Goal: Transaction & Acquisition: Book appointment/travel/reservation

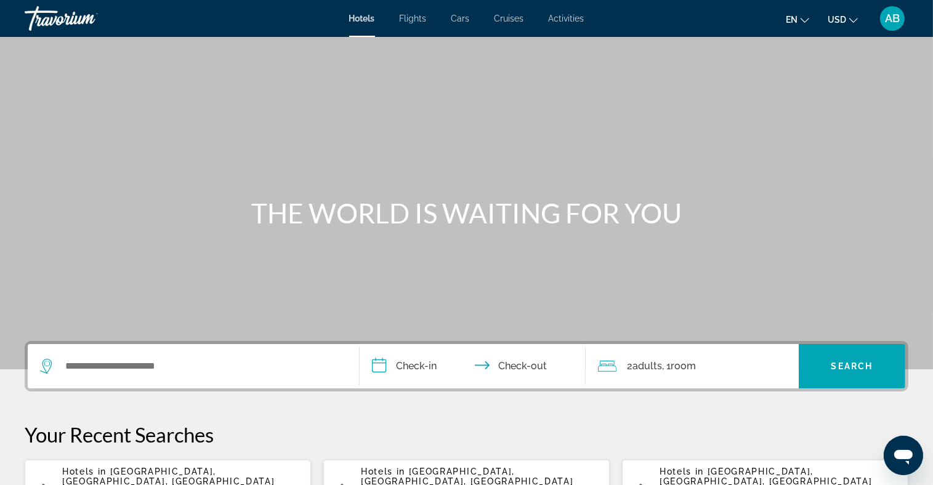
click at [847, 15] on button "USD USD ($) MXN (Mex$) CAD (Can$) GBP (£) EUR (€) AUD (A$) NZD (NZ$) CNY (CN¥)" at bounding box center [842, 19] width 30 height 18
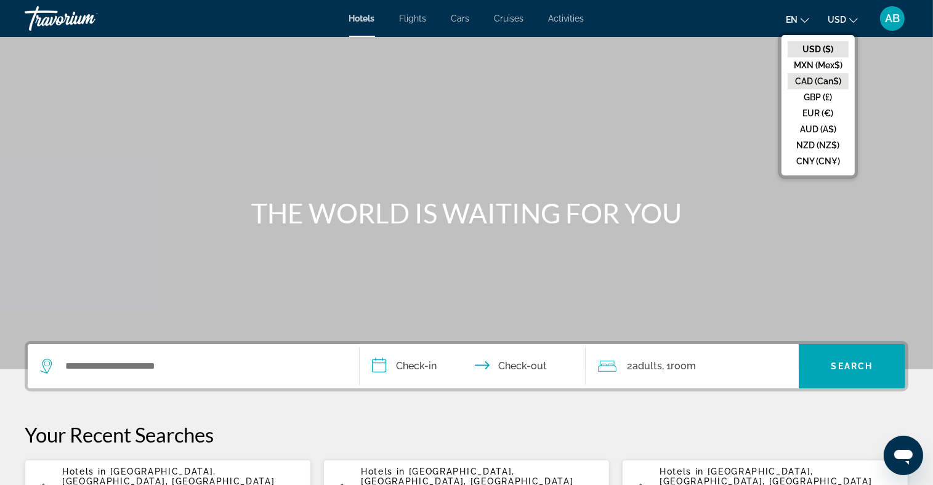
click at [840, 81] on button "CAD (Can$)" at bounding box center [817, 81] width 61 height 16
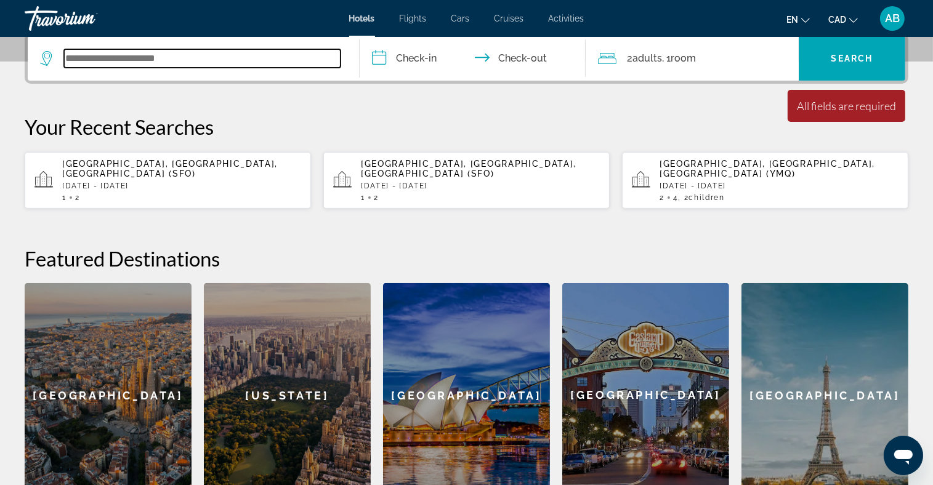
click at [121, 57] on input "Search widget" at bounding box center [202, 58] width 276 height 18
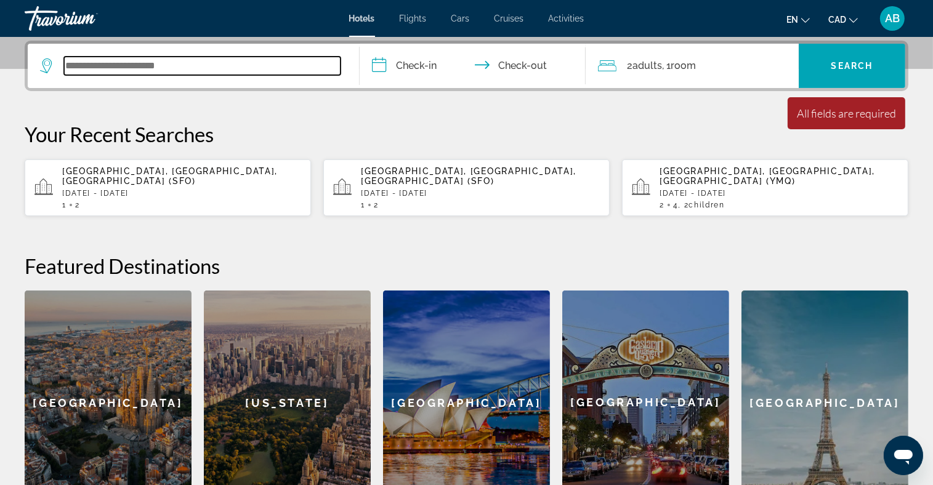
click at [79, 58] on input "Search widget" at bounding box center [202, 66] width 276 height 18
click at [75, 63] on input "Search widget" at bounding box center [202, 66] width 276 height 18
click at [66, 61] on input "Search widget" at bounding box center [202, 66] width 276 height 18
type input "*"
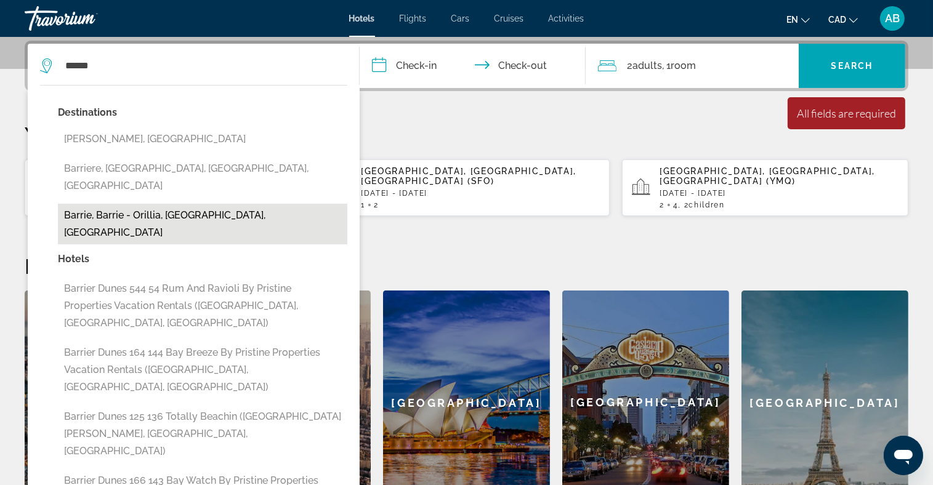
click at [217, 204] on button "Barrie, Barrie - Orillia, [GEOGRAPHIC_DATA], [GEOGRAPHIC_DATA]" at bounding box center [202, 224] width 289 height 41
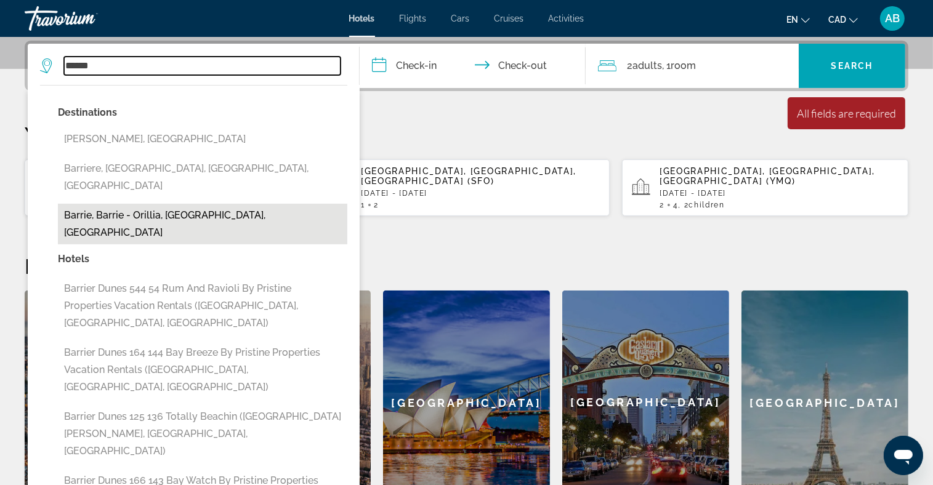
type input "**********"
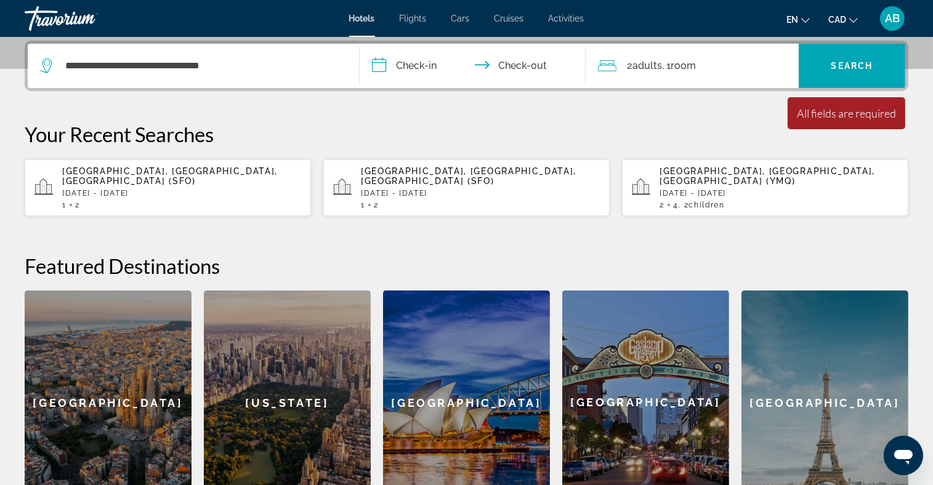
click at [396, 66] on input "**********" at bounding box center [475, 68] width 230 height 48
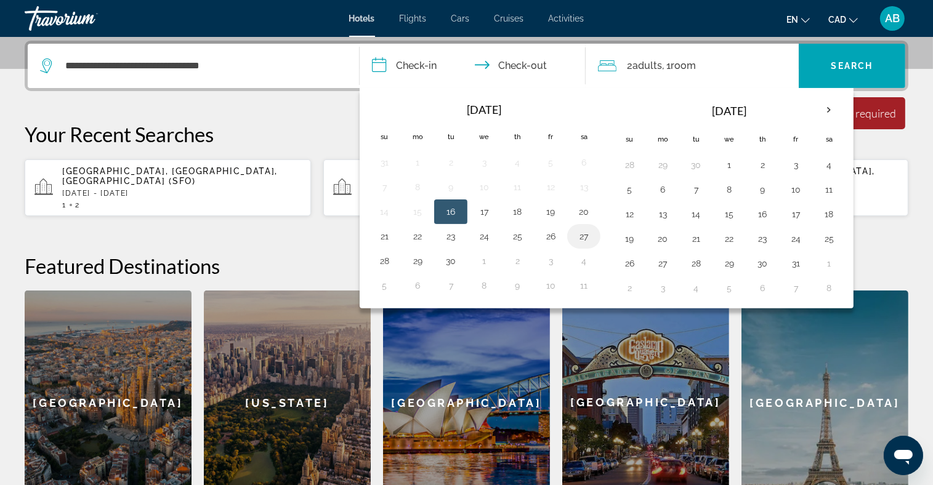
click at [579, 228] on button "27" at bounding box center [584, 236] width 20 height 17
click at [379, 265] on button "28" at bounding box center [384, 260] width 20 height 17
type input "**********"
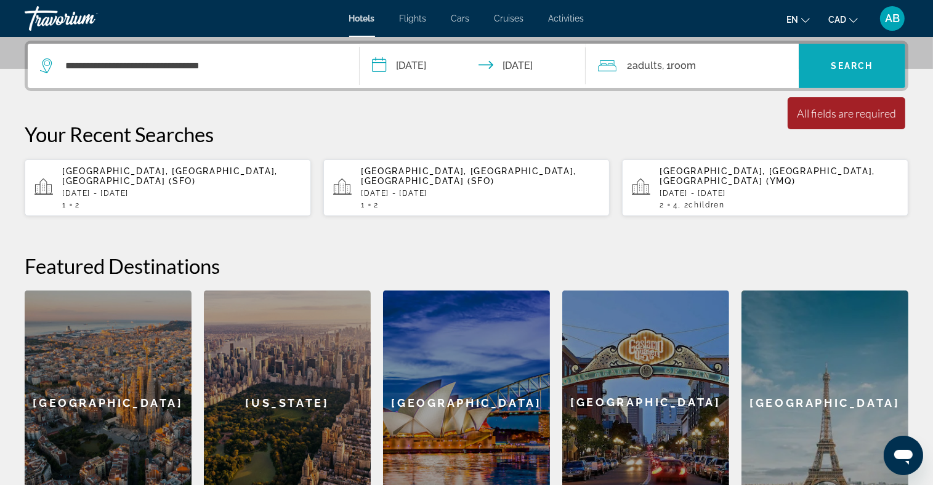
click at [861, 57] on span "Search widget" at bounding box center [852, 66] width 107 height 30
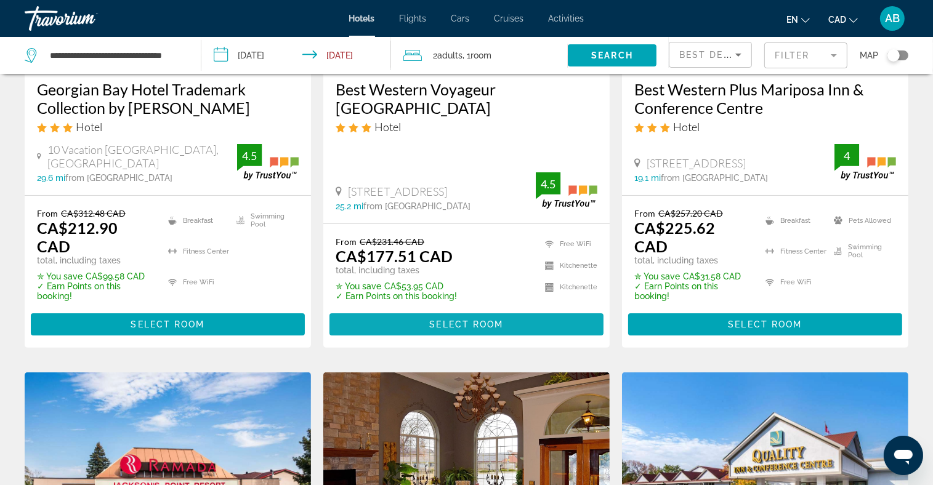
scroll to position [123, 0]
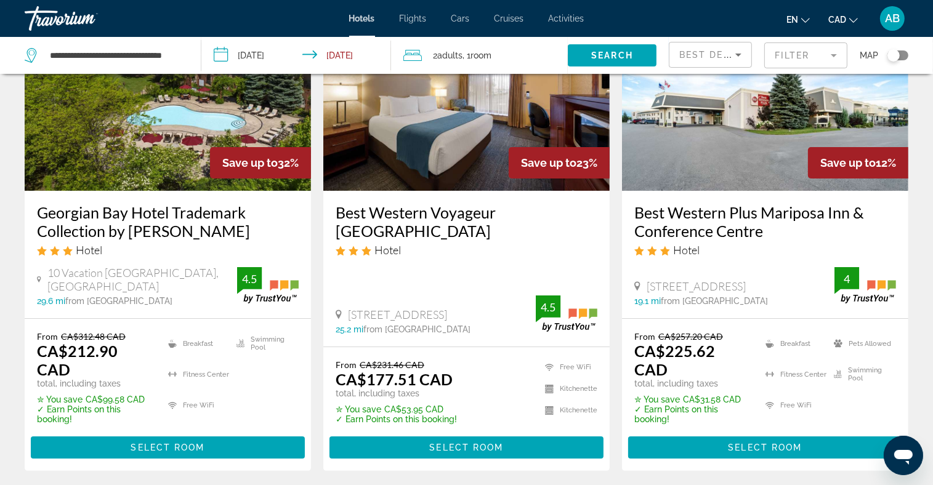
click at [101, 127] on img "Main content" at bounding box center [168, 92] width 286 height 197
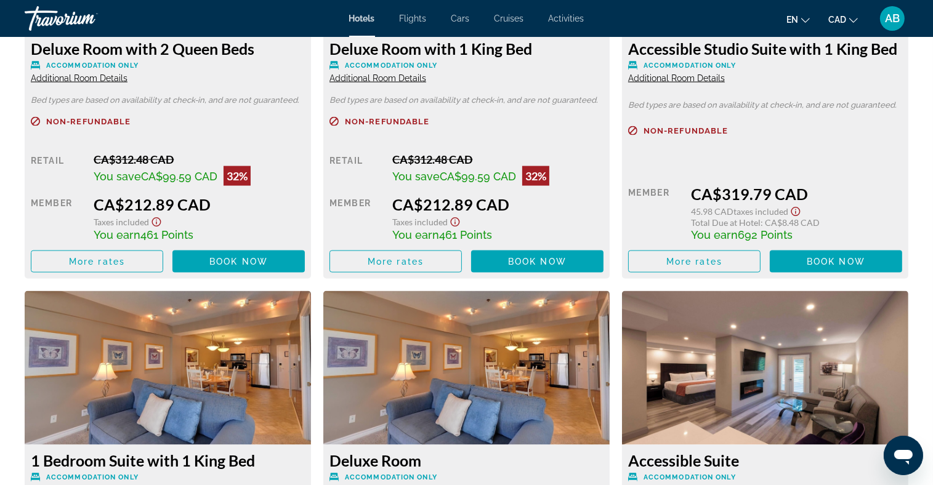
scroll to position [1847, 0]
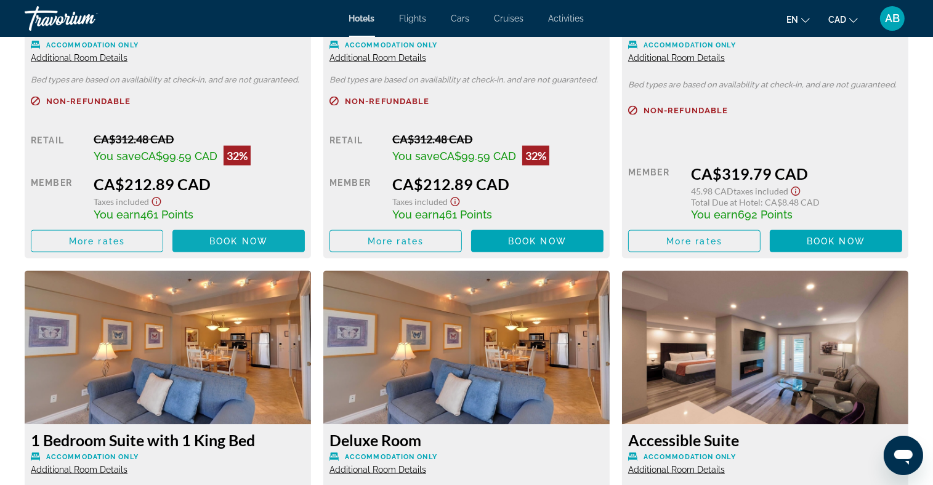
click at [241, 241] on span "Book now" at bounding box center [238, 241] width 58 height 10
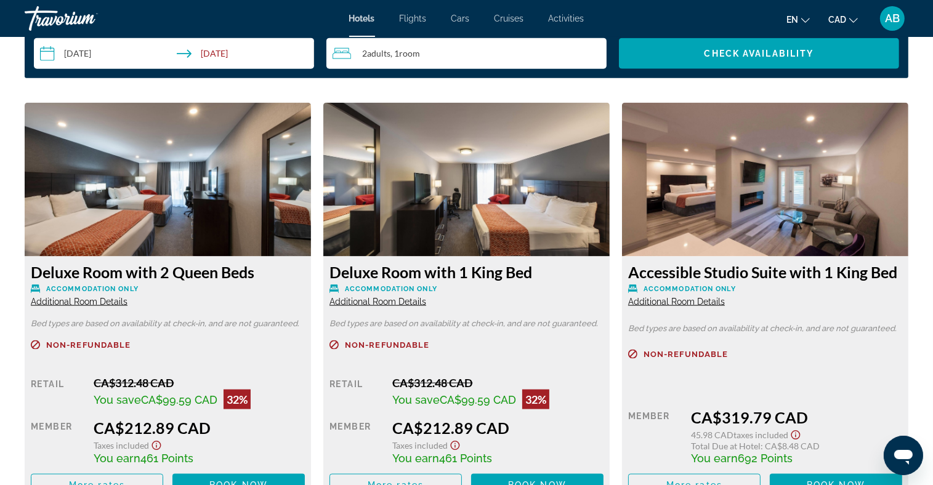
scroll to position [1478, 0]
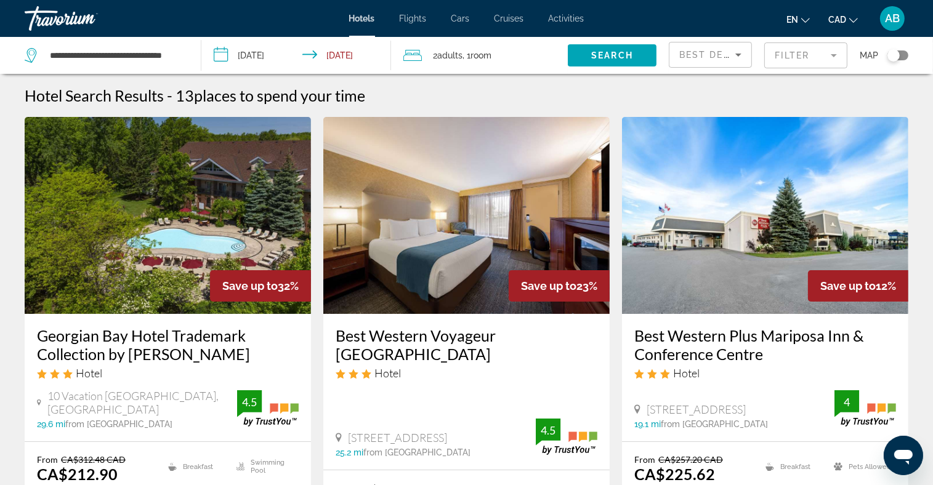
click at [491, 51] on span "Room" at bounding box center [480, 55] width 21 height 10
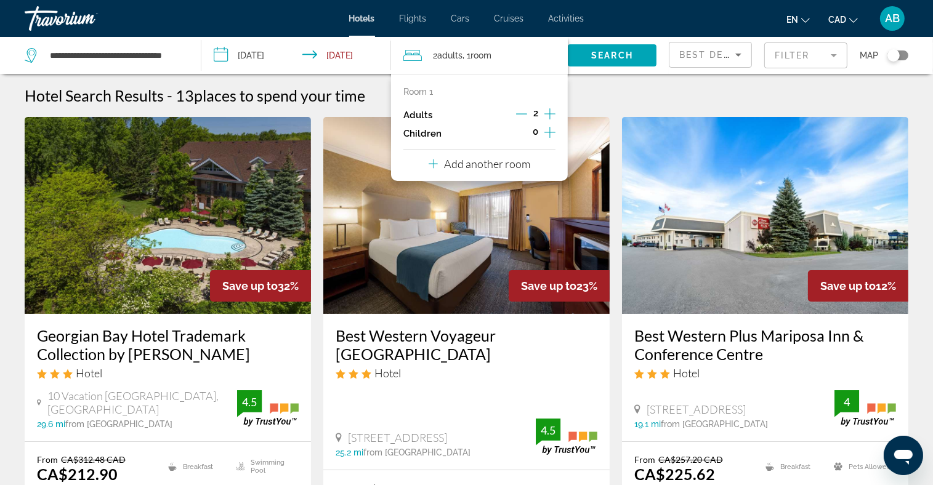
click at [547, 116] on icon "Increment adults" at bounding box center [549, 114] width 11 height 15
click at [523, 113] on icon "Decrement adults" at bounding box center [521, 113] width 11 height 11
click at [550, 133] on icon "Increment children" at bounding box center [549, 132] width 11 height 15
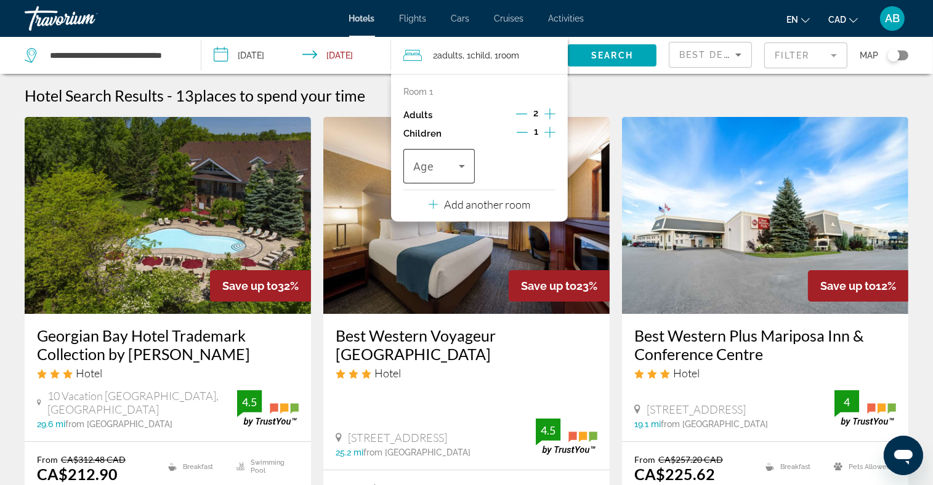
click at [421, 167] on span "Age" at bounding box center [423, 167] width 21 height 13
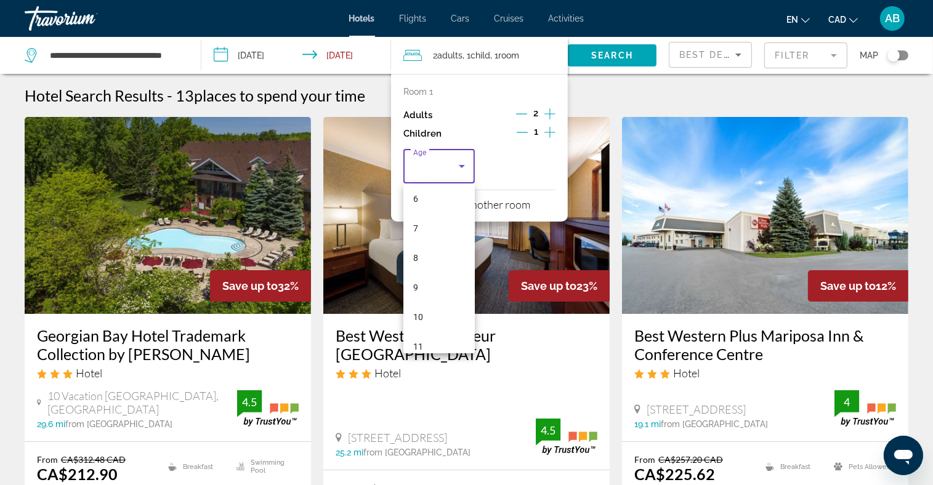
scroll to position [308, 0]
click at [427, 214] on mat-option "11" at bounding box center [438, 221] width 71 height 30
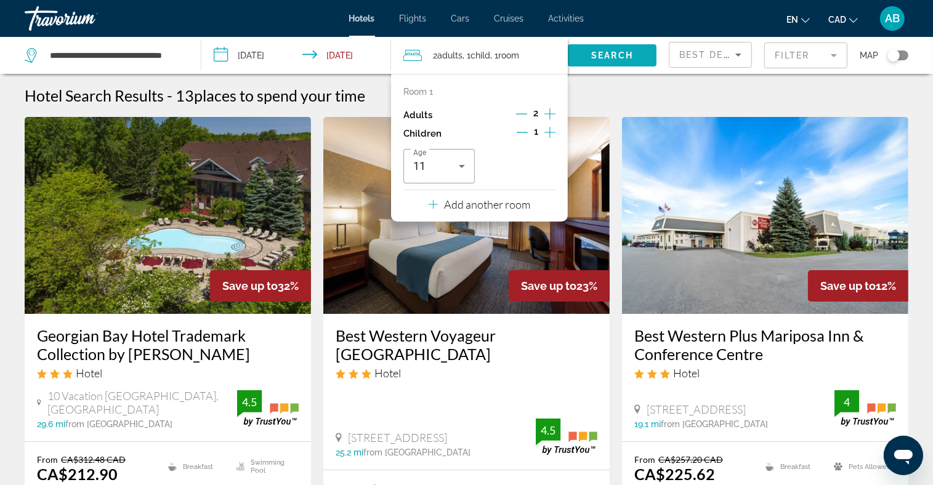
click at [611, 52] on span "Search" at bounding box center [612, 55] width 42 height 10
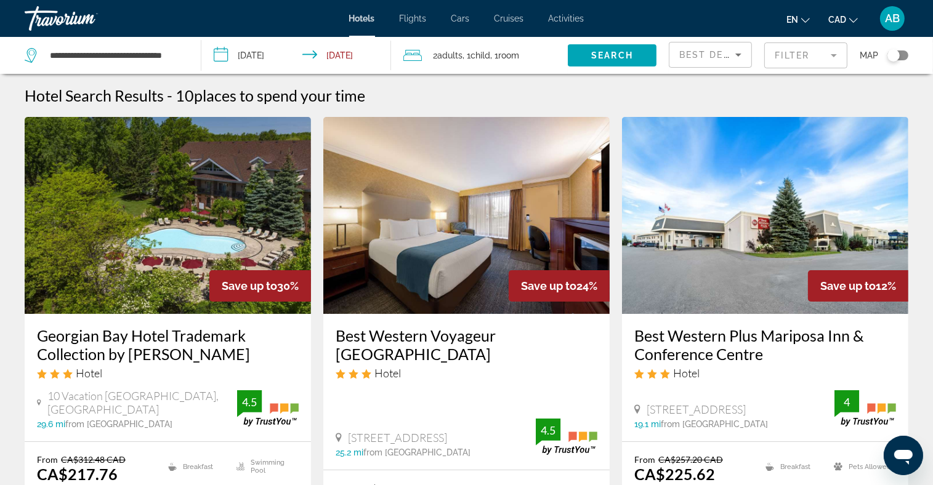
click at [539, 57] on div "2 Adult Adults , 1 Child Children , 1 Room rooms" at bounding box center [485, 55] width 164 height 17
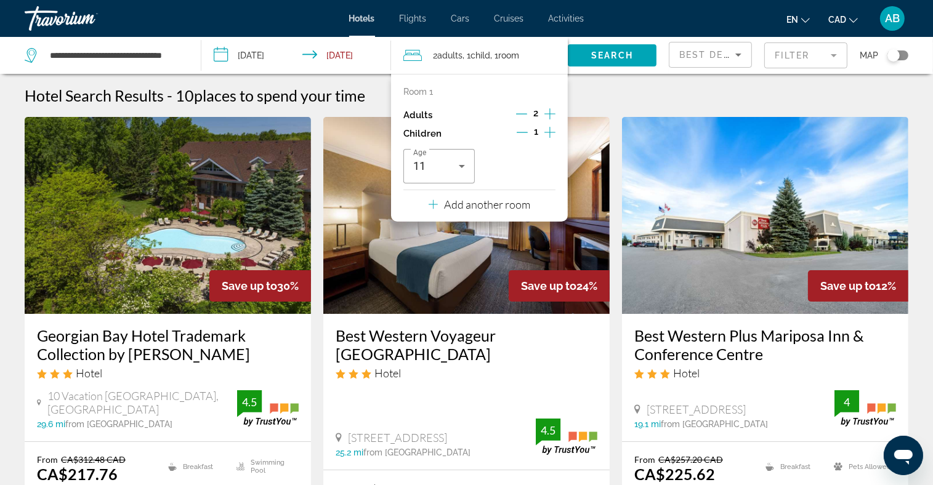
click at [494, 211] on p "Add another room" at bounding box center [487, 205] width 86 height 14
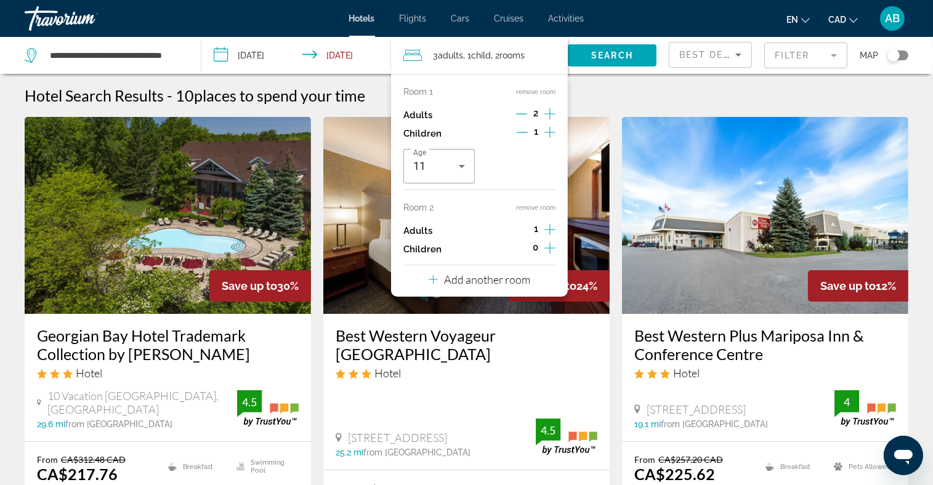
click at [550, 228] on icon "Increment adults" at bounding box center [549, 229] width 11 height 11
click at [547, 243] on icon "Increment children" at bounding box center [549, 248] width 11 height 15
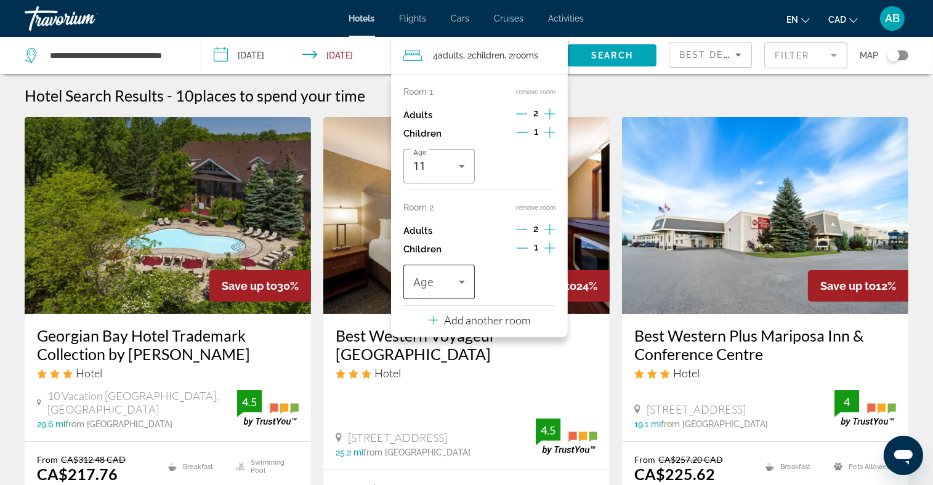
click at [432, 278] on span "Age" at bounding box center [423, 282] width 21 height 13
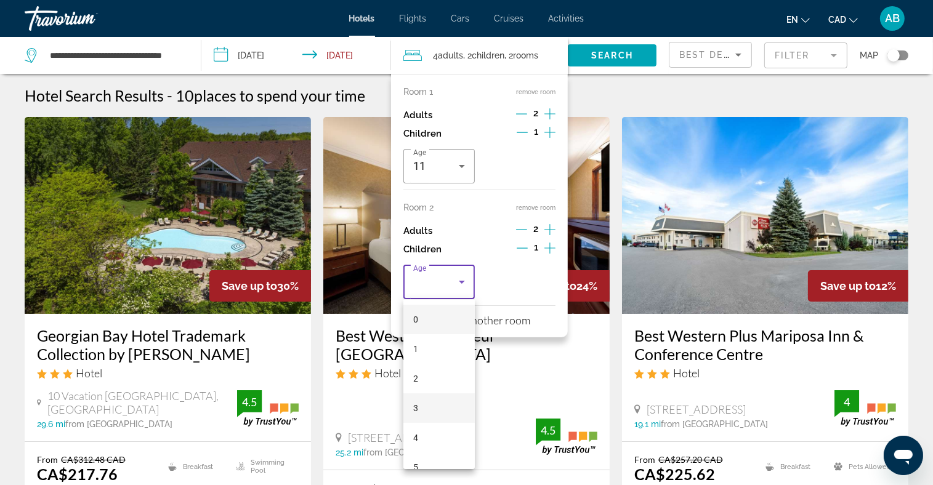
scroll to position [185, 0]
click at [417, 437] on span "10" at bounding box center [418, 430] width 10 height 15
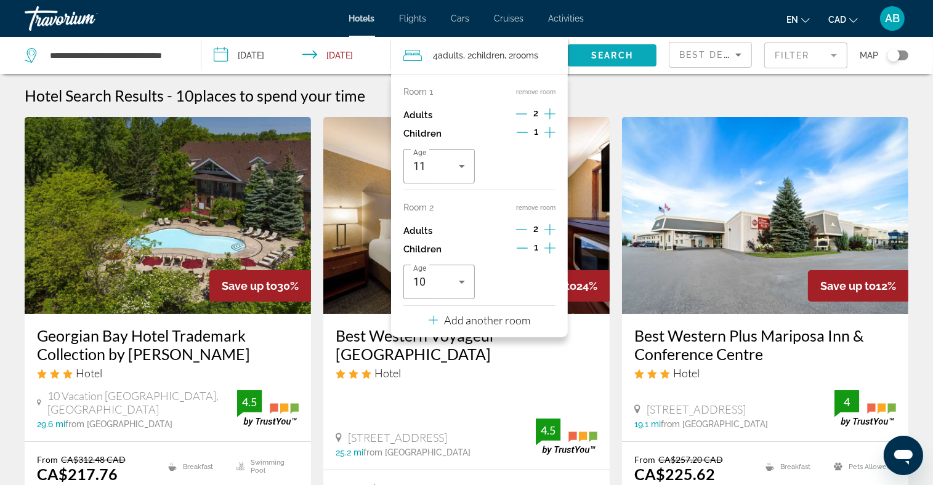
click at [610, 51] on span "Search" at bounding box center [612, 55] width 42 height 10
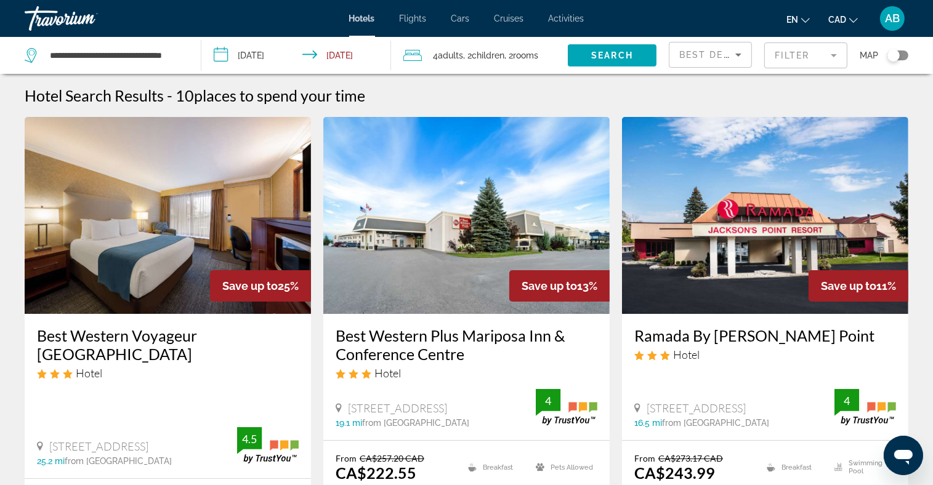
click at [461, 52] on span "Adults" at bounding box center [450, 55] width 25 height 10
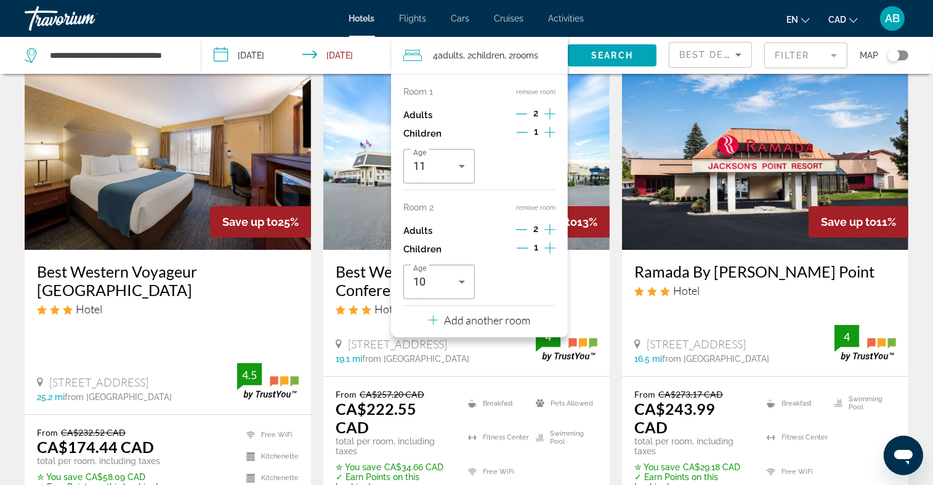
scroll to position [123, 0]
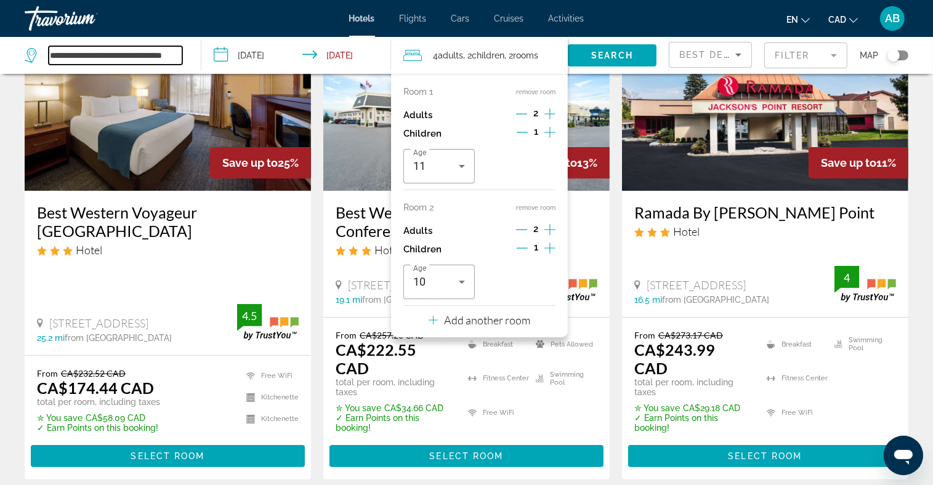
click at [106, 56] on input "**********" at bounding box center [116, 55] width 134 height 18
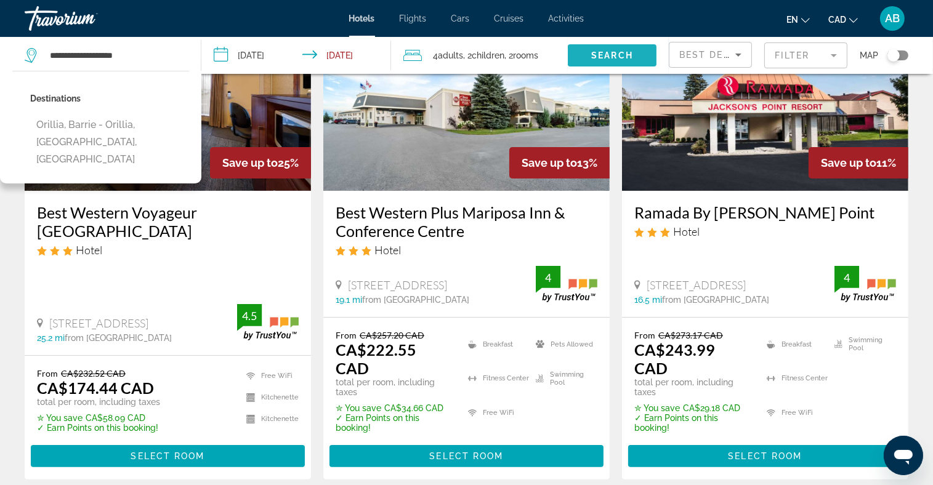
click at [605, 56] on span "Search" at bounding box center [612, 55] width 42 height 10
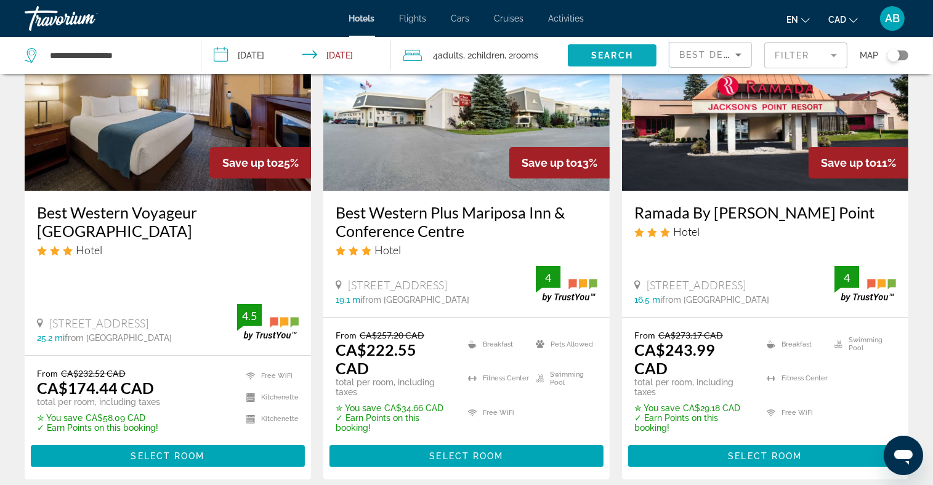
click at [576, 58] on span "Search widget" at bounding box center [612, 56] width 89 height 30
click at [134, 58] on input "**********" at bounding box center [116, 55] width 134 height 18
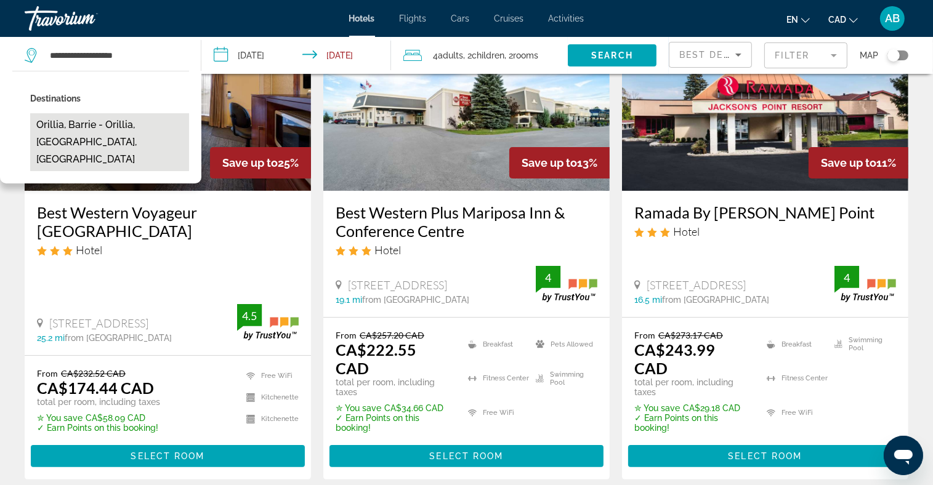
click at [77, 127] on button "Orillia, Barrie - Orillia, ON, Canada" at bounding box center [109, 142] width 159 height 58
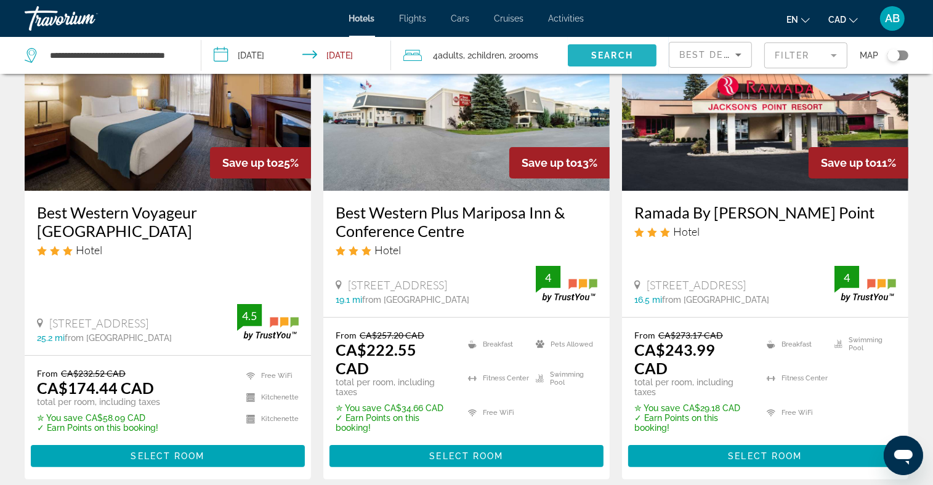
click at [616, 59] on span "Search" at bounding box center [612, 55] width 42 height 10
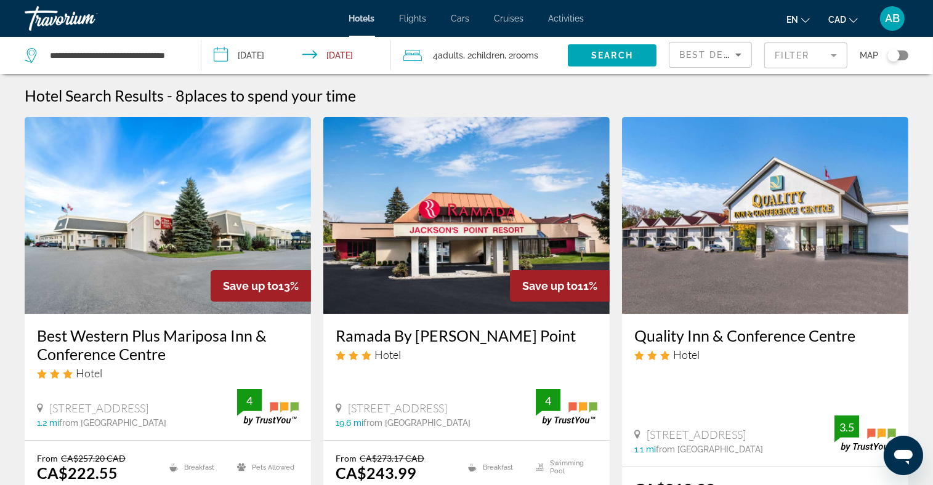
click at [516, 58] on span ", 2 Room rooms" at bounding box center [521, 55] width 34 height 17
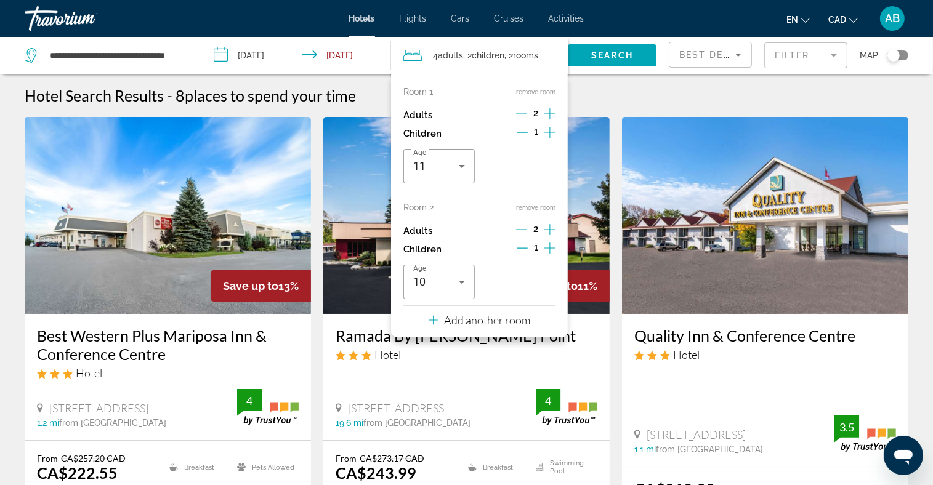
click at [532, 204] on button "remove room" at bounding box center [535, 208] width 39 height 8
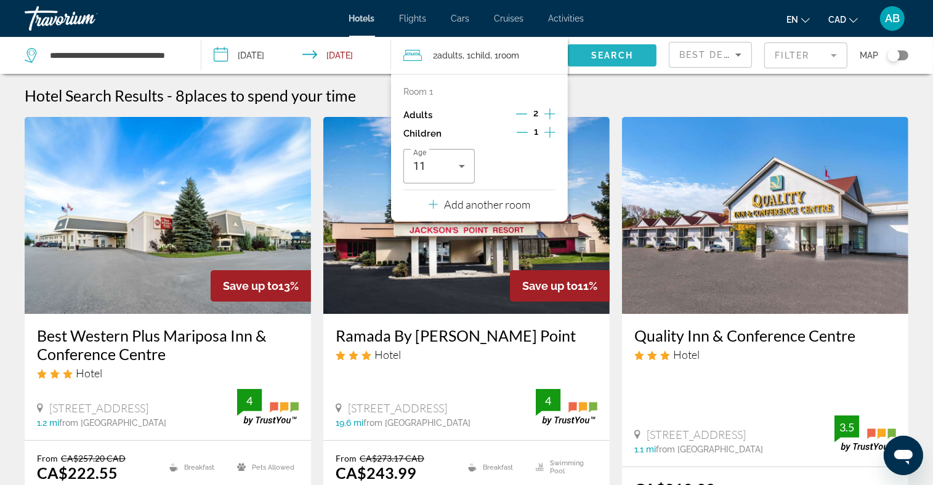
click at [605, 56] on span "Search" at bounding box center [612, 55] width 42 height 10
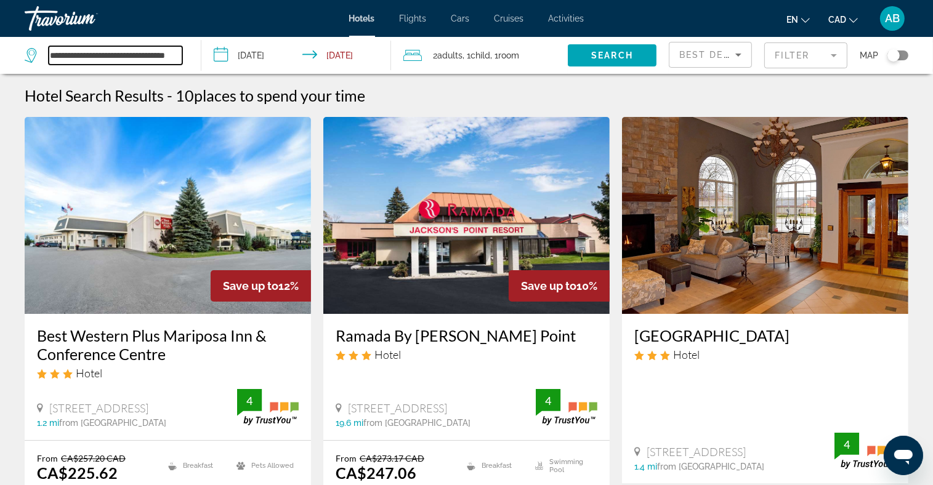
click at [135, 53] on input "**********" at bounding box center [116, 55] width 134 height 18
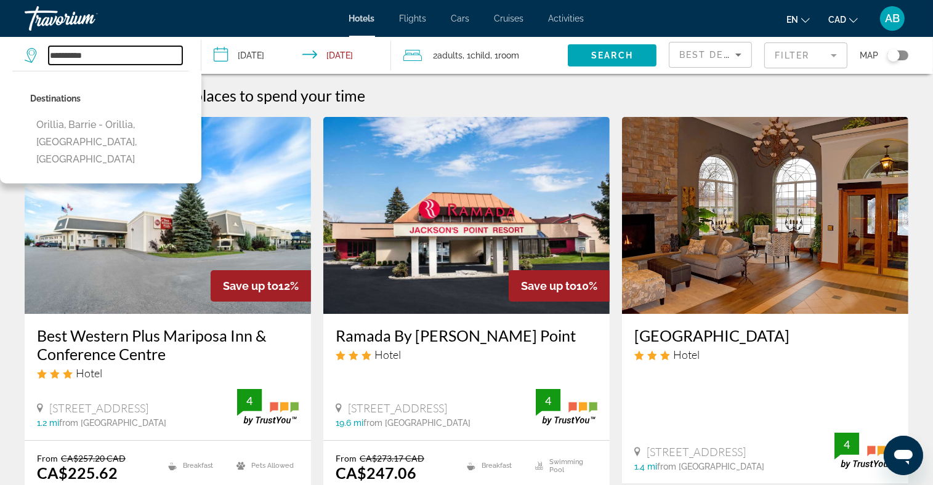
click at [135, 61] on input "**********" at bounding box center [116, 55] width 134 height 18
click at [621, 54] on span "Search" at bounding box center [612, 55] width 42 height 10
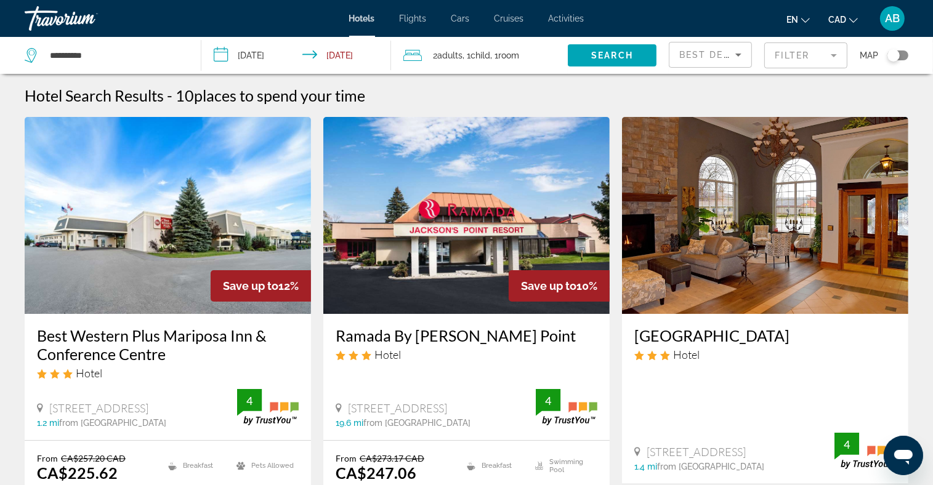
click at [145, 42] on div "**********" at bounding box center [107, 55] width 164 height 37
click at [111, 61] on input "**********" at bounding box center [116, 55] width 134 height 18
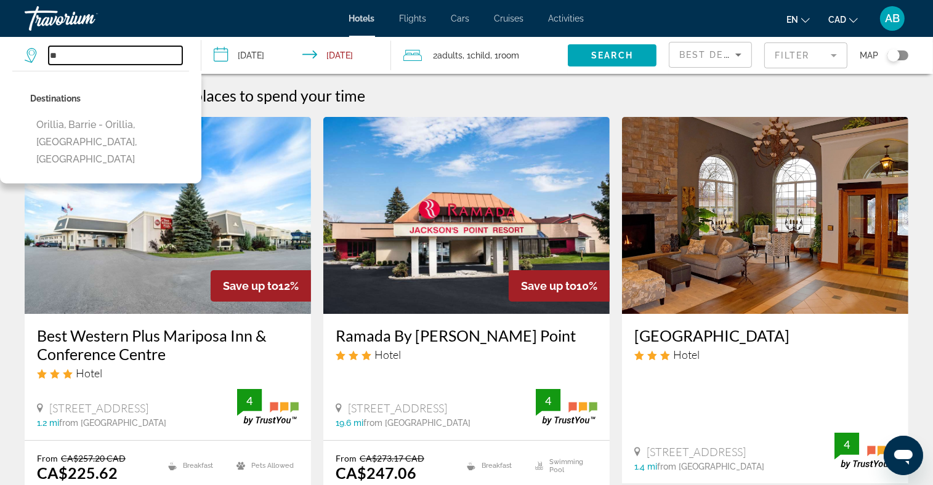
type input "*"
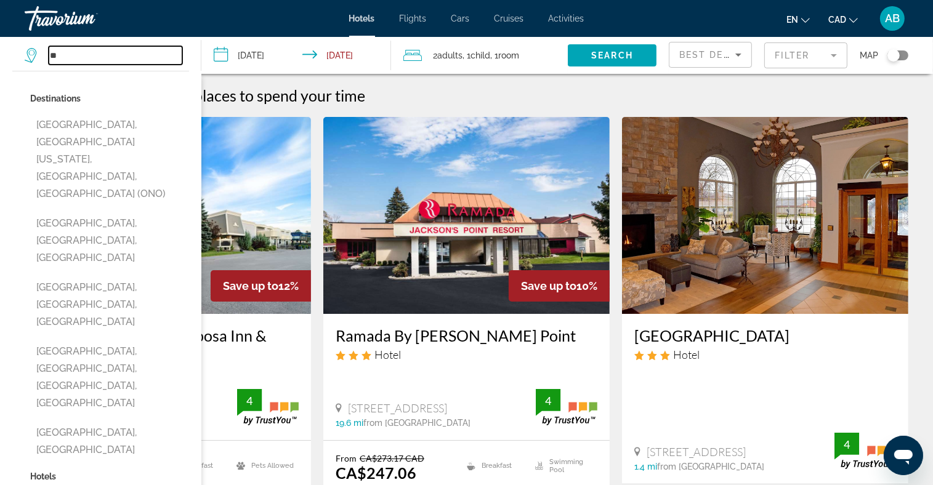
type input "*"
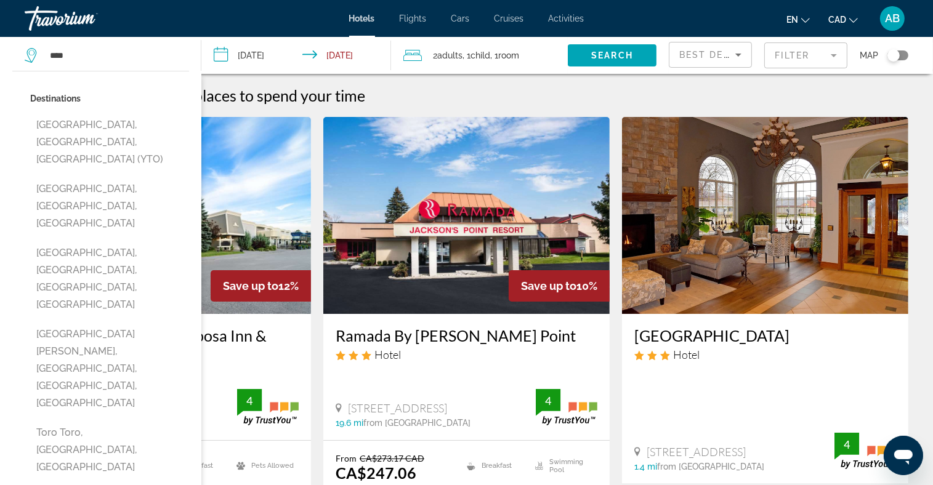
drag, startPoint x: 106, startPoint y: 126, endPoint x: 119, endPoint y: 126, distance: 12.9
click at [106, 126] on button "Toronto, ON, Canada (YTO)" at bounding box center [109, 142] width 159 height 58
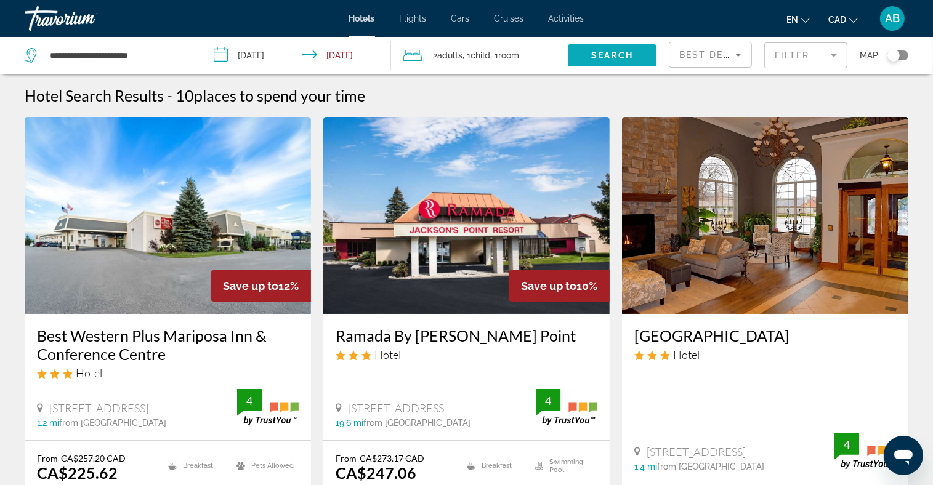
click at [628, 51] on span "Search" at bounding box center [612, 55] width 42 height 10
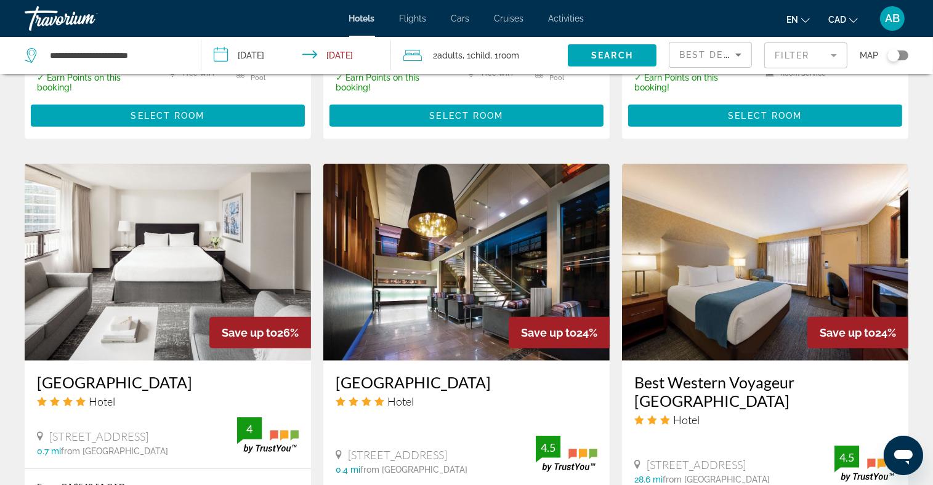
scroll to position [1047, 0]
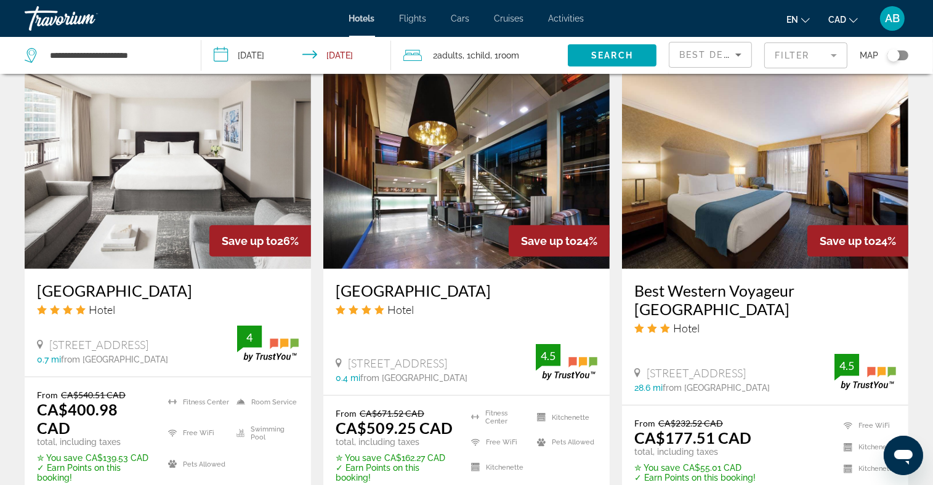
click at [904, 54] on div "Toggle map" at bounding box center [897, 55] width 21 height 10
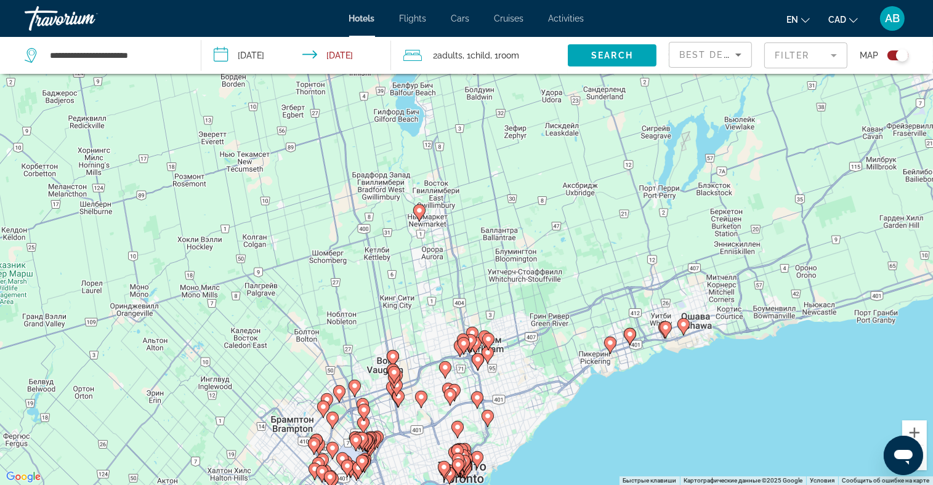
drag, startPoint x: 489, startPoint y: 159, endPoint x: 533, endPoint y: 292, distance: 140.2
click at [533, 292] on div "Чтобы активировать перетаскивание с помощью клавиатуры, нажмите Alt + Ввод. Пос…" at bounding box center [466, 242] width 933 height 485
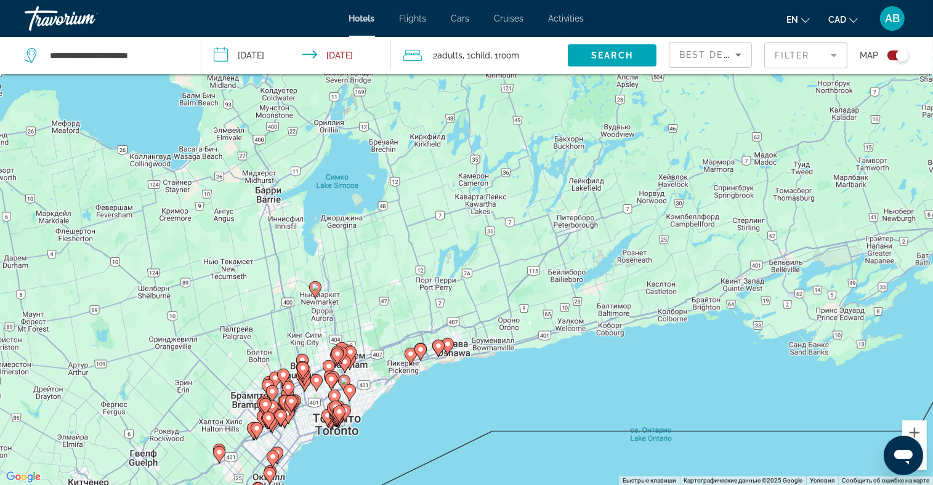
drag, startPoint x: 744, startPoint y: 232, endPoint x: 459, endPoint y: 296, distance: 292.2
click at [459, 296] on div "Чтобы активировать перетаскивание с помощью клавиатуры, нажмите Alt + Ввод. Пос…" at bounding box center [466, 242] width 933 height 485
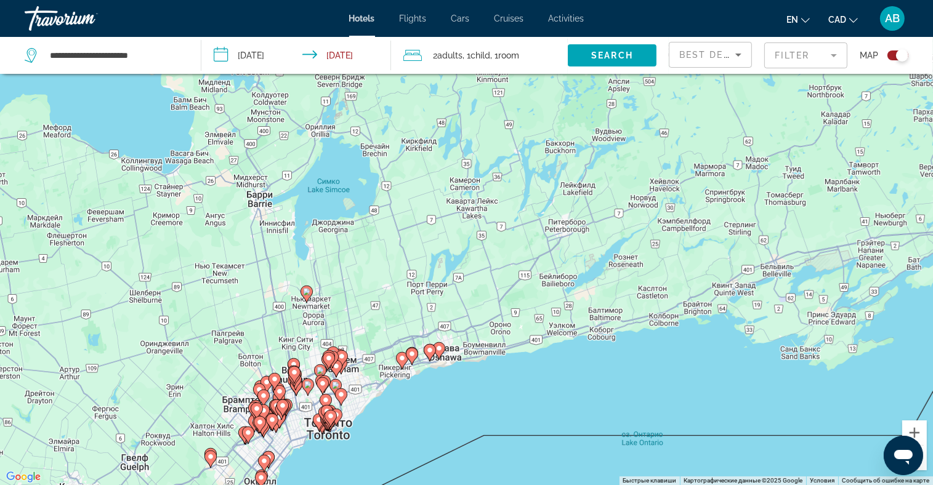
click at [305, 295] on image "Main content" at bounding box center [306, 291] width 7 height 7
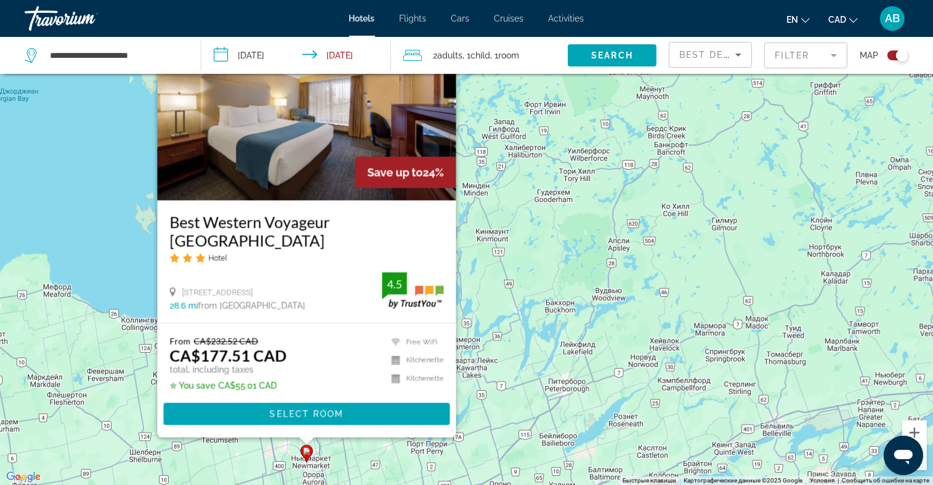
click at [533, 249] on div "Чтобы активировать перетаскивание с помощью клавиатуры, нажмите Alt + Ввод. Пос…" at bounding box center [466, 242] width 933 height 485
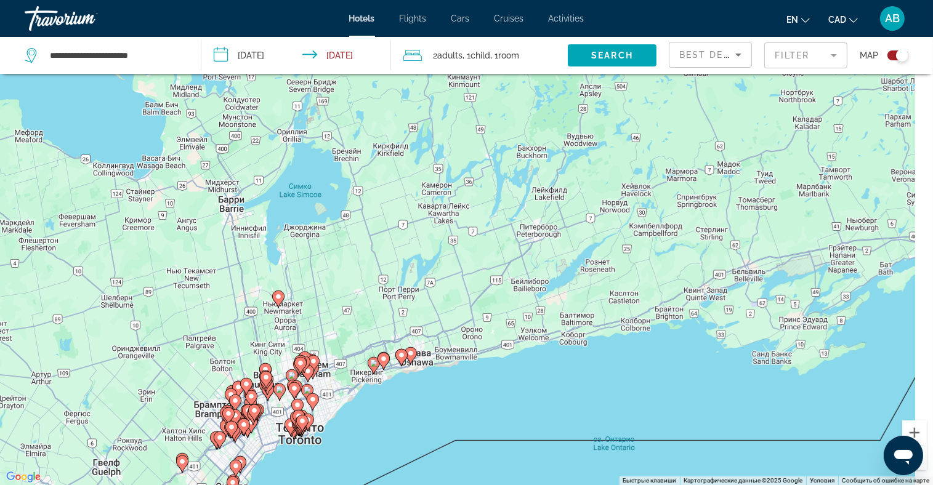
drag, startPoint x: 537, startPoint y: 322, endPoint x: 504, endPoint y: 31, distance: 292.5
click at [504, 31] on div "**********" at bounding box center [466, 168] width 933 height 485
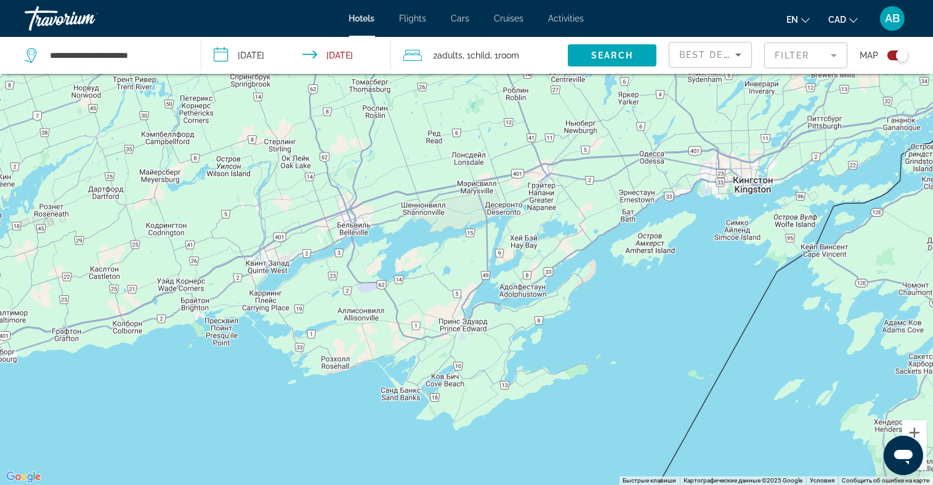
drag, startPoint x: 771, startPoint y: 132, endPoint x: 277, endPoint y: 268, distance: 512.2
click at [277, 268] on div "Чтобы активировать перетаскивание с помощью клавиатуры, нажмите Alt + Ввод. Пос…" at bounding box center [466, 242] width 933 height 485
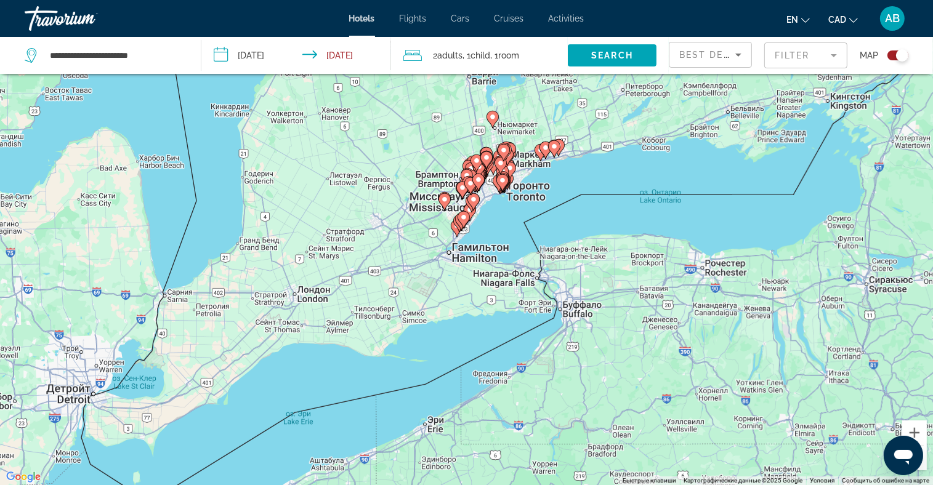
drag, startPoint x: 287, startPoint y: 217, endPoint x: 497, endPoint y: 161, distance: 217.7
click at [520, 113] on div "Чтобы активировать перетаскивание с помощью клавиатуры, нажмите Alt + Ввод. Пос…" at bounding box center [466, 242] width 933 height 485
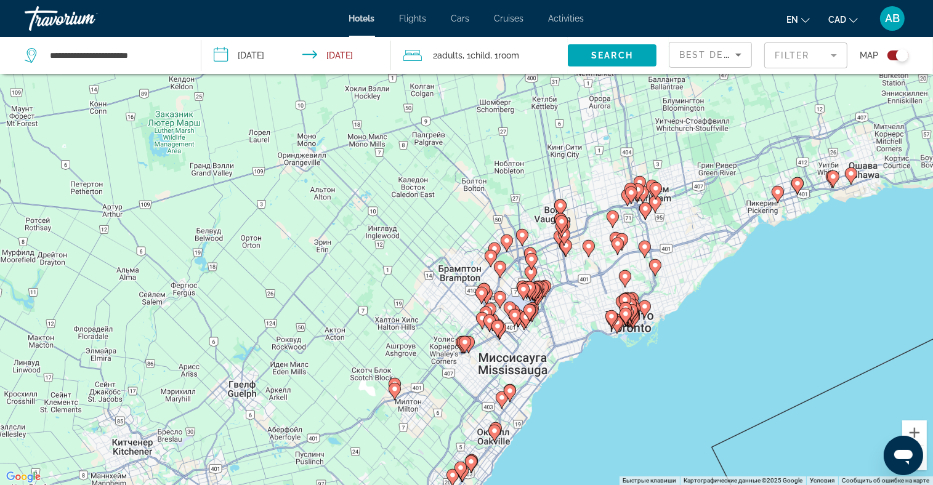
drag, startPoint x: 390, startPoint y: 230, endPoint x: 416, endPoint y: 481, distance: 252.5
click at [416, 481] on div "Чтобы активировать перетаскивание с помощью клавиатуры, нажмите Alt + Ввод. Пос…" at bounding box center [466, 242] width 933 height 485
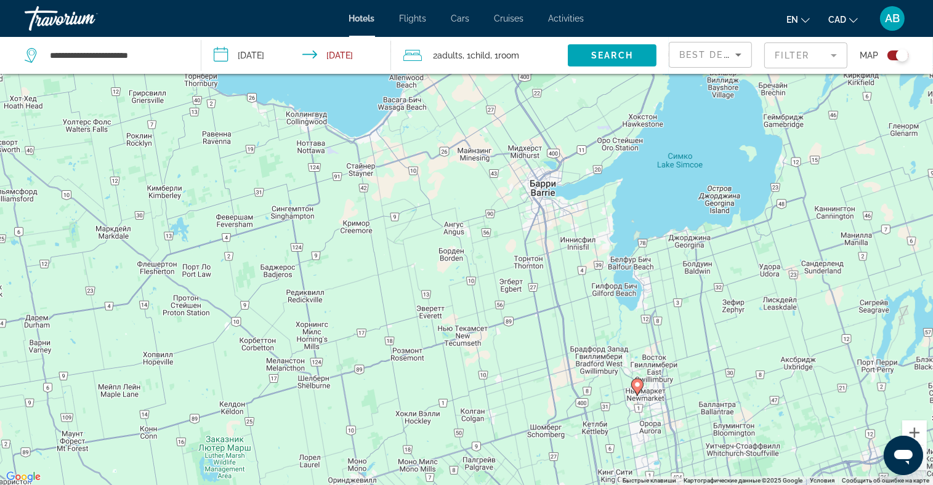
drag, startPoint x: 537, startPoint y: 190, endPoint x: 569, endPoint y: 481, distance: 293.6
click at [569, 481] on div "Чтобы активировать перетаскивание с помощью клавиатуры, нажмите Alt + Ввод. Пос…" at bounding box center [466, 242] width 933 height 485
click at [168, 49] on input "**********" at bounding box center [116, 55] width 134 height 18
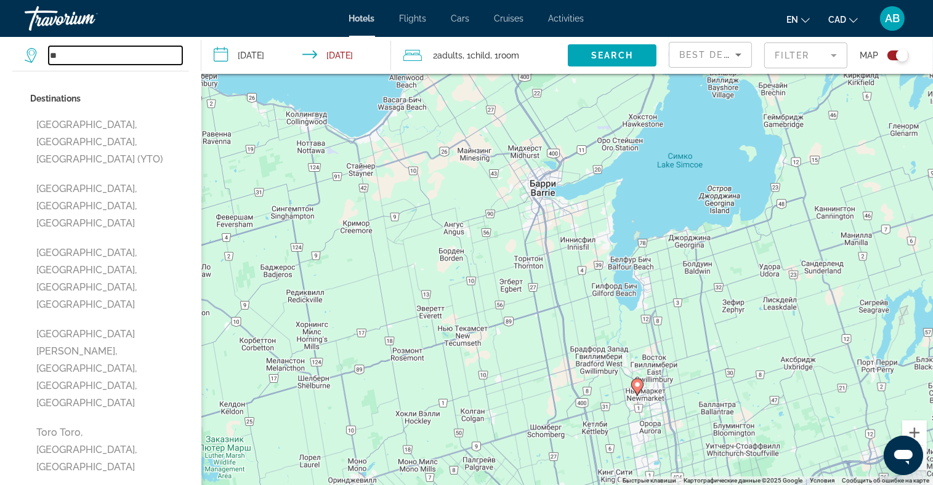
type input "*"
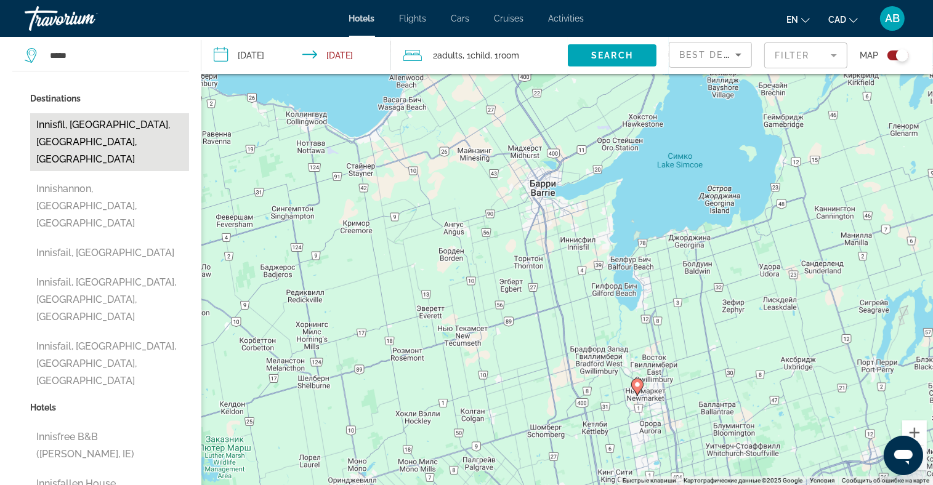
click at [86, 129] on button "Innisfil, Ontario, ON, Canada" at bounding box center [109, 142] width 159 height 58
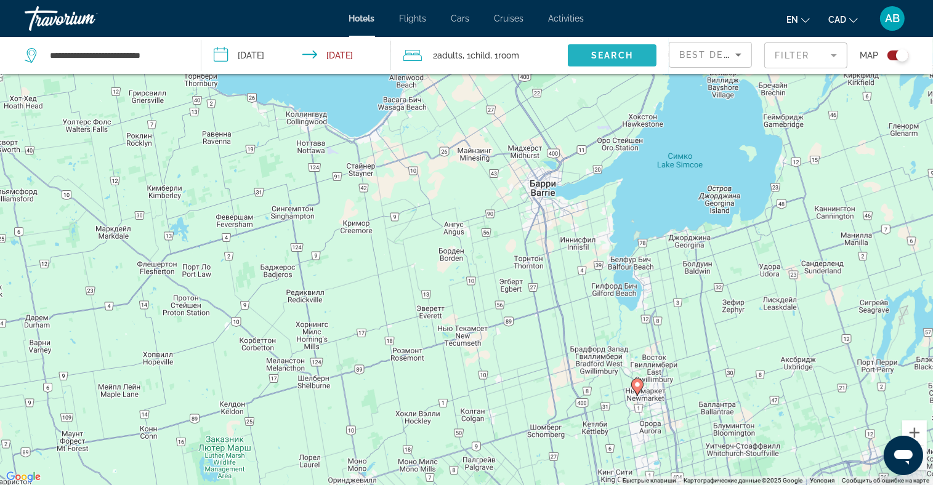
click at [633, 57] on span "Search widget" at bounding box center [612, 56] width 89 height 30
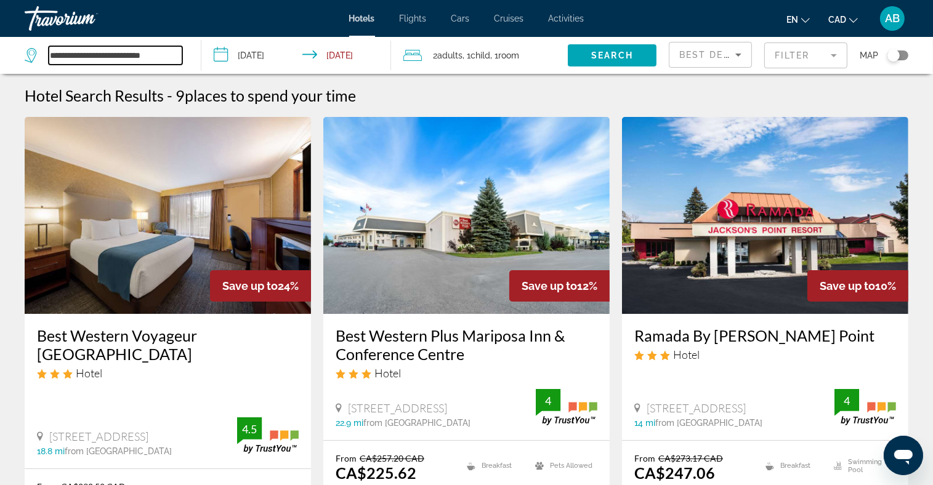
click at [75, 51] on input "**********" at bounding box center [116, 55] width 134 height 18
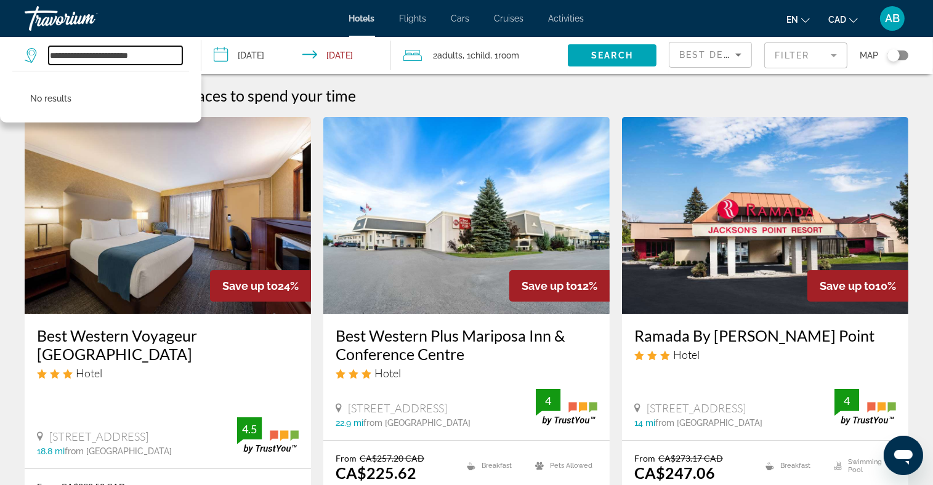
click at [178, 53] on input "**********" at bounding box center [116, 55] width 134 height 18
type input "*"
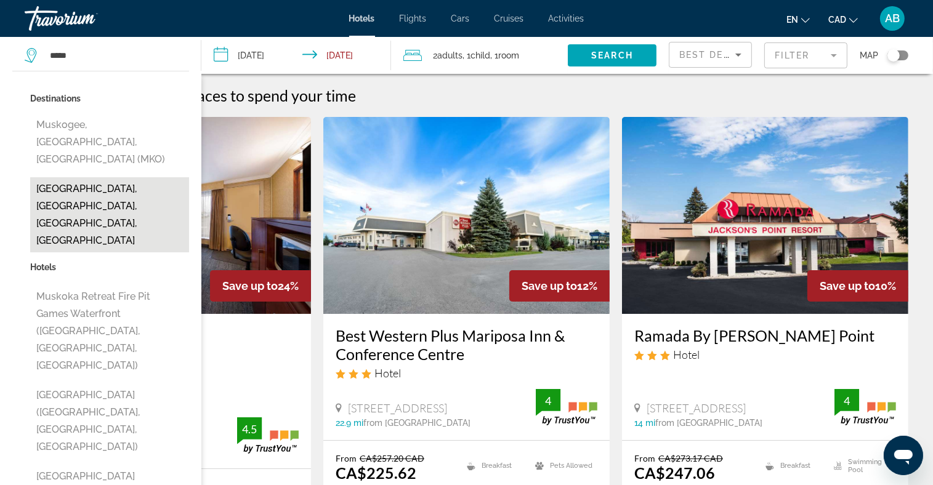
click at [106, 177] on button "Muskoka Lakes, Ontario, ON, Canada" at bounding box center [109, 214] width 159 height 75
type input "**********"
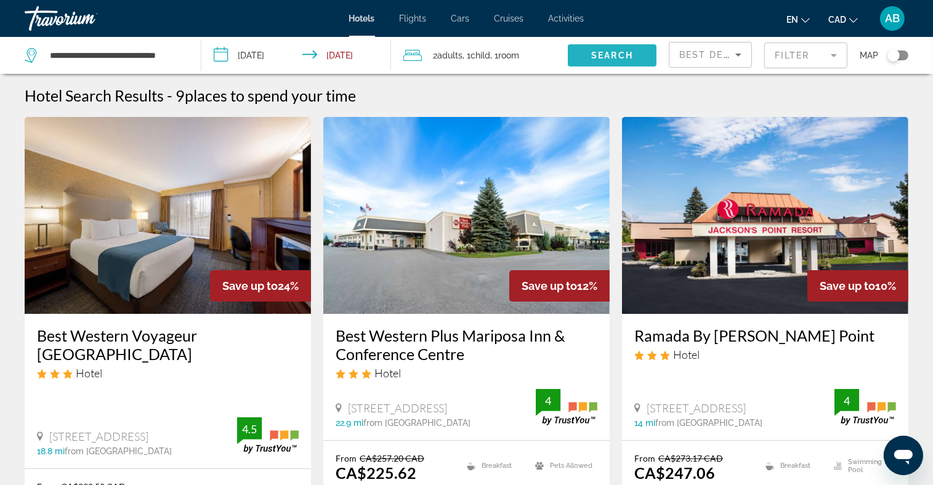
click at [589, 60] on span "Search widget" at bounding box center [612, 56] width 89 height 30
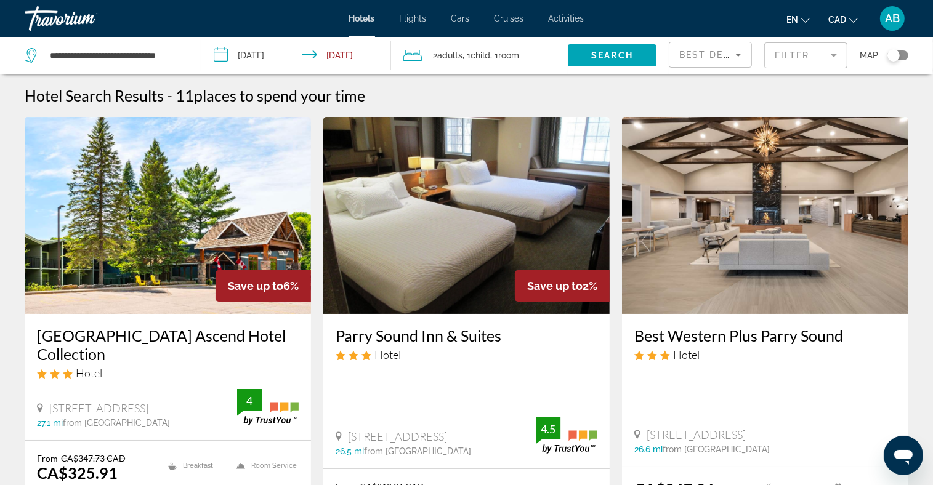
click at [543, 57] on div "2 Adult Adults , 1 Child Children , 1 Room rooms" at bounding box center [485, 55] width 164 height 17
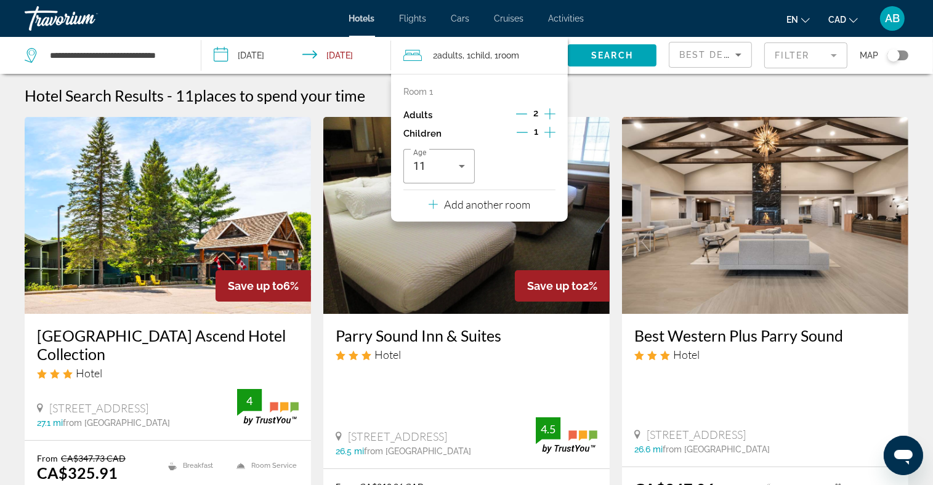
click at [552, 113] on icon "Increment adults" at bounding box center [549, 114] width 11 height 15
click at [550, 111] on icon "Increment adults" at bounding box center [549, 114] width 11 height 15
click at [515, 112] on div "Adults 5" at bounding box center [479, 115] width 152 height 18
click at [618, 55] on span "Search" at bounding box center [612, 55] width 42 height 10
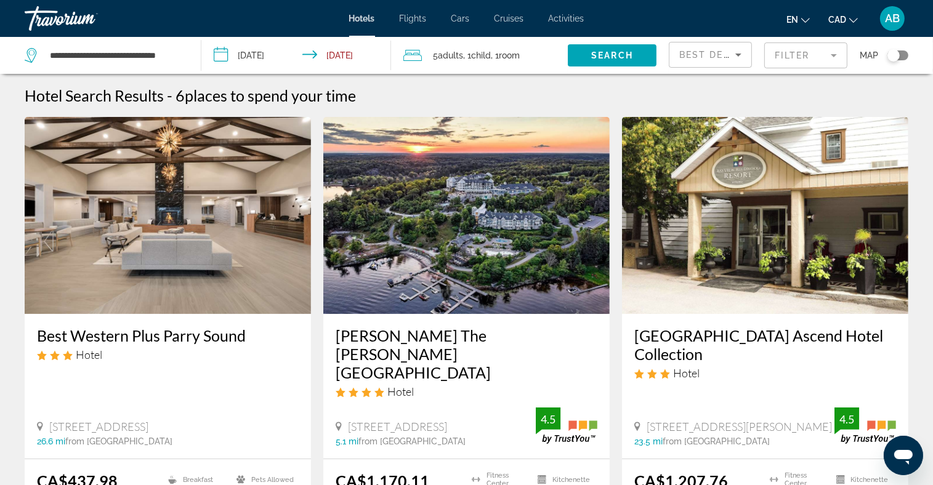
click at [294, 55] on input "**********" at bounding box center [298, 57] width 194 height 41
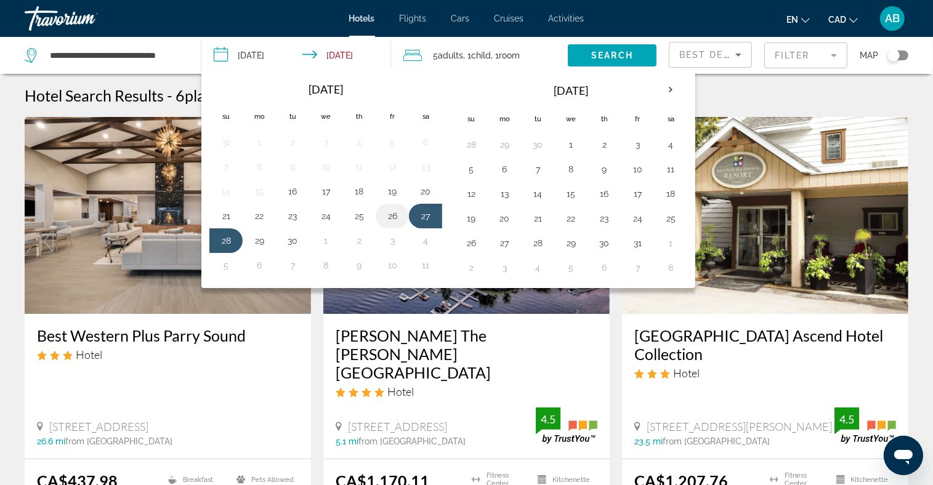
click at [393, 207] on button "26" at bounding box center [392, 215] width 20 height 17
click at [230, 243] on button "28" at bounding box center [226, 240] width 20 height 17
type input "**********"
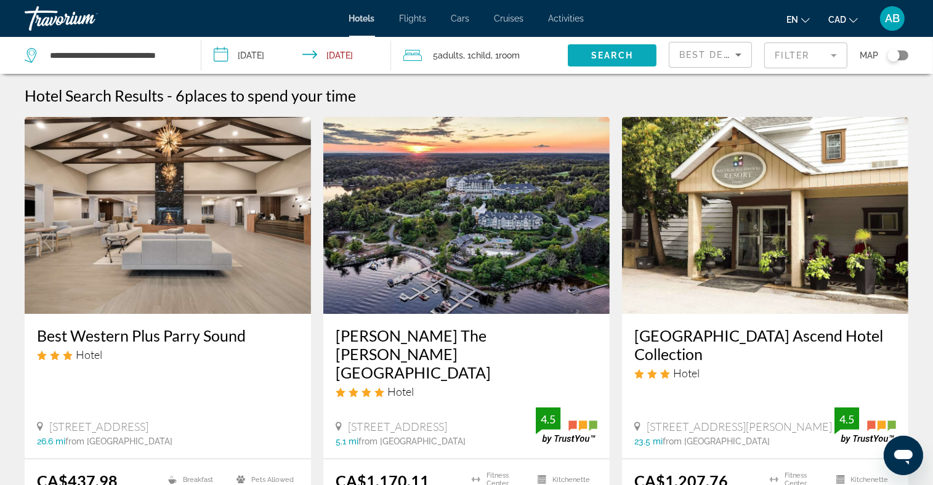
click at [587, 57] on span "Search widget" at bounding box center [612, 56] width 89 height 30
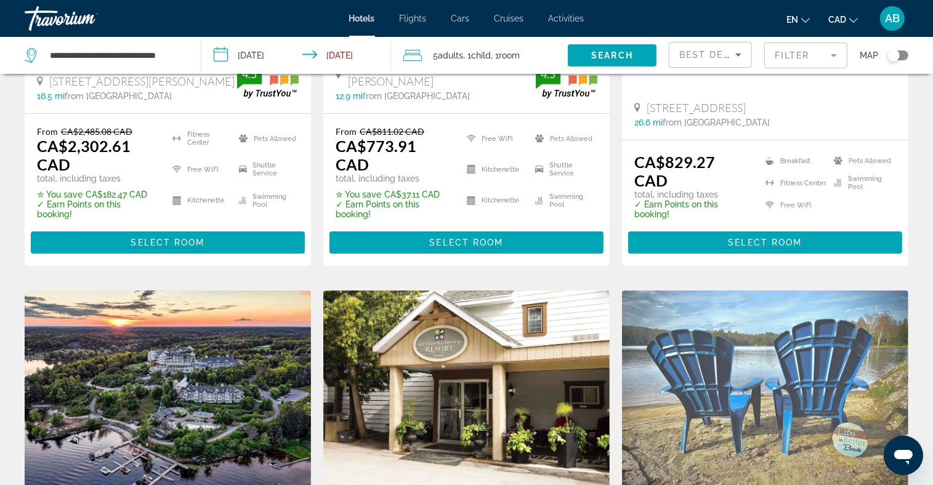
scroll to position [112, 0]
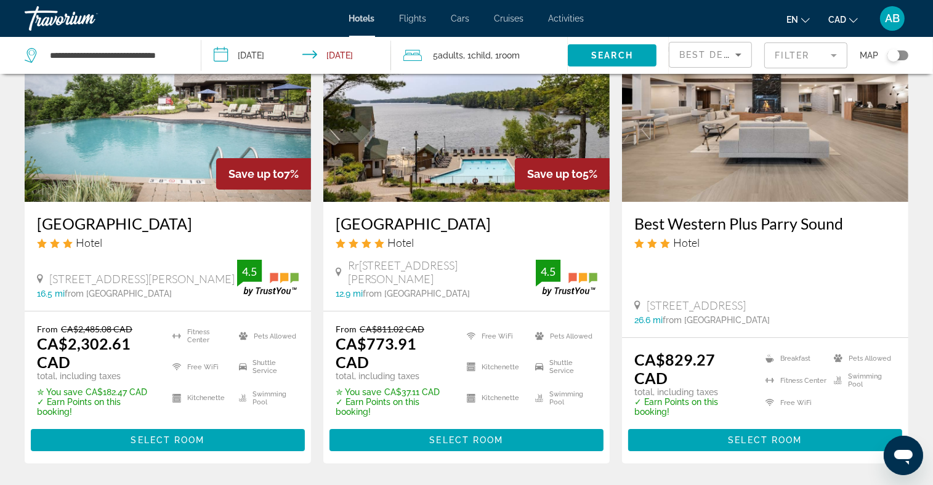
click at [485, 47] on span ", 1 Child Children" at bounding box center [477, 55] width 28 height 17
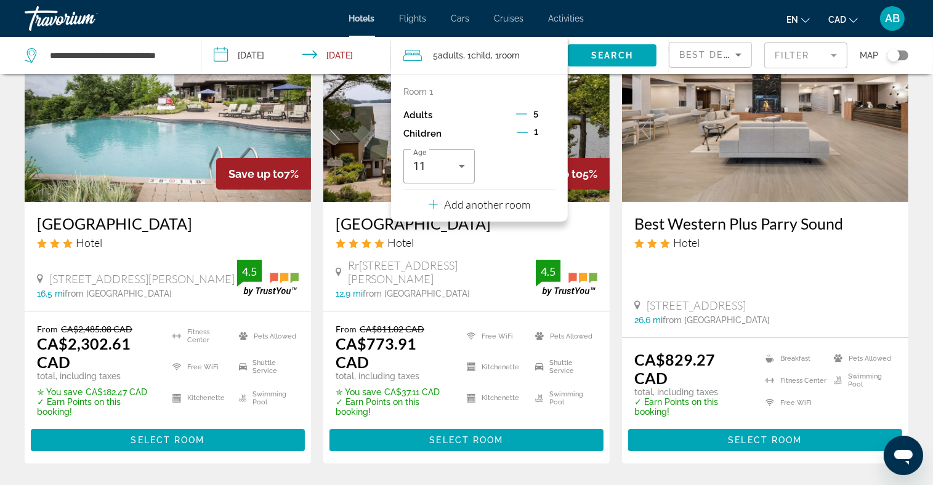
click at [523, 116] on icon "Decrement adults" at bounding box center [521, 113] width 11 height 11
click at [461, 201] on p "Add another room" at bounding box center [487, 205] width 86 height 14
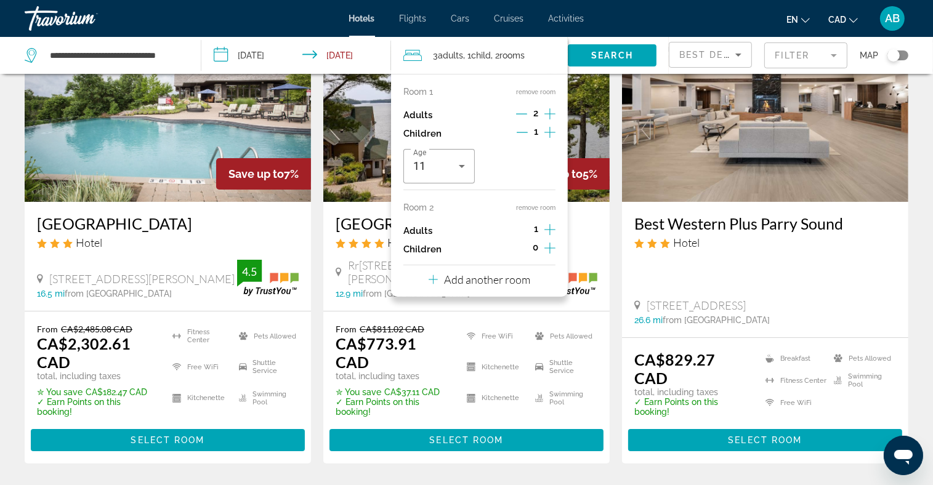
click at [553, 228] on icon "Increment adults" at bounding box center [549, 229] width 11 height 15
click at [550, 250] on icon "Increment children" at bounding box center [549, 248] width 11 height 11
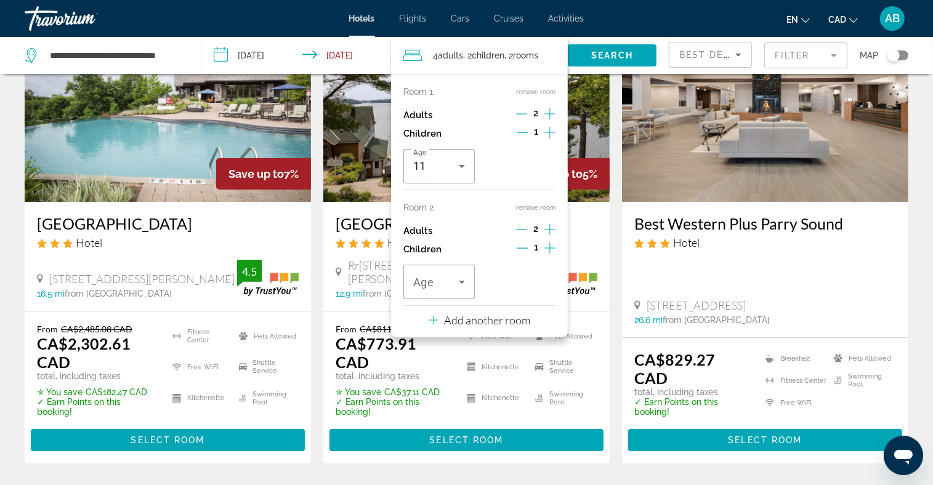
click at [461, 305] on div "Room 1 remove room Adults 2 Children 1 Age 11 Room 2 remove room Adults 2 Child…" at bounding box center [479, 206] width 177 height 264
click at [460, 295] on div "Travelers: 4 adults, 2 children" at bounding box center [439, 282] width 52 height 34
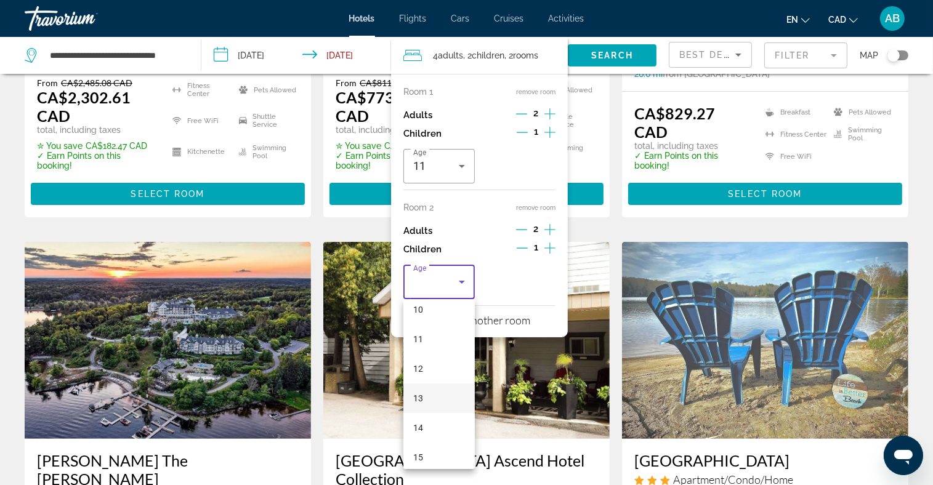
scroll to position [308, 0]
click at [438, 310] on mat-option "10" at bounding box center [438, 307] width 71 height 30
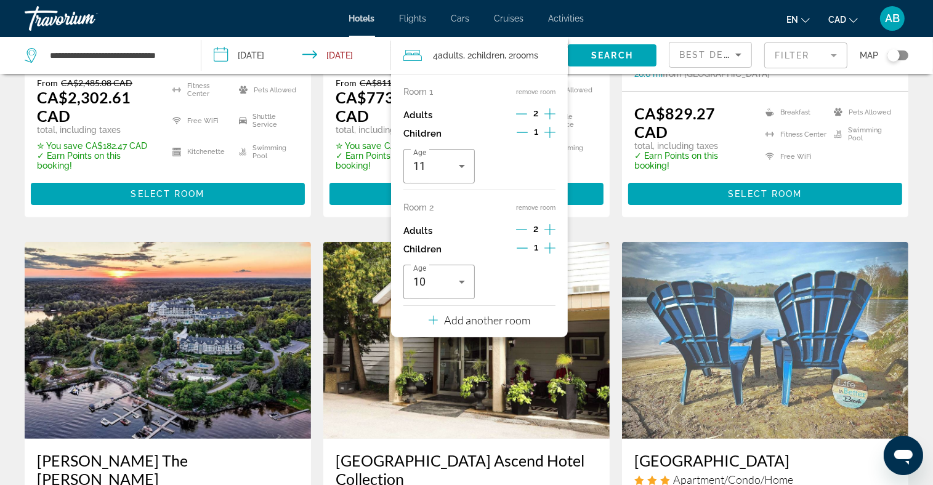
click at [498, 324] on p "Add another room" at bounding box center [487, 320] width 86 height 14
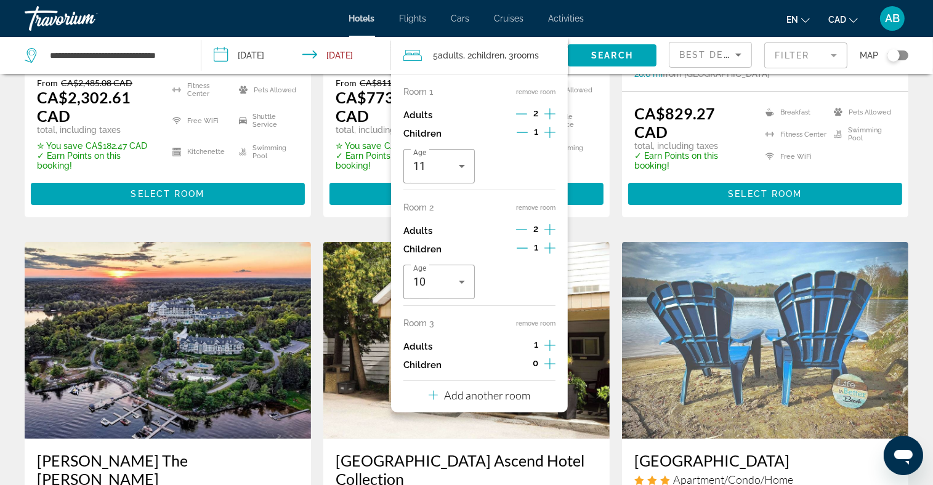
drag, startPoint x: 552, startPoint y: 344, endPoint x: 546, endPoint y: 351, distance: 8.8
click at [552, 344] on icon "Increment adults" at bounding box center [549, 345] width 11 height 15
click at [626, 55] on span "Search" at bounding box center [612, 55] width 42 height 10
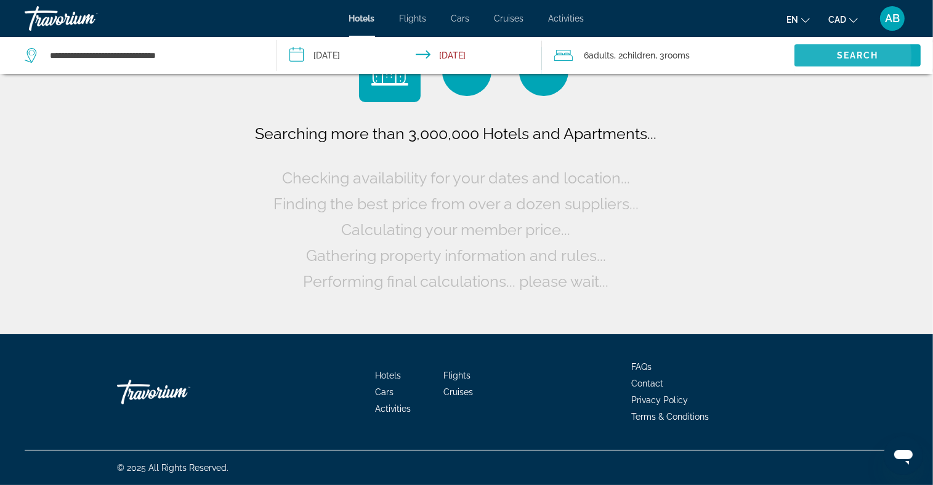
scroll to position [0, 0]
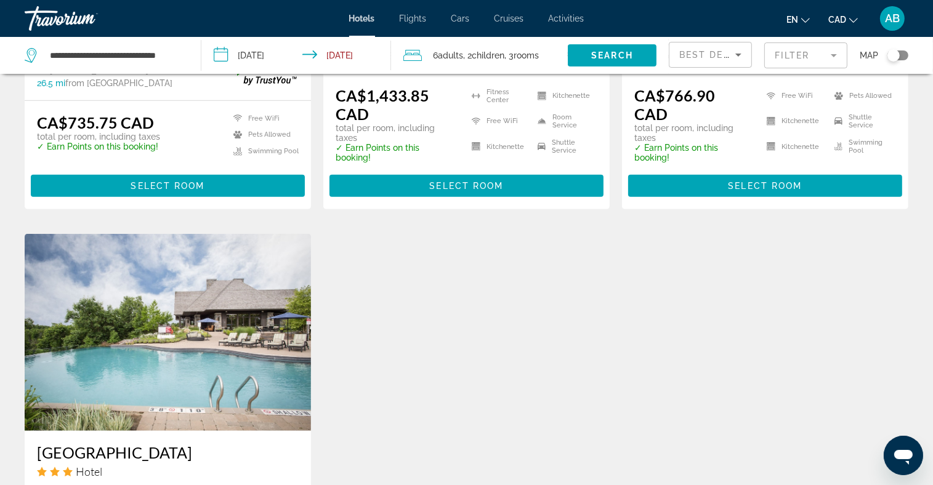
scroll to position [677, 0]
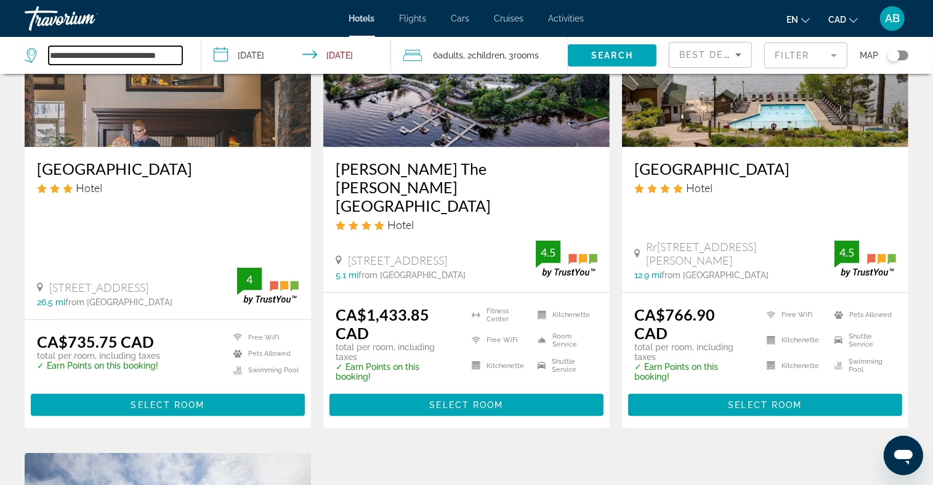
click at [86, 50] on input "**********" at bounding box center [116, 55] width 134 height 18
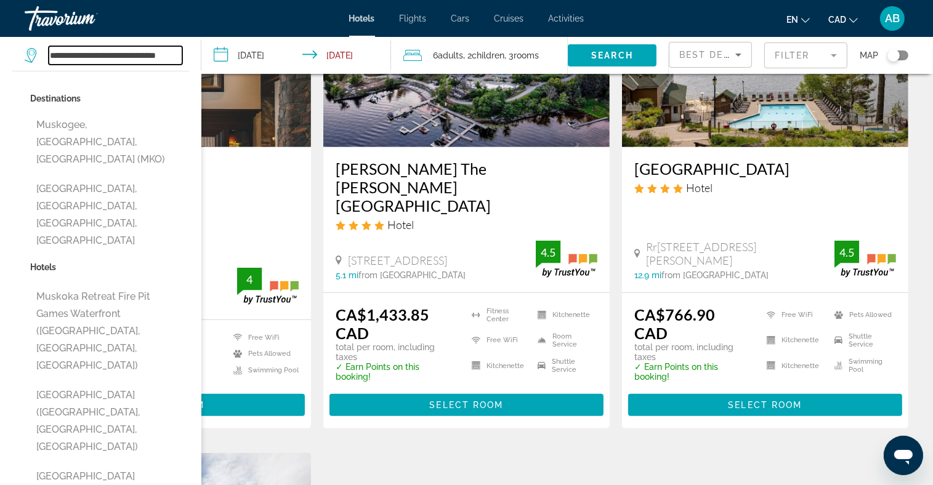
click at [115, 49] on input "**********" at bounding box center [116, 55] width 134 height 18
click at [193, 54] on app-destination-search "**********" at bounding box center [100, 55] width 201 height 37
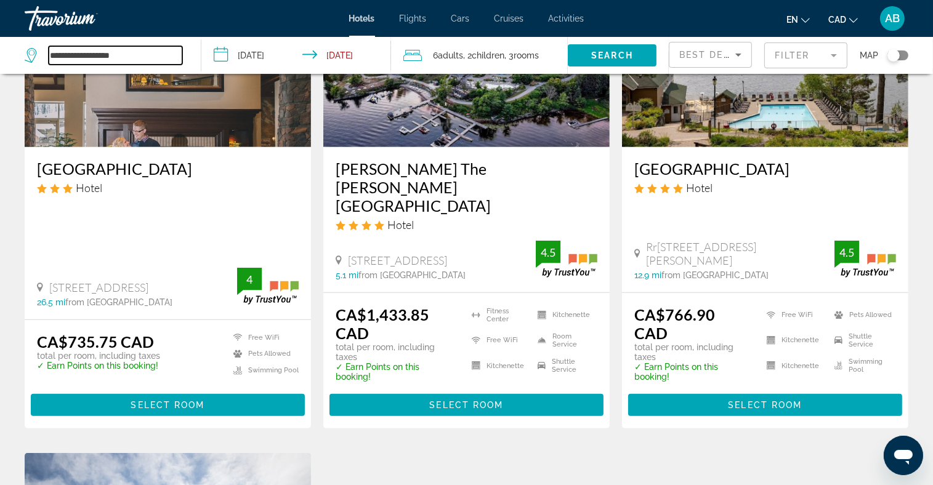
click at [156, 52] on input "**********" at bounding box center [116, 55] width 134 height 18
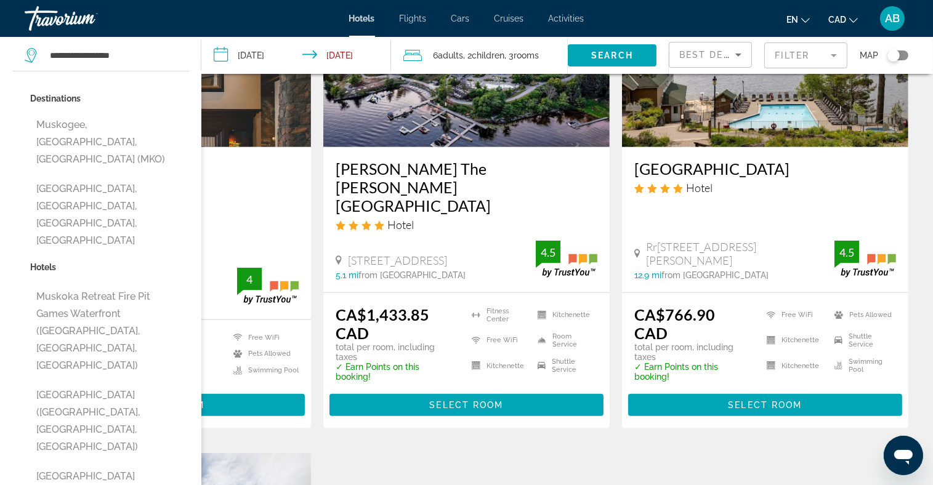
click at [606, 49] on span "Search widget" at bounding box center [612, 56] width 89 height 30
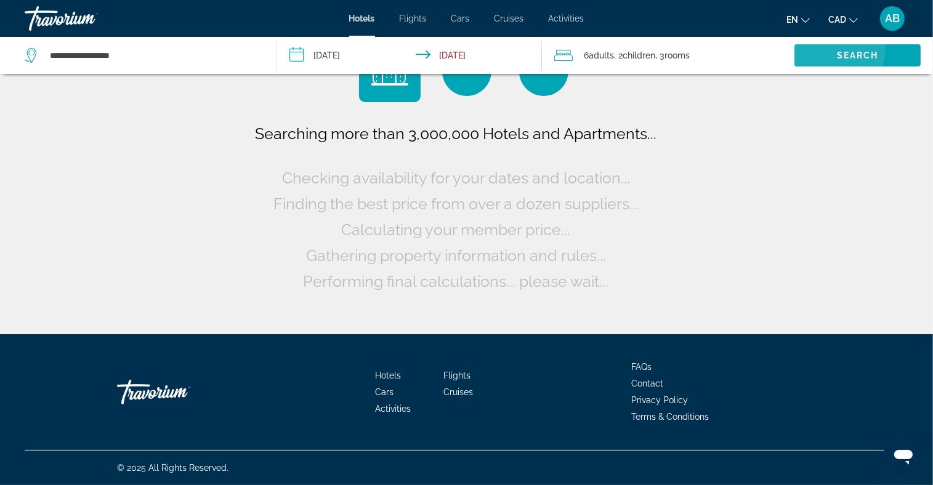
scroll to position [0, 0]
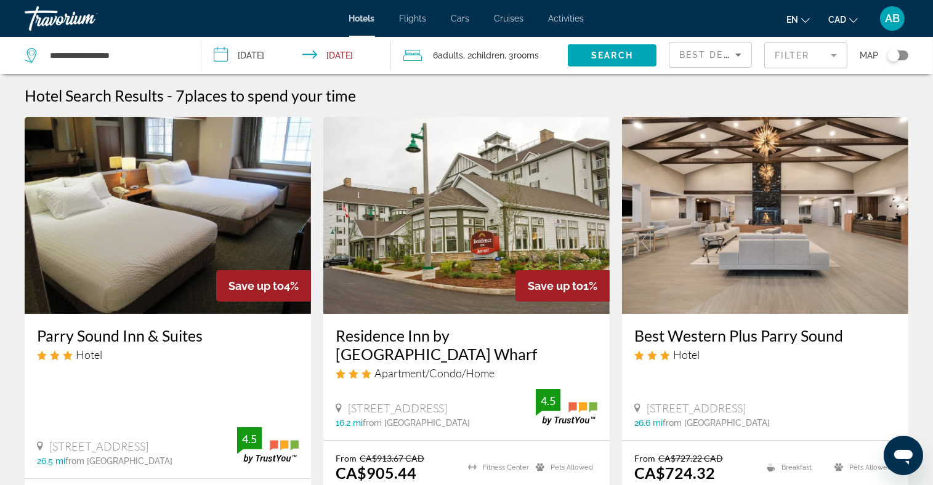
click at [186, 51] on div "**********" at bounding box center [107, 55] width 164 height 37
click at [142, 58] on input "**********" at bounding box center [116, 55] width 134 height 18
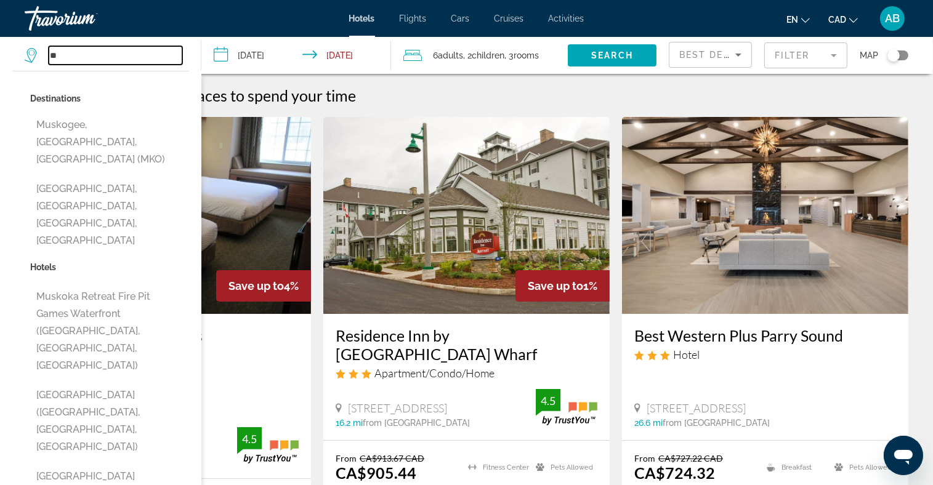
type input "*"
click at [449, 91] on div "Hotel Search Results - 7 places to spend your time" at bounding box center [466, 95] width 883 height 18
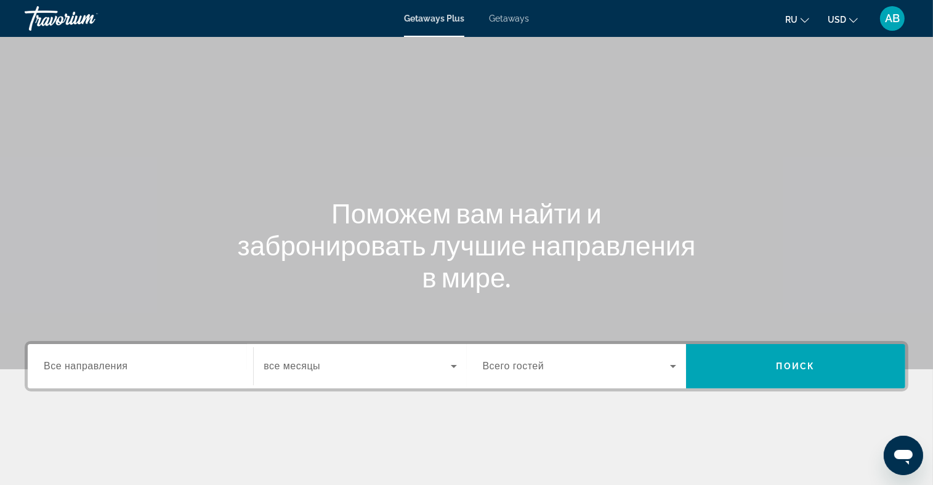
click at [514, 20] on span "Getaways" at bounding box center [509, 19] width 40 height 10
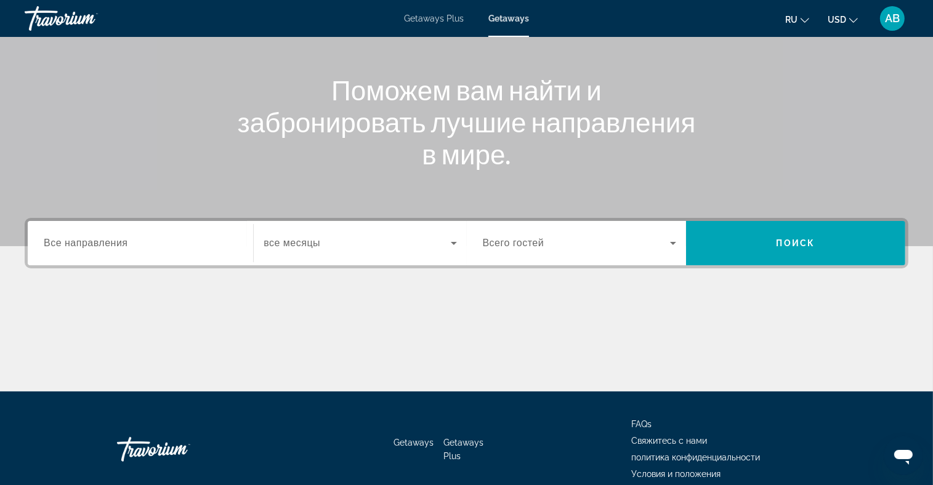
click at [103, 242] on span "Все направления" at bounding box center [86, 243] width 84 height 10
click at [103, 242] on input "Destination Все направления" at bounding box center [140, 243] width 193 height 15
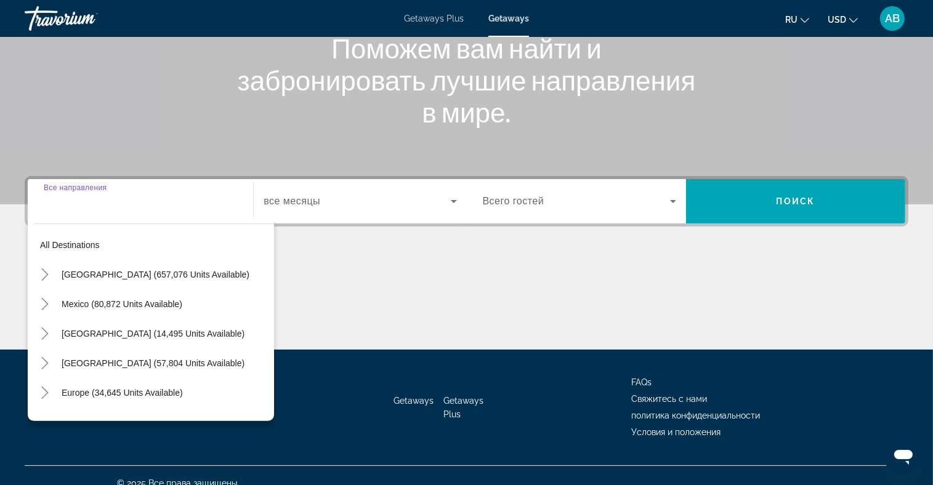
scroll to position [180, 0]
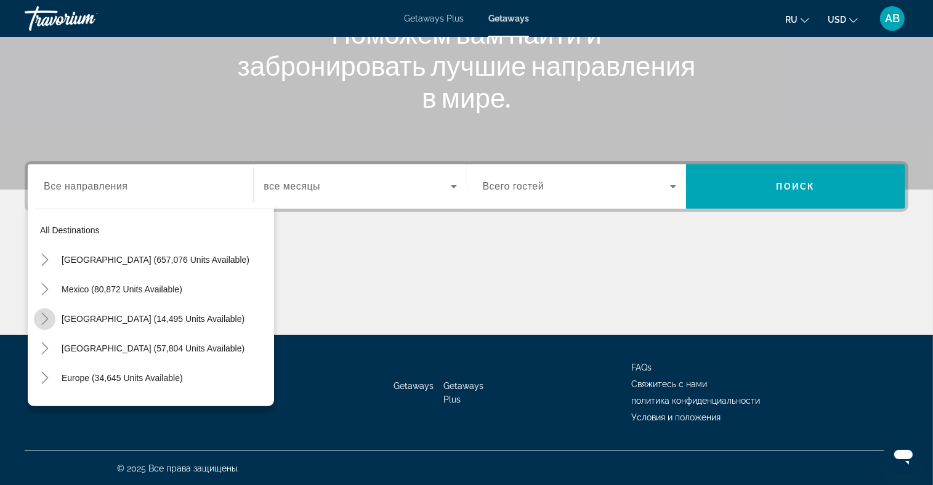
click at [50, 314] on icon "Toggle Canada (14,495 units available)" at bounding box center [45, 319] width 12 height 12
click at [91, 344] on span "Eastern Canada (7,084 units available)" at bounding box center [141, 349] width 178 height 10
type input "**********"
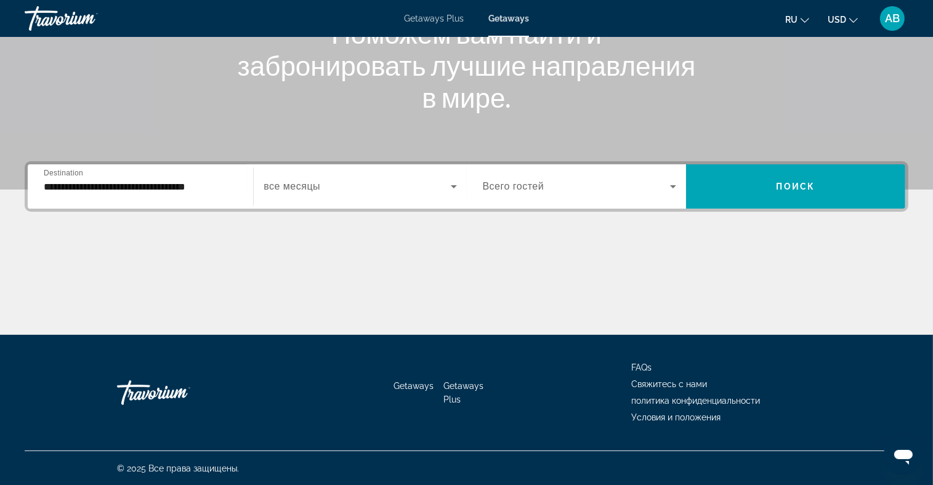
click at [367, 194] on div "Search widget" at bounding box center [360, 186] width 193 height 34
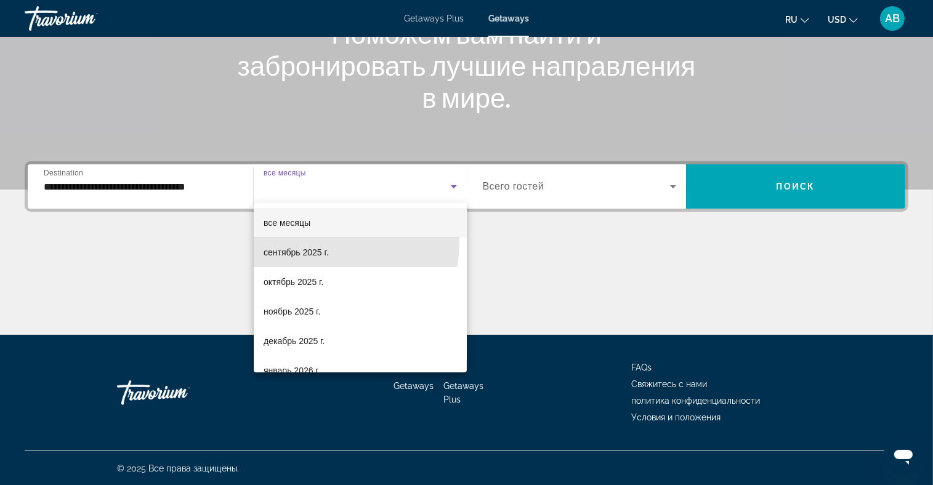
drag, startPoint x: 346, startPoint y: 244, endPoint x: 525, endPoint y: 206, distance: 182.4
click at [348, 244] on mat-option "сентябрь 2025 г." at bounding box center [360, 253] width 213 height 30
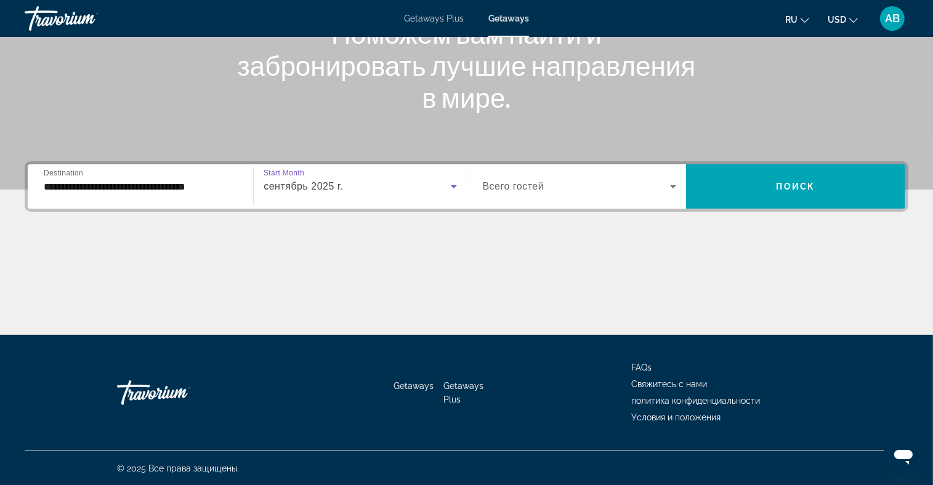
click at [859, 24] on ul "ru English Español Français Italiano Português русский USD USD ($) MXN (Mex$) C…" at bounding box center [830, 19] width 91 height 20
click at [855, 19] on icon "Change currency" at bounding box center [853, 20] width 9 height 9
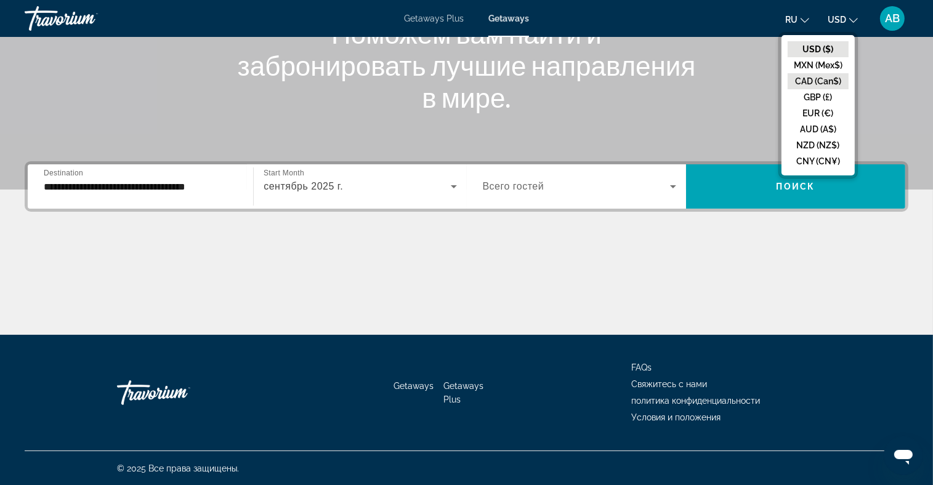
click at [823, 82] on button "CAD (Can$)" at bounding box center [817, 81] width 61 height 16
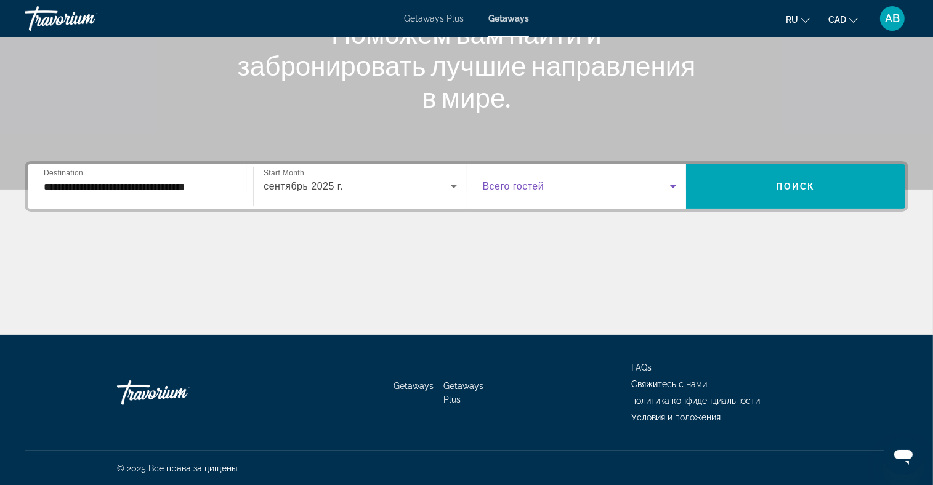
click at [630, 182] on span "Search widget" at bounding box center [576, 186] width 187 height 15
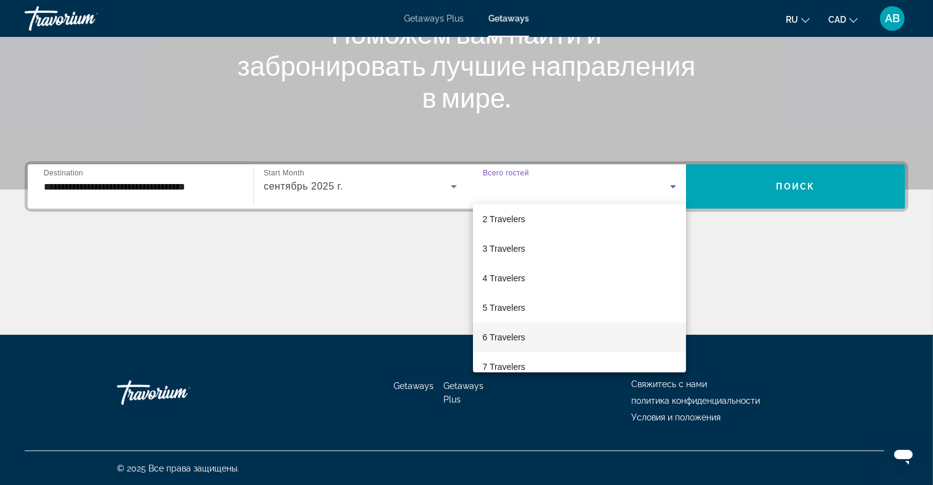
scroll to position [62, 0]
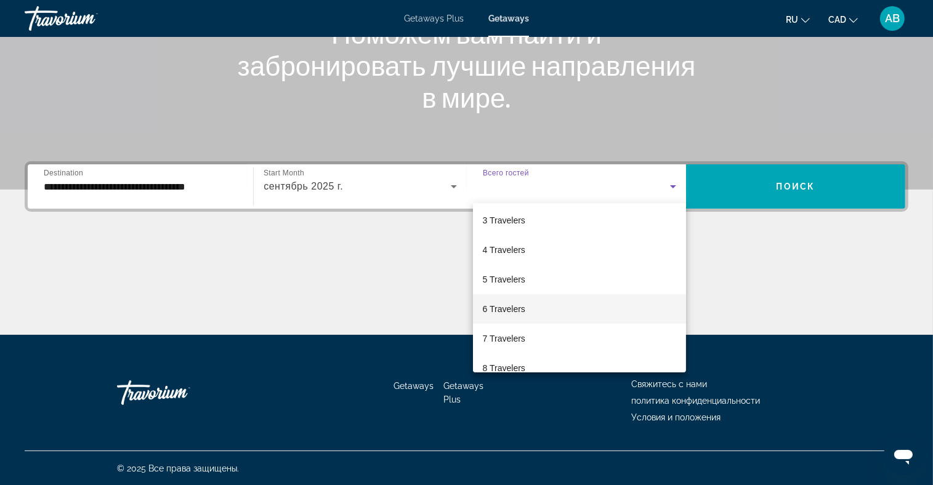
click at [528, 310] on mat-option "6 Travelers" at bounding box center [579, 309] width 213 height 30
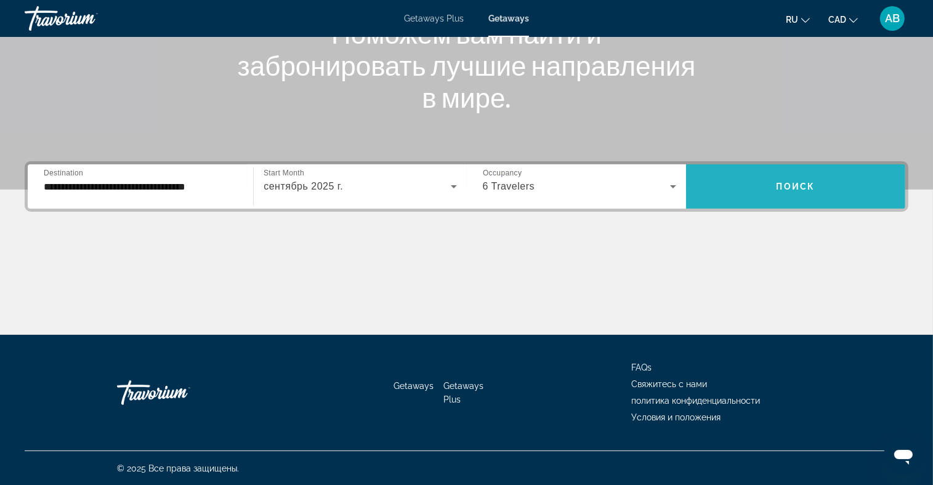
click at [795, 174] on span "Search widget" at bounding box center [795, 187] width 219 height 30
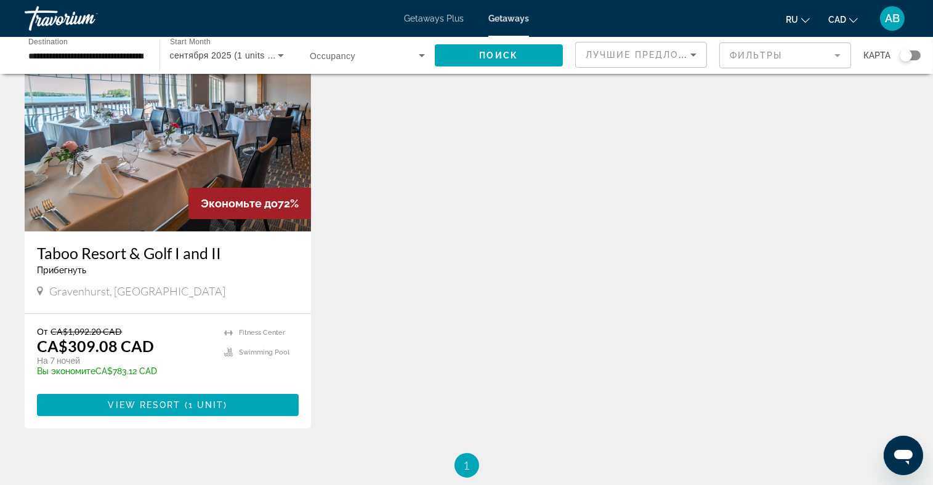
scroll to position [62, 0]
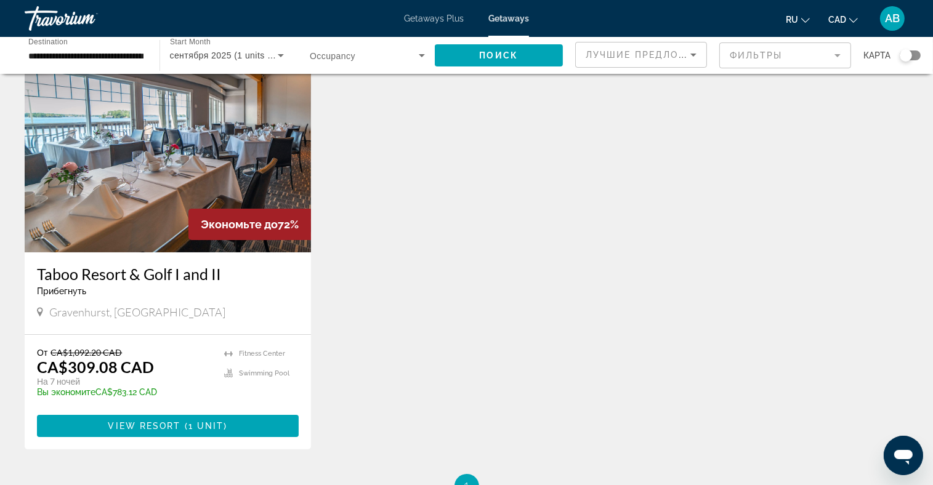
click at [116, 189] on img "Main content" at bounding box center [168, 153] width 286 height 197
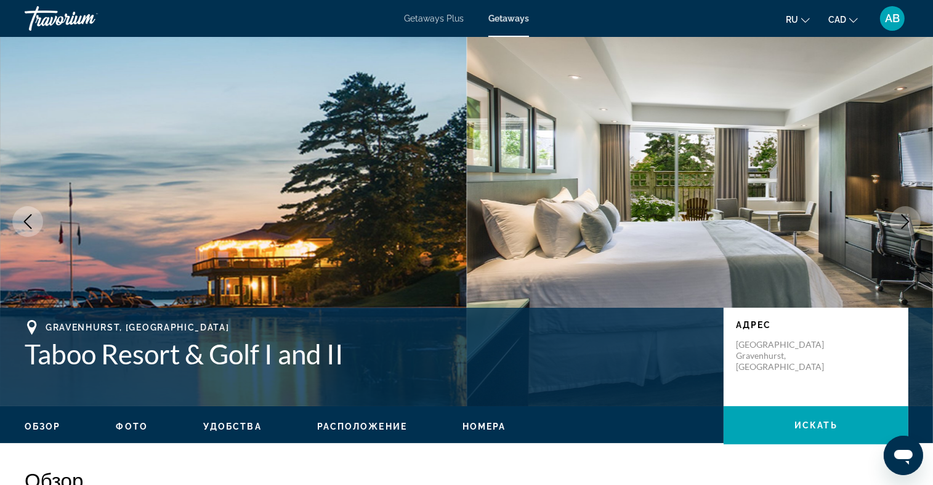
click at [902, 213] on button "Next image" at bounding box center [905, 221] width 31 height 31
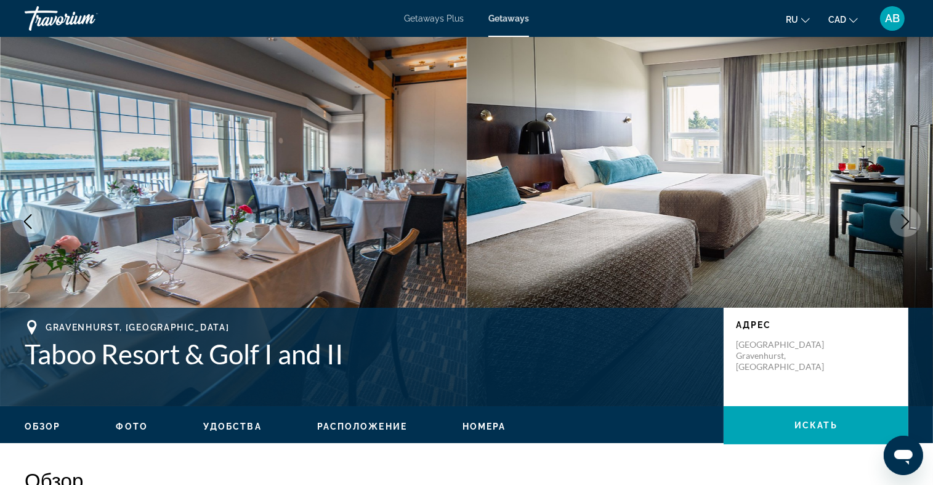
click at [901, 214] on icon "Next image" at bounding box center [905, 221] width 15 height 15
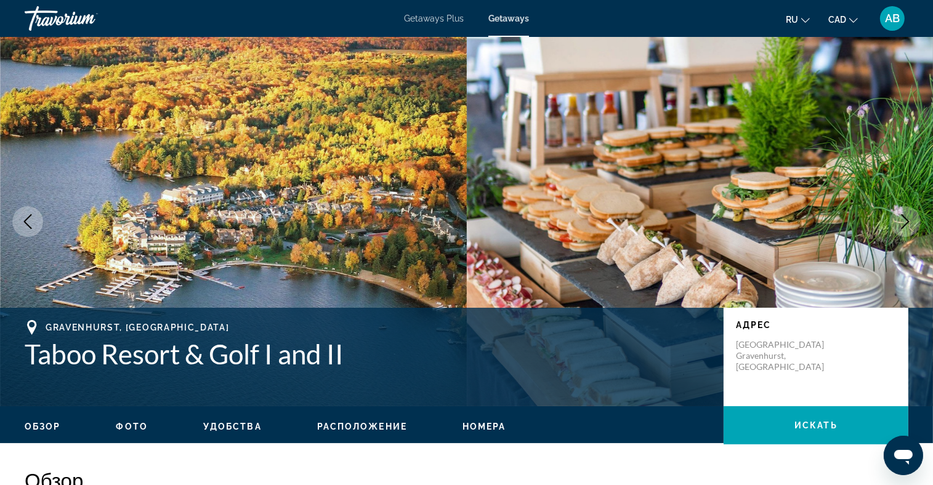
click at [901, 214] on icon "Next image" at bounding box center [905, 221] width 8 height 15
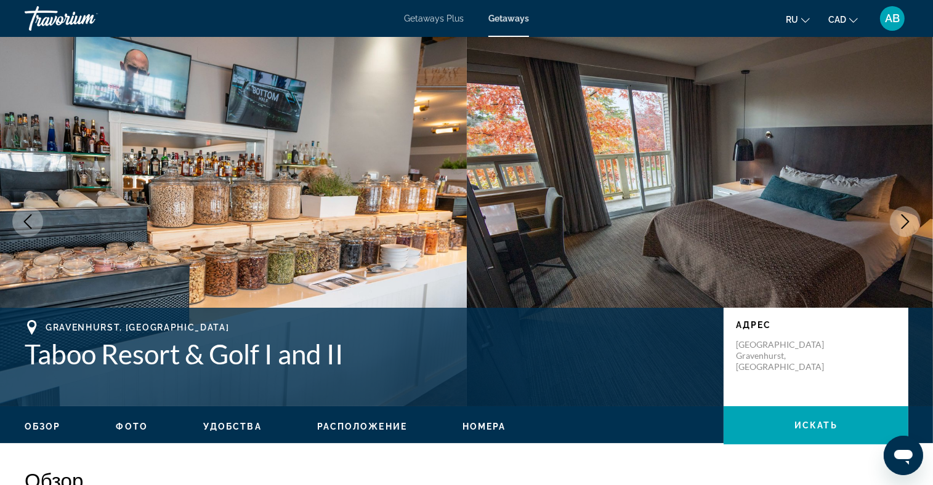
click at [901, 214] on icon "Next image" at bounding box center [905, 221] width 8 height 15
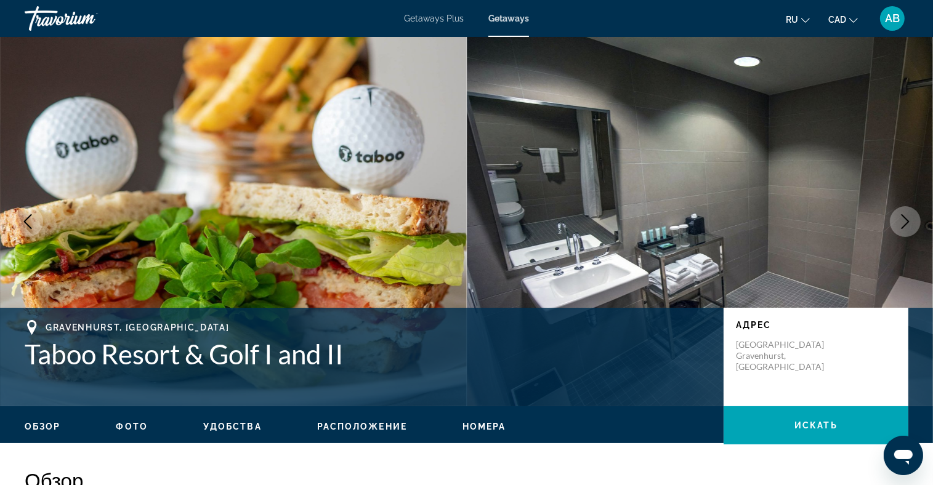
click at [901, 214] on icon "Next image" at bounding box center [905, 221] width 8 height 15
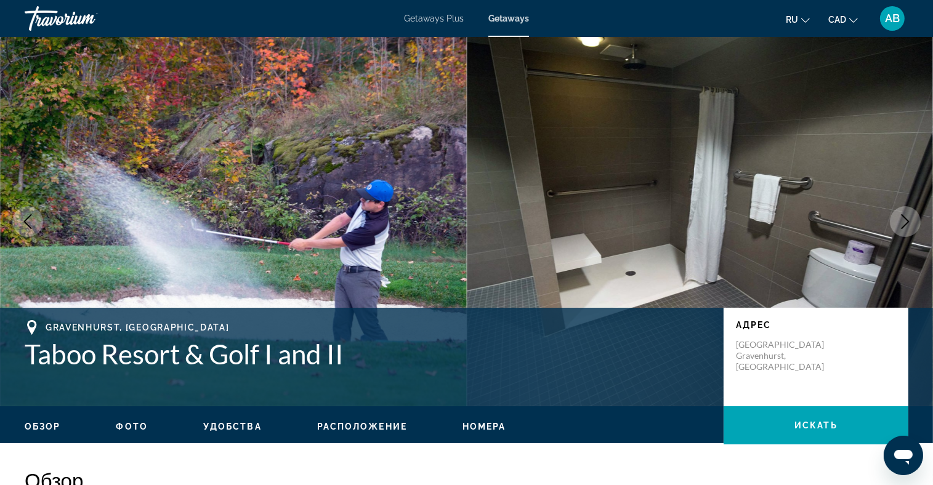
click at [901, 214] on icon "Next image" at bounding box center [905, 221] width 8 height 15
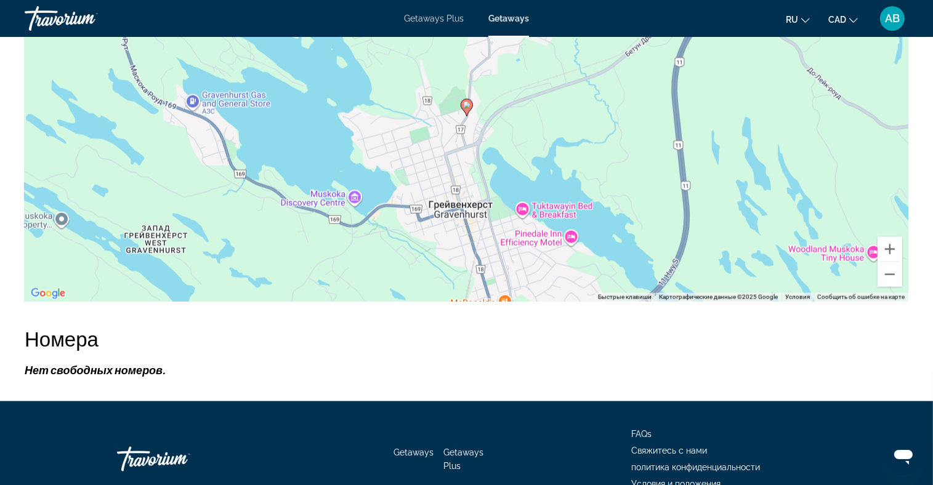
scroll to position [1662, 0]
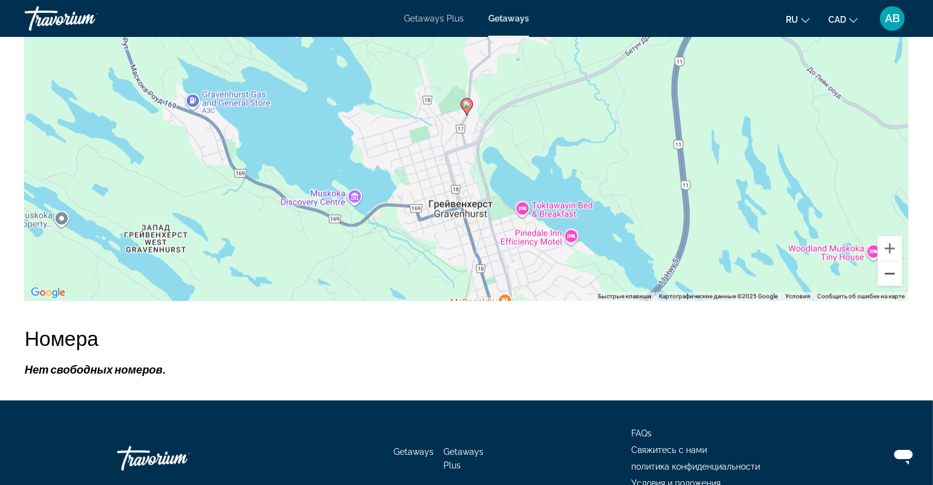
click at [889, 270] on button "Уменьшить" at bounding box center [889, 274] width 25 height 25
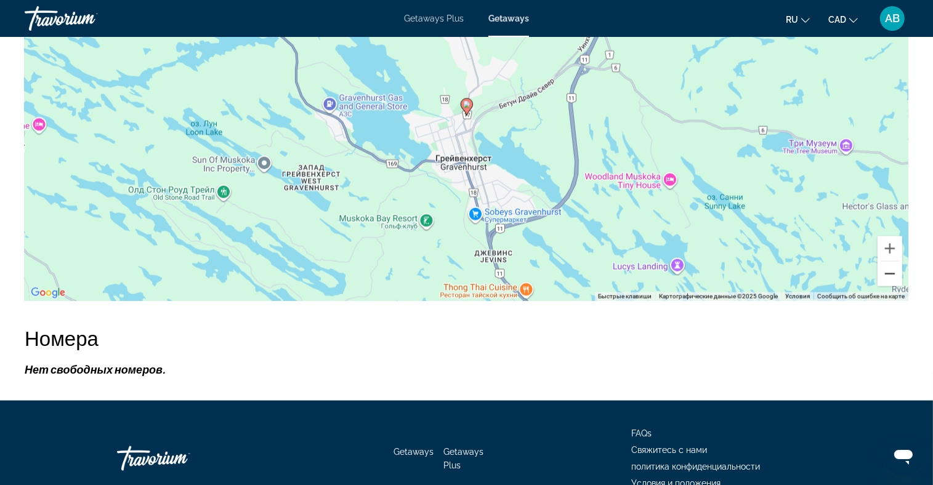
click at [889, 270] on button "Уменьшить" at bounding box center [889, 274] width 25 height 25
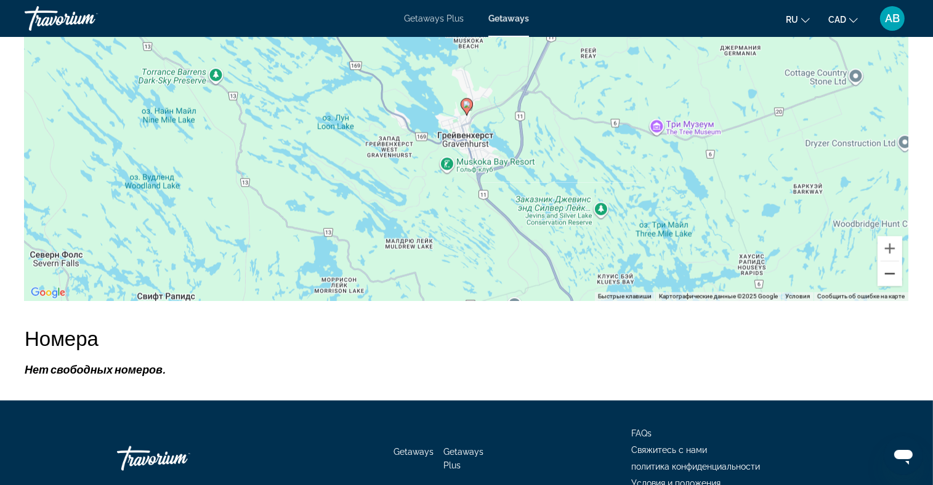
click at [889, 270] on button "Уменьшить" at bounding box center [889, 274] width 25 height 25
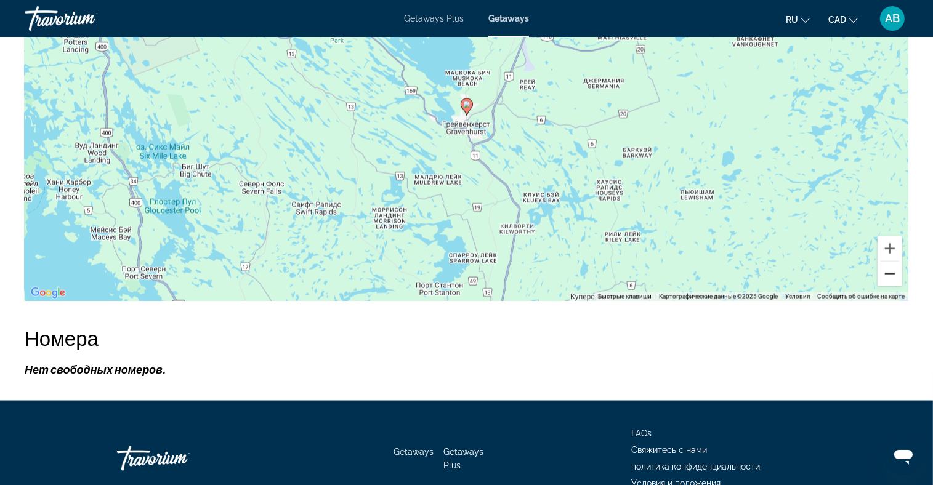
click at [890, 268] on button "Уменьшить" at bounding box center [889, 274] width 25 height 25
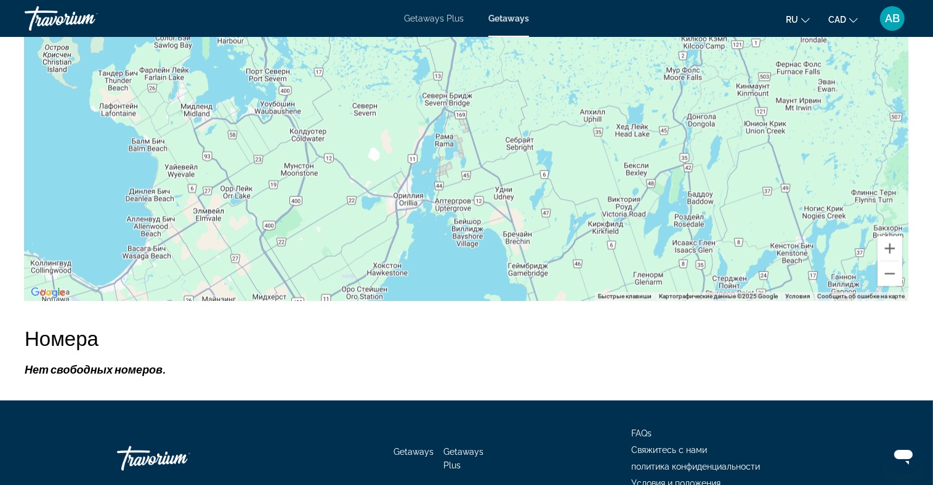
drag, startPoint x: 762, startPoint y: 179, endPoint x: 724, endPoint y: 62, distance: 122.9
click at [724, 62] on div "Чтобы активировать перетаскивание с помощью клавиатуры, нажмите Alt + Ввод. Пос…" at bounding box center [466, 116] width 883 height 369
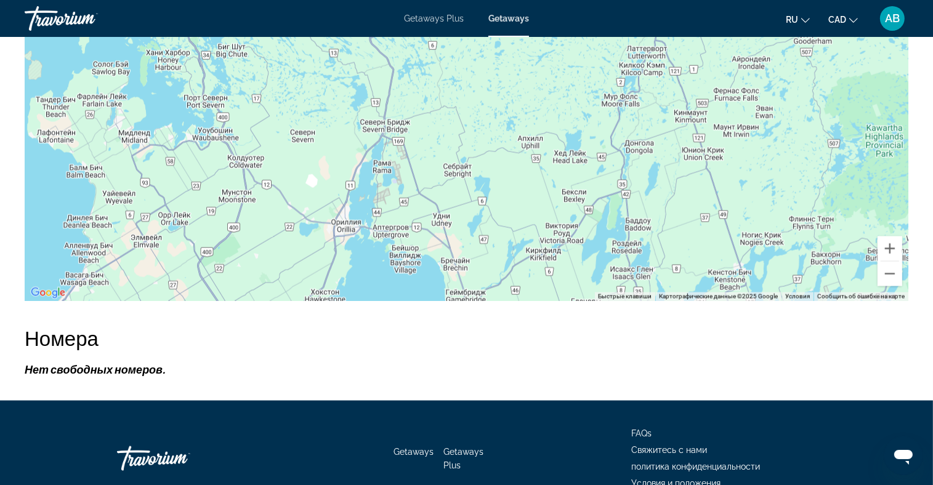
drag, startPoint x: 697, startPoint y: 116, endPoint x: 644, endPoint y: 141, distance: 58.4
click at [646, 142] on div "Чтобы активировать перетаскивание с помощью клавиатуры, нажмите Alt + Ввод. Пос…" at bounding box center [466, 116] width 883 height 369
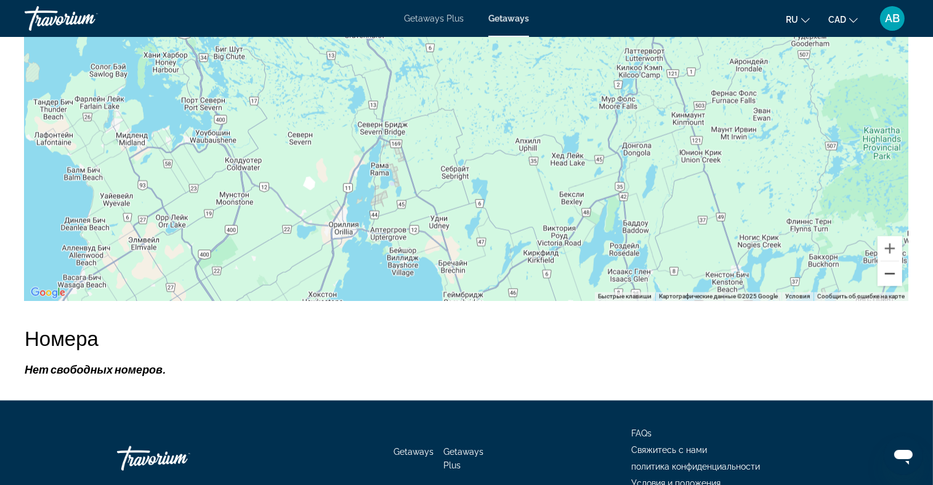
click at [885, 273] on button "Уменьшить" at bounding box center [889, 274] width 25 height 25
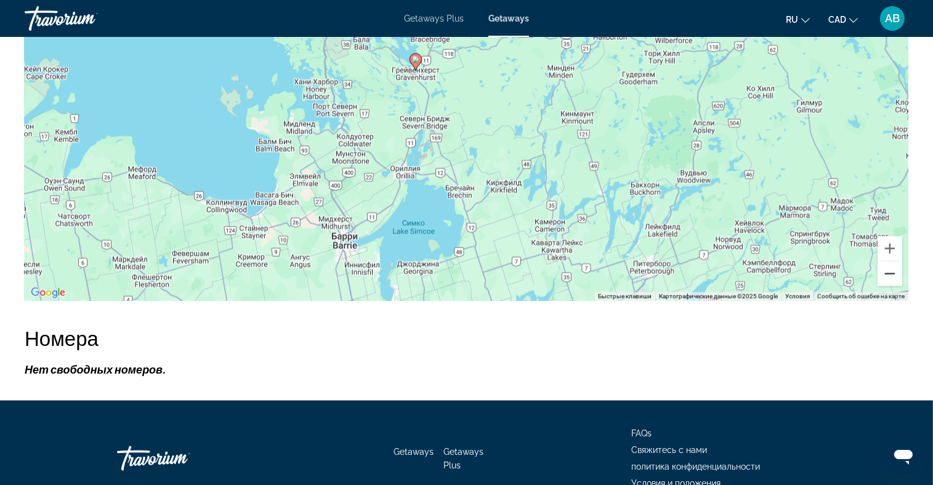
click at [887, 270] on button "Уменьшить" at bounding box center [889, 274] width 25 height 25
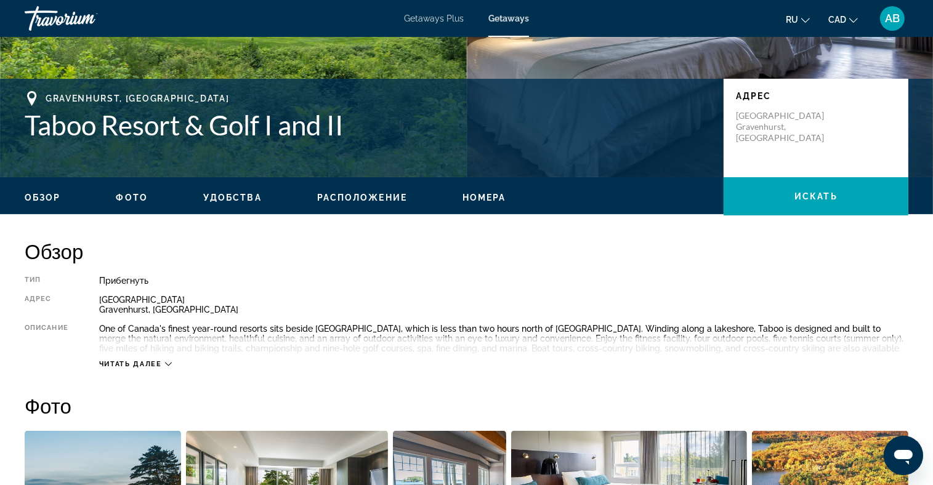
scroll to position [246, 0]
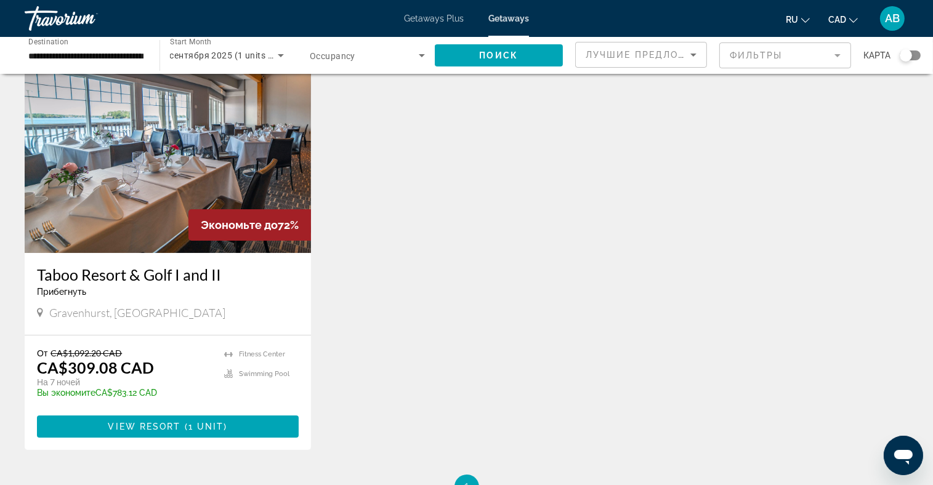
scroll to position [62, 0]
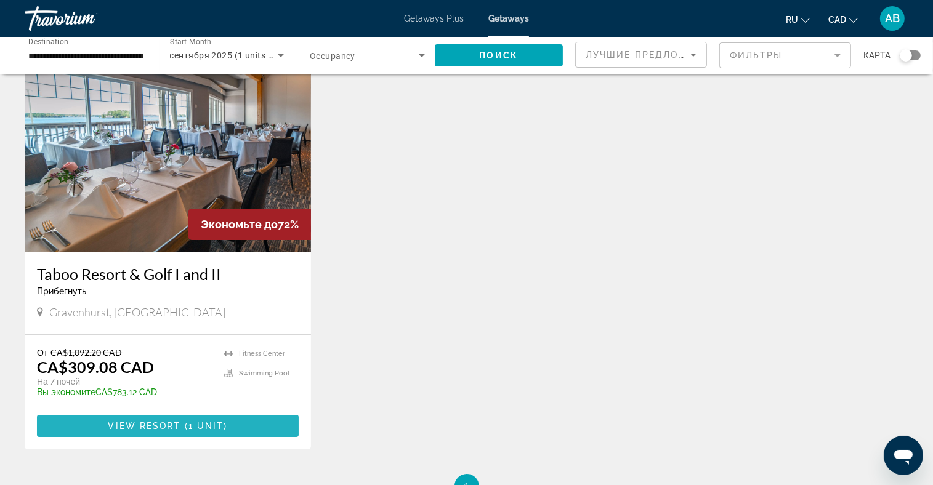
click at [196, 429] on span "1 unit" at bounding box center [206, 426] width 36 height 10
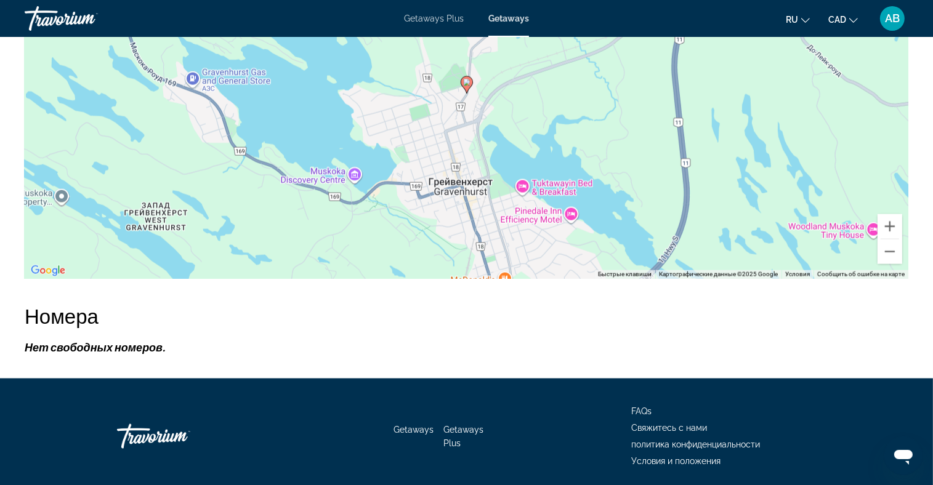
scroll to position [1667, 0]
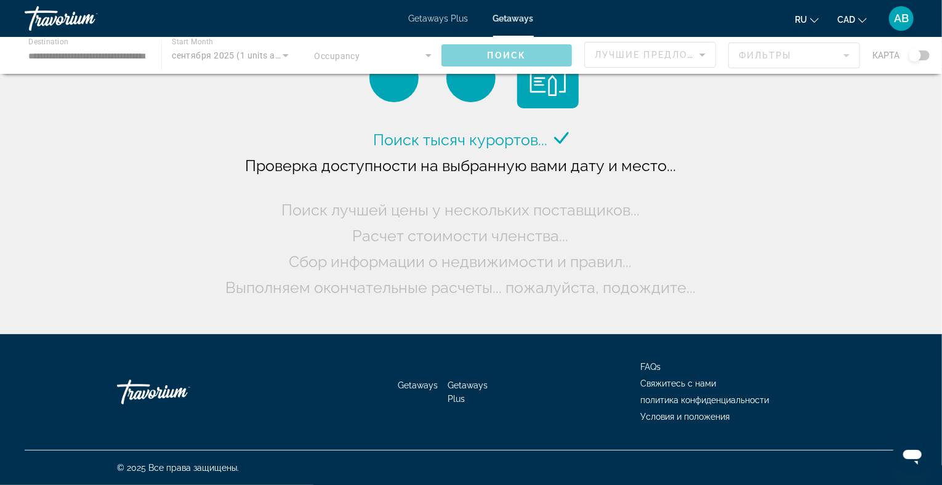
click at [401, 62] on div "Main content" at bounding box center [471, 55] width 942 height 37
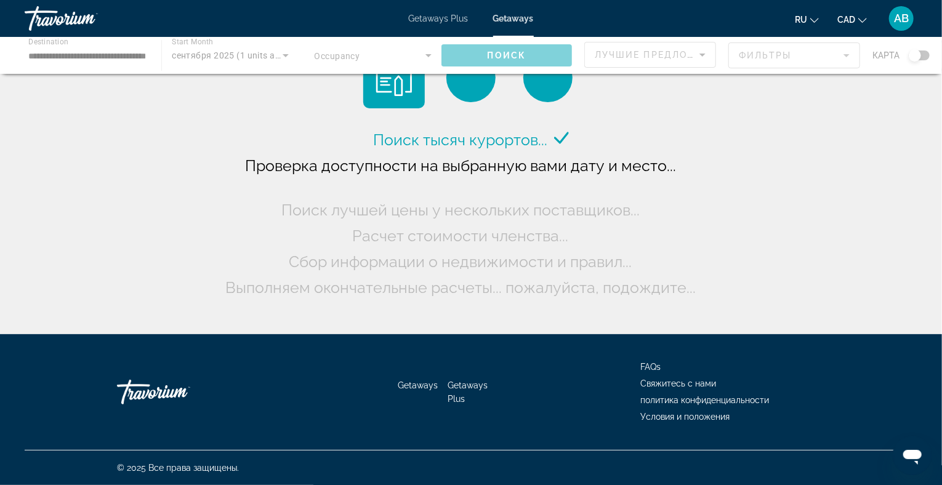
click at [414, 58] on div "Main content" at bounding box center [471, 55] width 942 height 37
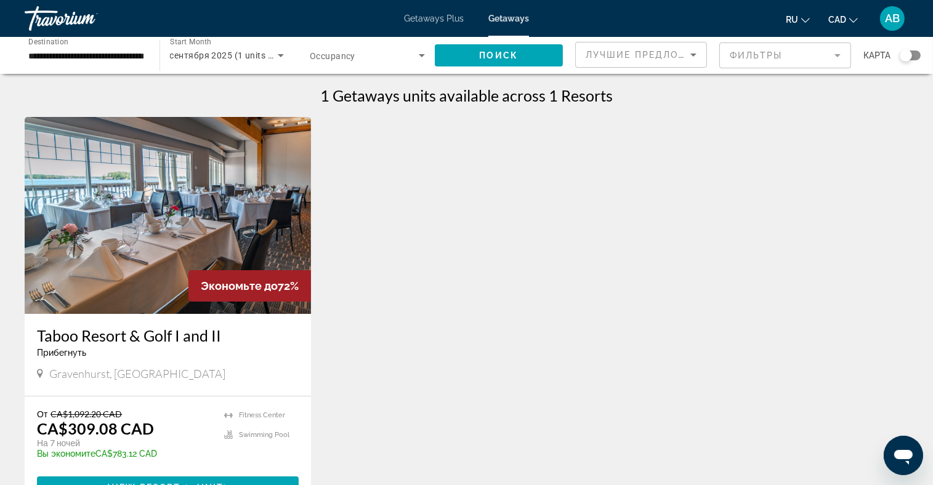
click at [372, 58] on span "Search widget" at bounding box center [364, 55] width 109 height 15
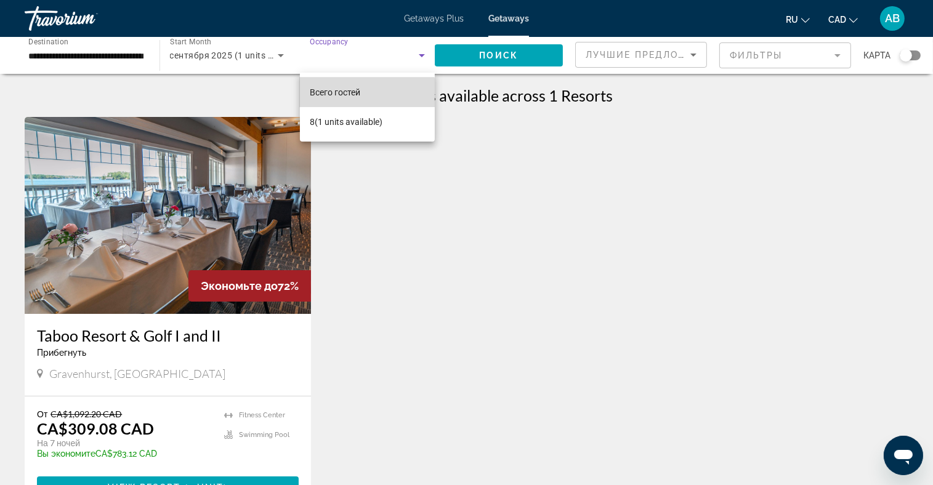
click at [358, 95] on span "Всего гостей" at bounding box center [335, 92] width 50 height 10
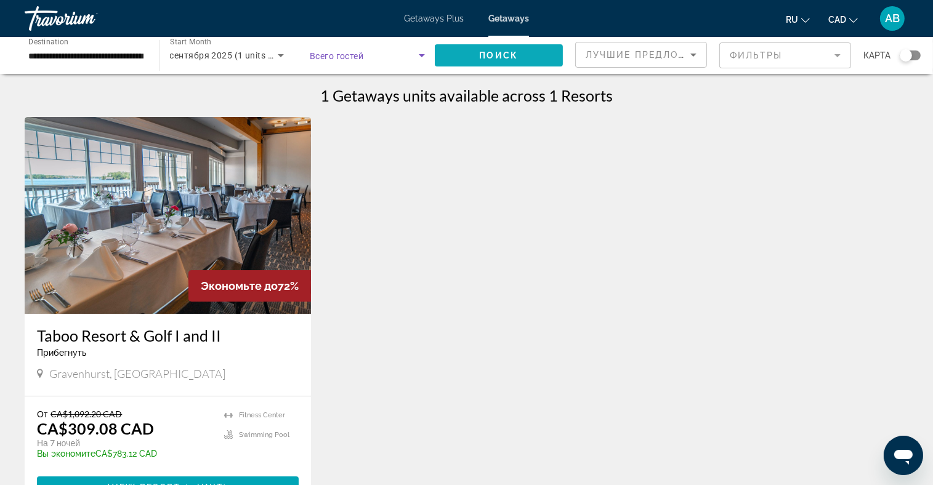
click at [493, 54] on span "Поиск" at bounding box center [499, 55] width 39 height 10
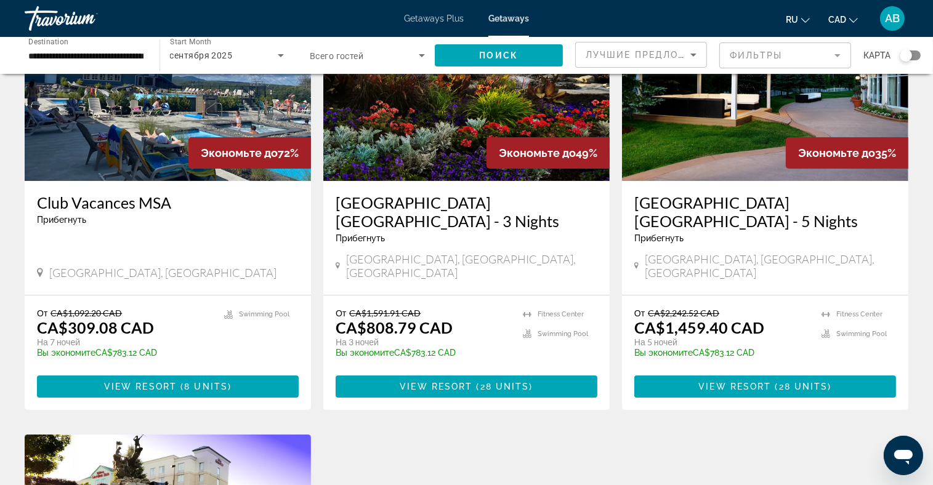
scroll to position [123, 0]
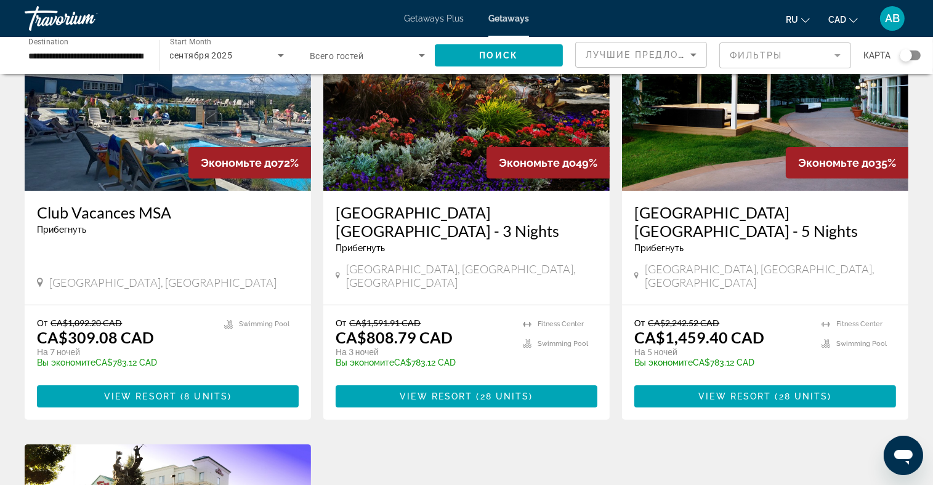
click at [414, 63] on div "Search widget" at bounding box center [367, 55] width 115 height 34
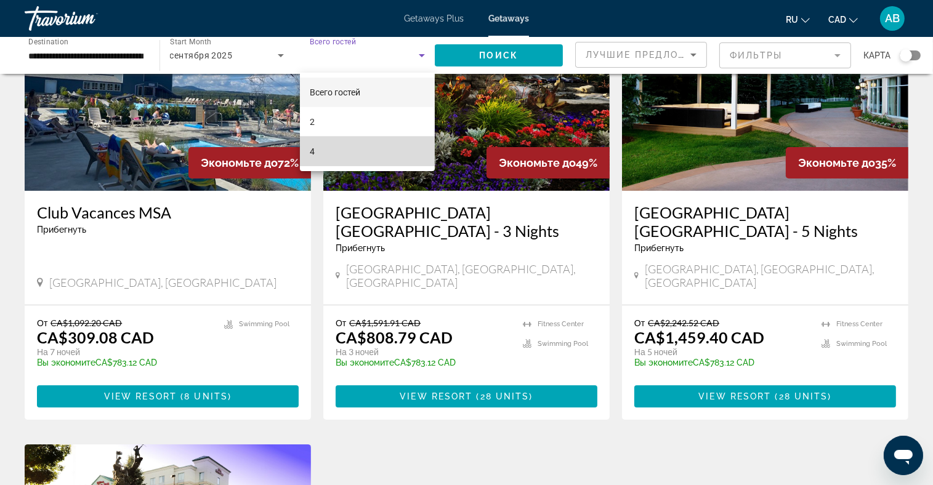
click at [352, 150] on mat-option "4" at bounding box center [367, 152] width 135 height 30
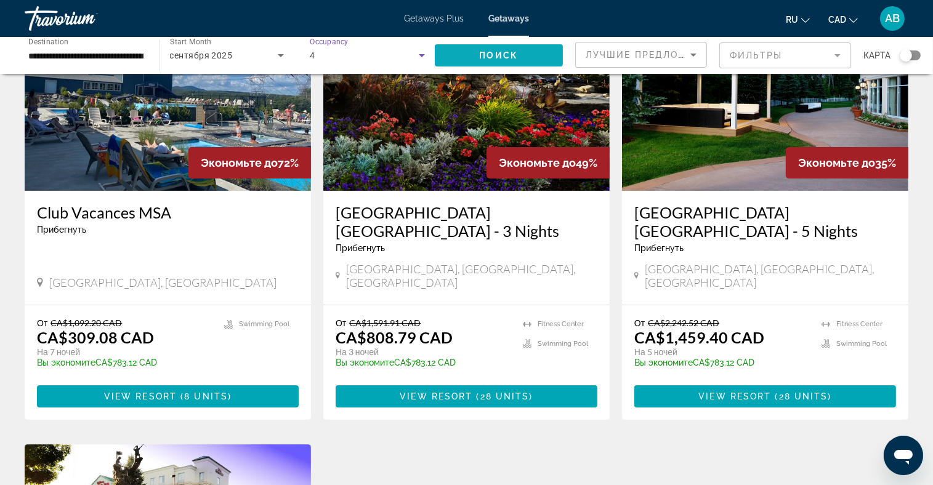
click at [472, 57] on span "Search widget" at bounding box center [499, 56] width 129 height 30
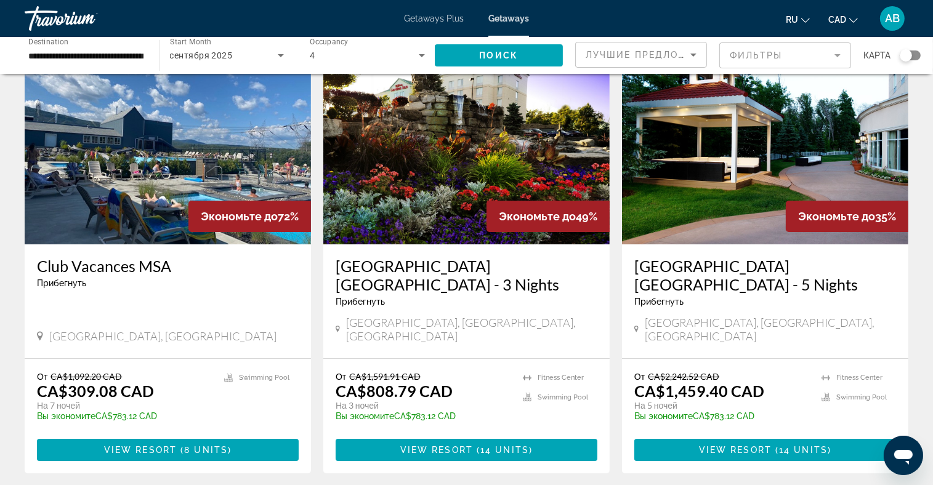
scroll to position [62, 0]
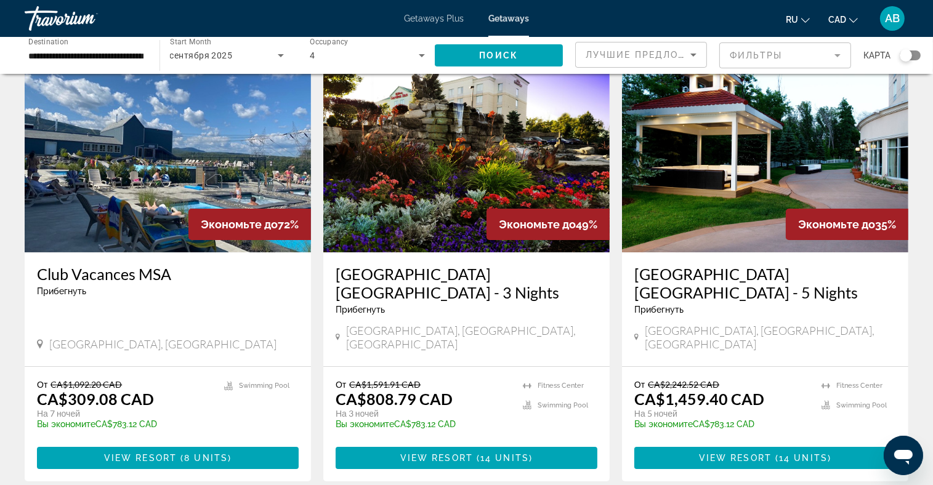
click at [172, 157] on img "Main content" at bounding box center [168, 153] width 286 height 197
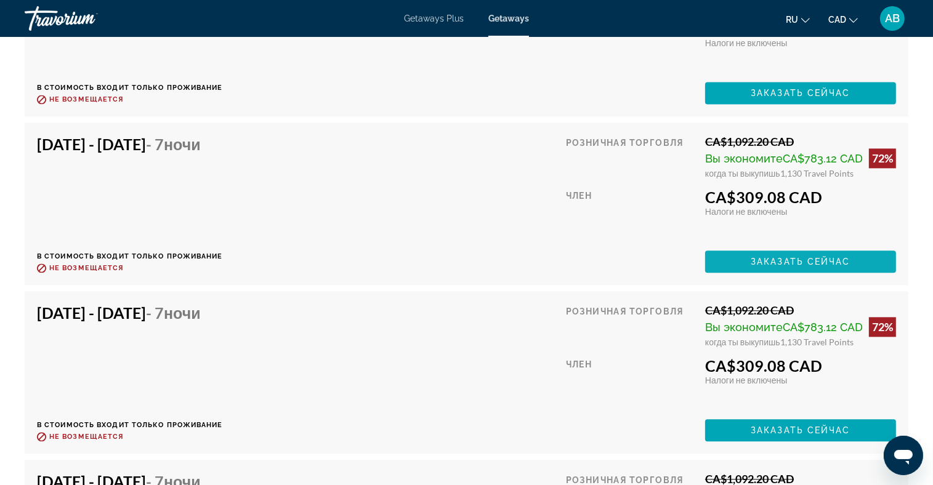
scroll to position [2702, 0]
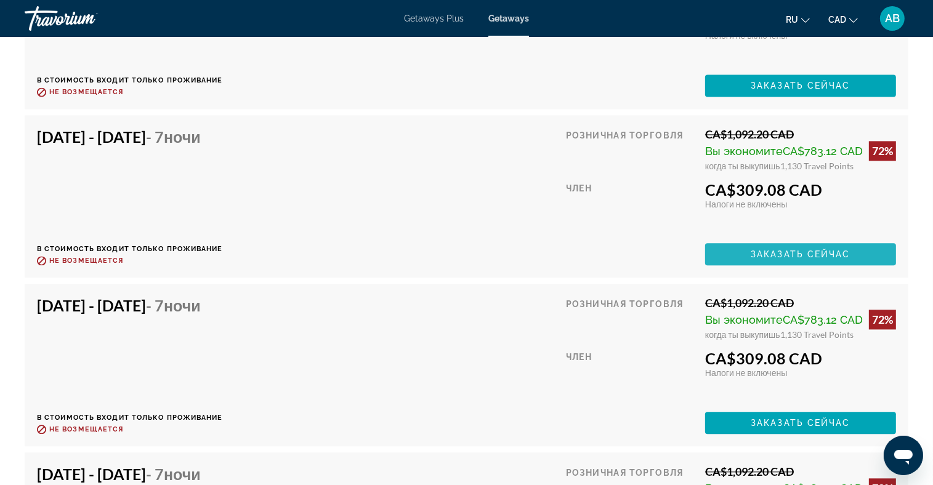
click at [767, 253] on span "Заказать сейчас" at bounding box center [800, 254] width 100 height 10
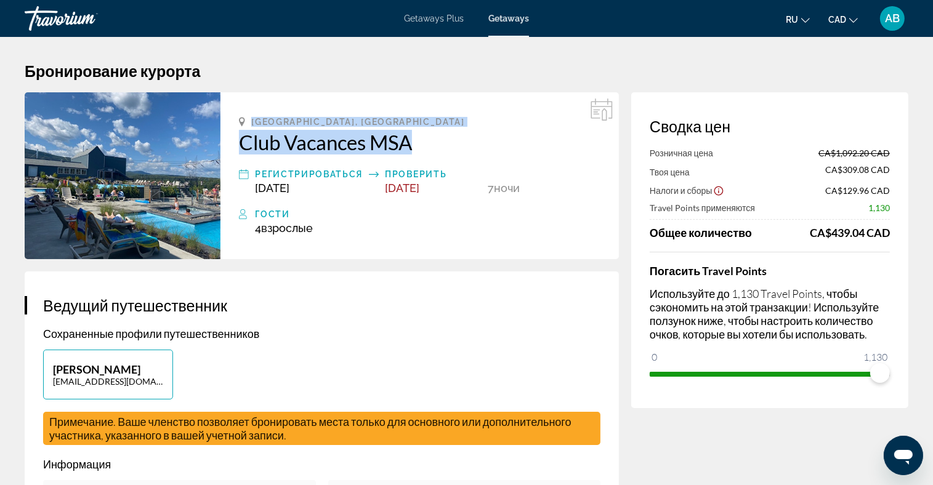
drag, startPoint x: 249, startPoint y: 115, endPoint x: 421, endPoint y: 154, distance: 176.7
click at [421, 154] on div "Beaupre, Canada Club Vacances MSA Регистрироваться Sep 26, 2025 Проверить Oct 3…" at bounding box center [419, 175] width 398 height 167
drag, startPoint x: 421, startPoint y: 154, endPoint x: 371, endPoint y: 132, distance: 55.1
copy div "Beaupre, Canada Club Vacances MSA"
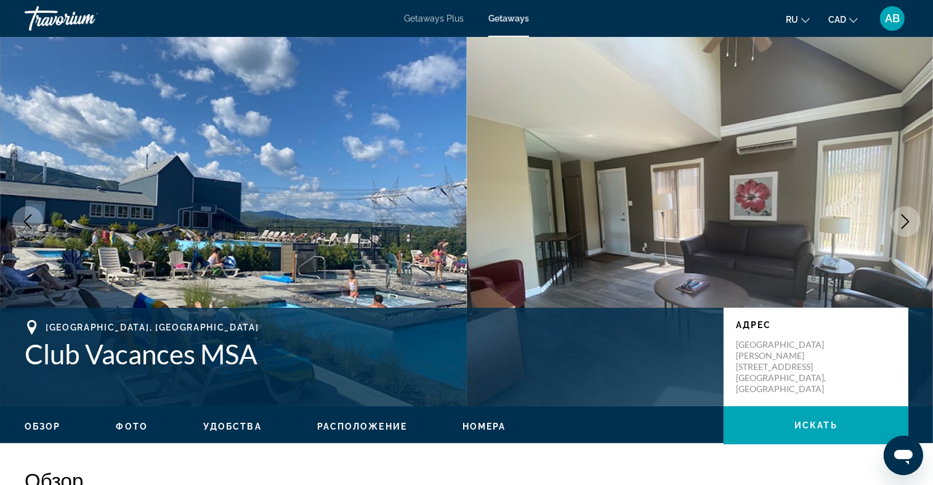
click at [898, 211] on button "Next image" at bounding box center [905, 221] width 31 height 31
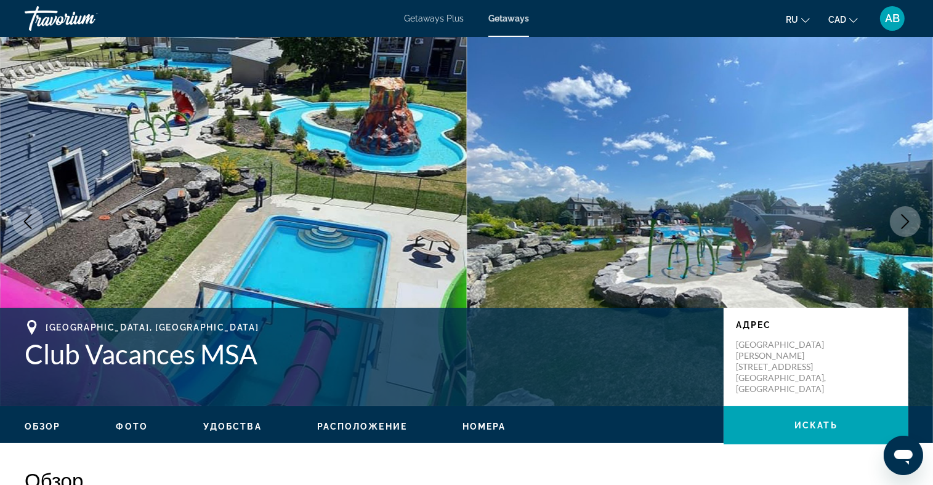
click at [903, 219] on icon "Next image" at bounding box center [905, 221] width 15 height 15
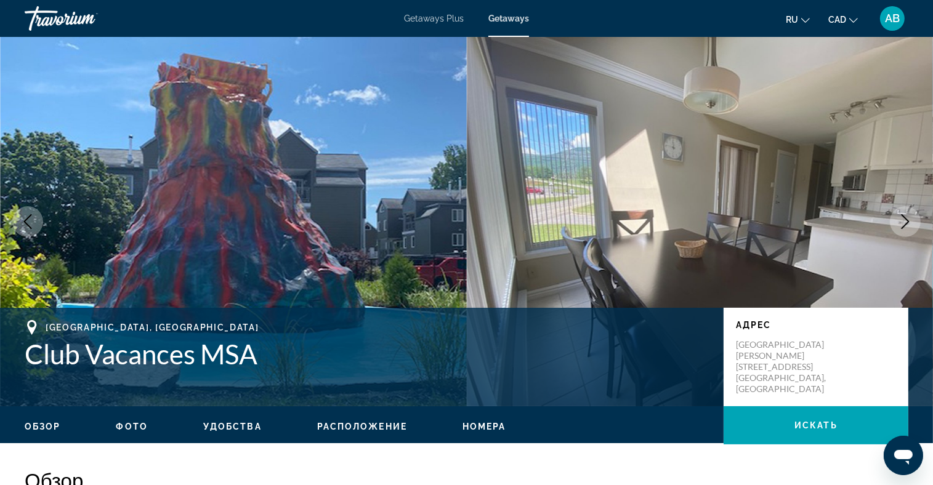
click at [903, 219] on icon "Next image" at bounding box center [905, 221] width 15 height 15
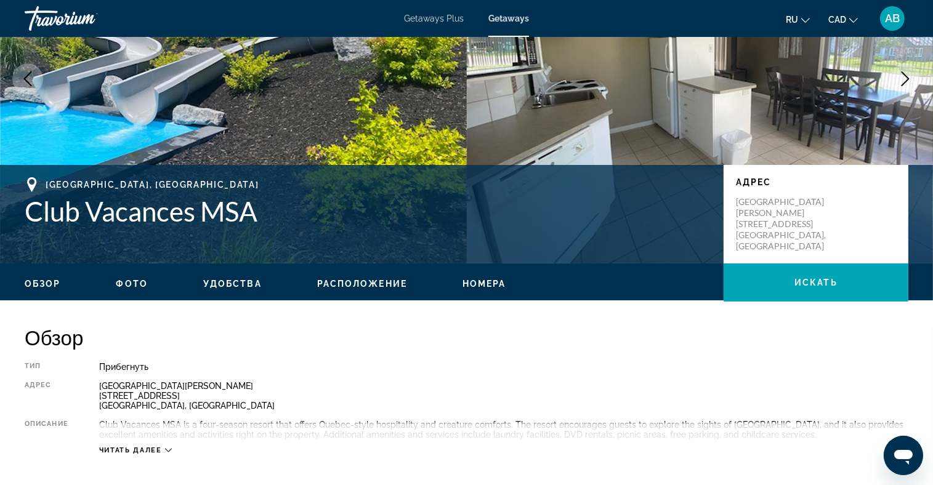
scroll to position [185, 0]
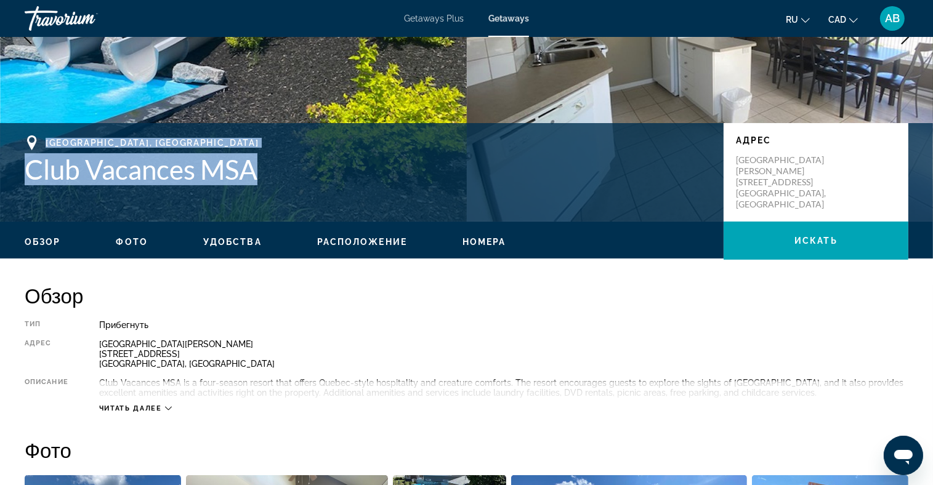
drag, startPoint x: 41, startPoint y: 134, endPoint x: 273, endPoint y: 182, distance: 236.9
click at [273, 182] on div "Beaupre, Canada Club Vacances MSA Адрес Mont Sainte Anne 400 Rue Dupont Beaupre…" at bounding box center [466, 172] width 933 height 99
drag, startPoint x: 273, startPoint y: 182, endPoint x: 185, endPoint y: 177, distance: 88.2
copy div "Beaupre, Canada Club Vacances MSA"
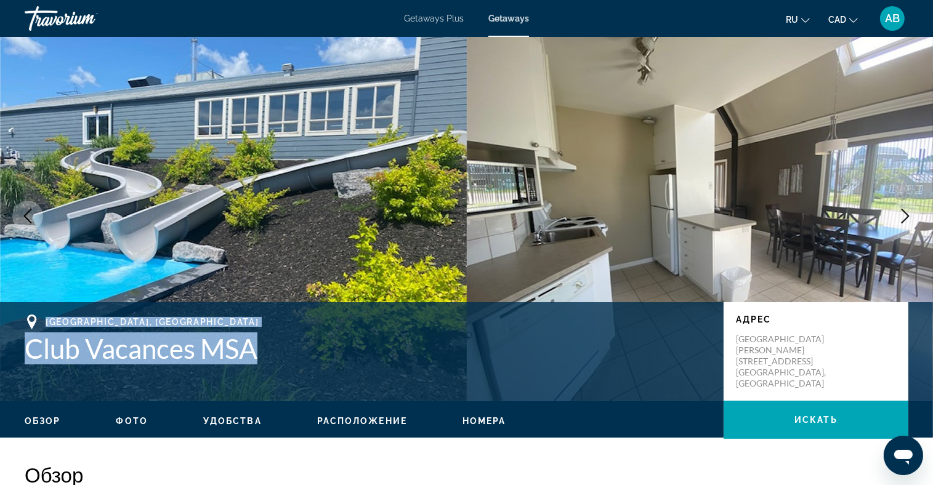
scroll to position [0, 0]
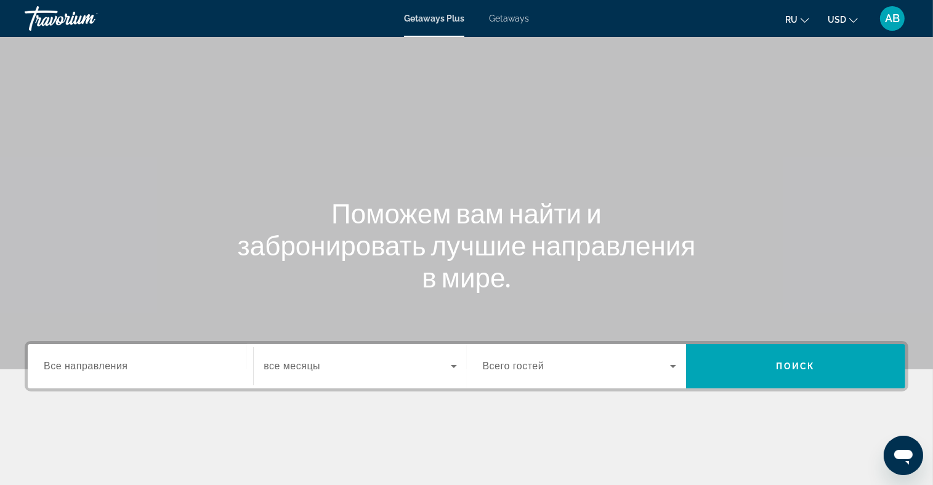
click at [516, 17] on span "Getaways" at bounding box center [509, 19] width 40 height 10
click at [852, 17] on icon "Change currency" at bounding box center [853, 20] width 9 height 9
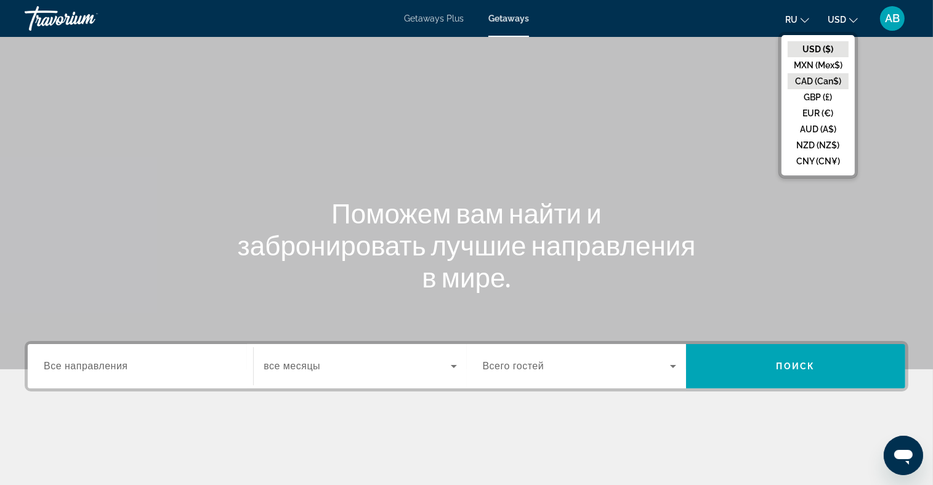
click at [838, 81] on button "CAD (Can$)" at bounding box center [817, 81] width 61 height 16
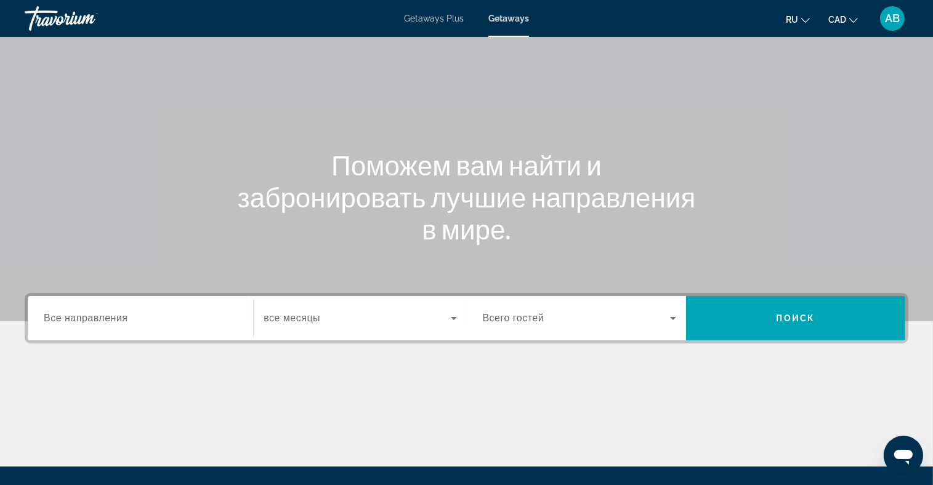
scroll to position [180, 0]
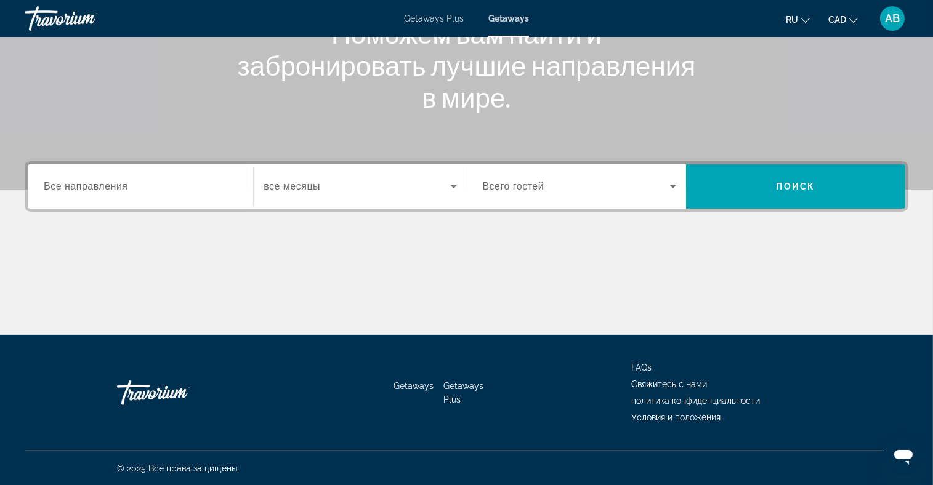
click at [107, 186] on span "Все направления" at bounding box center [86, 186] width 84 height 10
click at [107, 186] on input "Destination Все направления" at bounding box center [140, 187] width 193 height 15
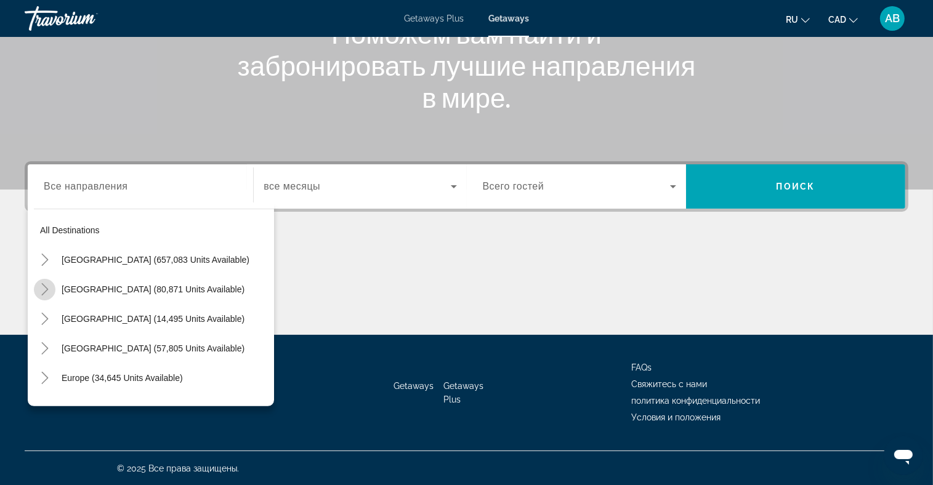
click at [39, 290] on icon "Toggle Mexico (80,871 units available)" at bounding box center [45, 289] width 12 height 12
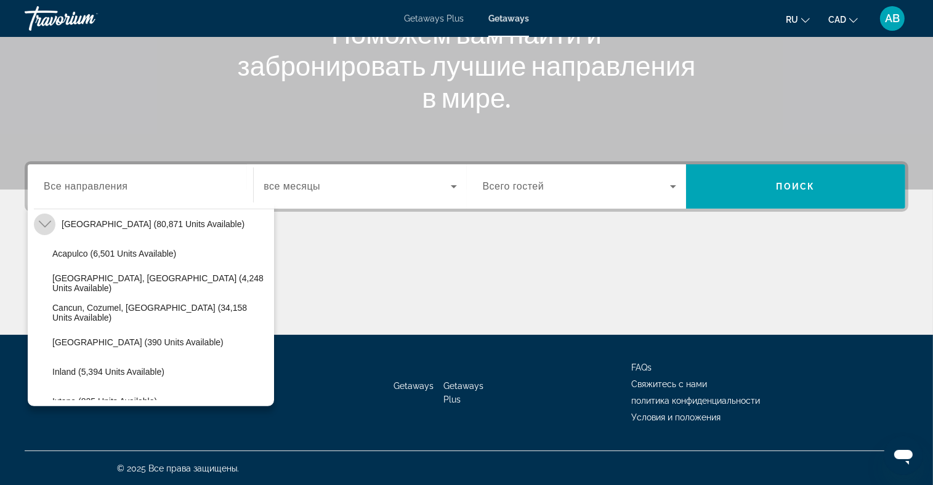
click at [41, 218] on icon "Toggle Mexico (80,871 units available)" at bounding box center [45, 224] width 12 height 12
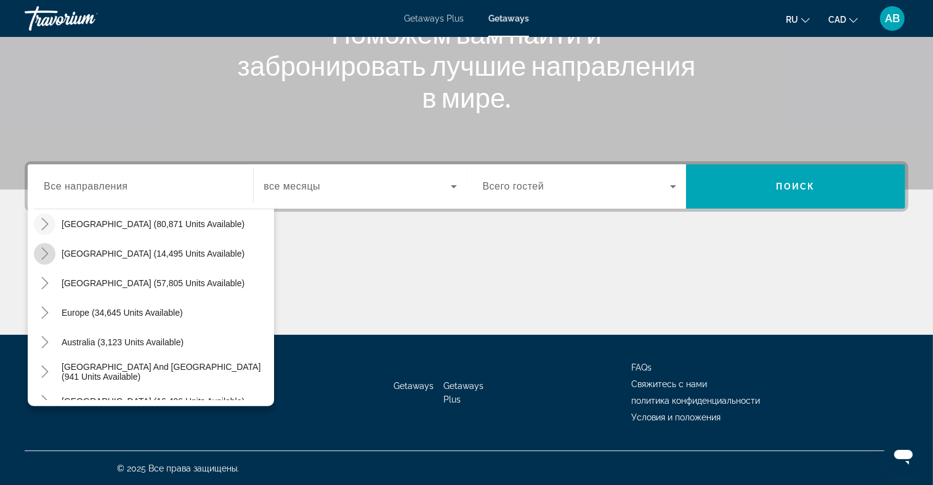
click at [44, 247] on icon "Toggle Canada (14,495 units available)" at bounding box center [45, 253] width 12 height 12
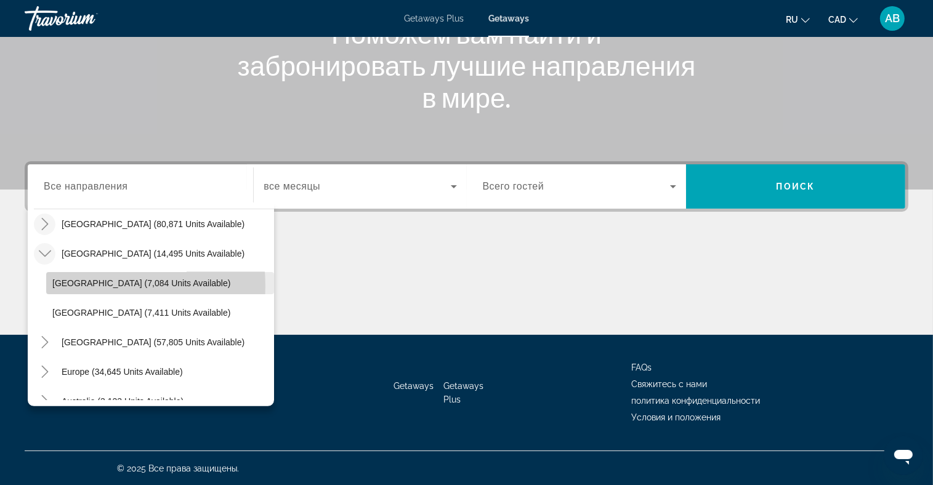
click at [69, 285] on span "Eastern Canada (7,084 units available)" at bounding box center [141, 283] width 178 height 10
type input "**********"
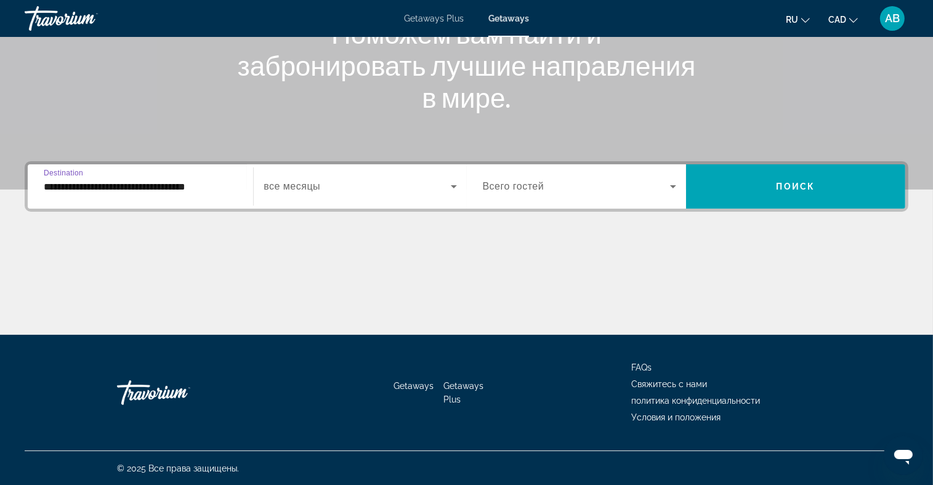
click at [367, 201] on div "Search widget" at bounding box center [360, 186] width 193 height 34
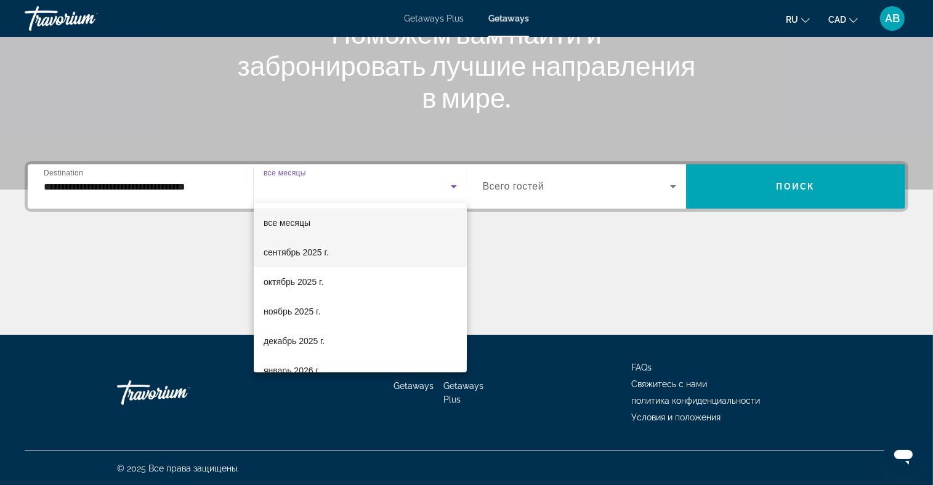
click at [336, 251] on mat-option "сентябрь 2025 г." at bounding box center [360, 253] width 213 height 30
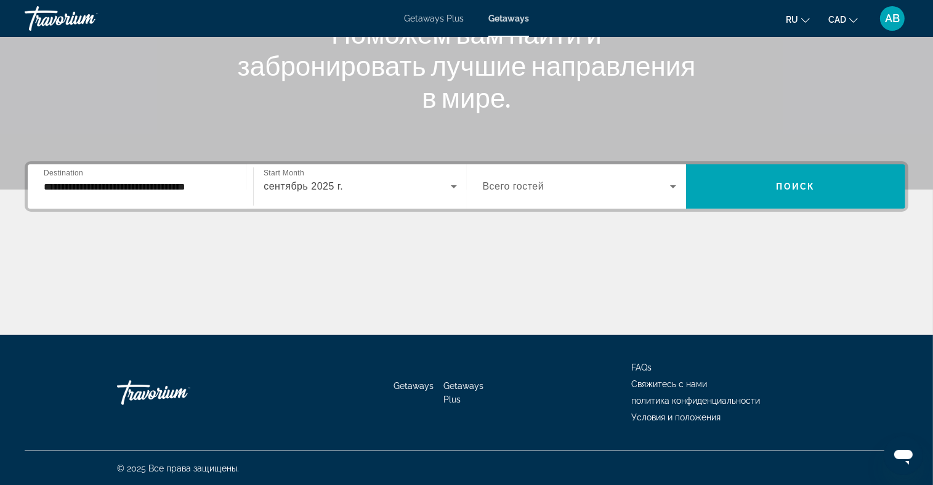
click at [600, 194] on div "Search widget" at bounding box center [579, 186] width 193 height 34
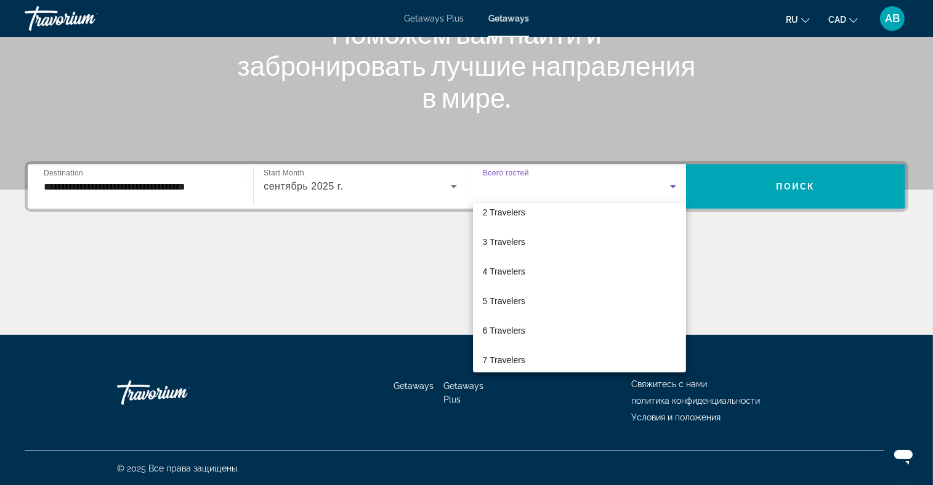
scroll to position [123, 0]
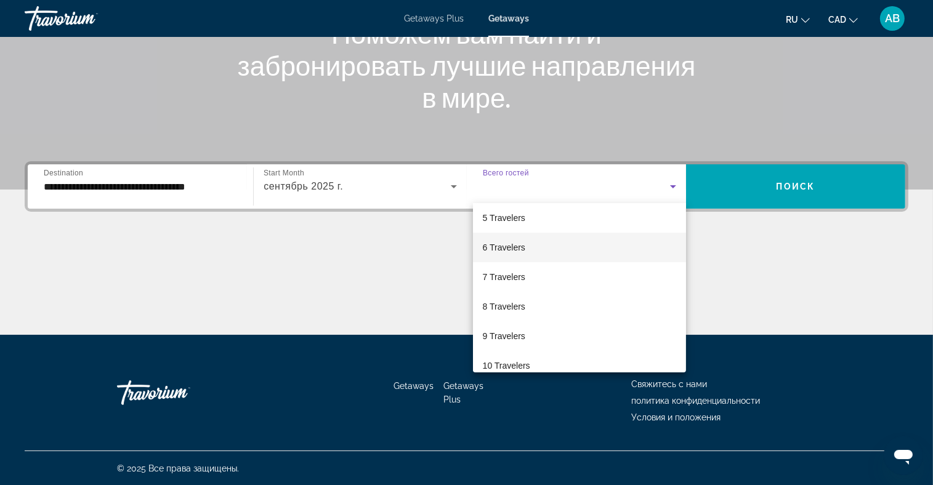
click at [544, 253] on mat-option "6 Travelers" at bounding box center [579, 248] width 213 height 30
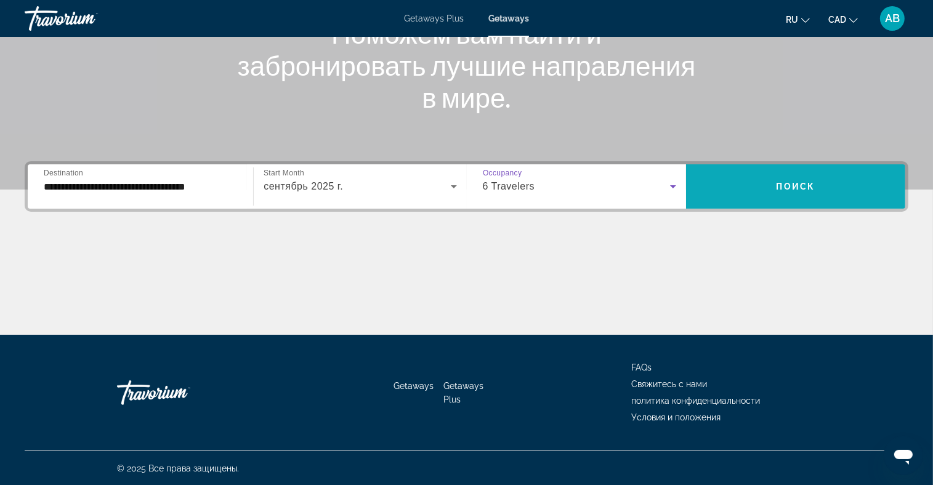
click at [779, 198] on span "Search widget" at bounding box center [795, 187] width 219 height 30
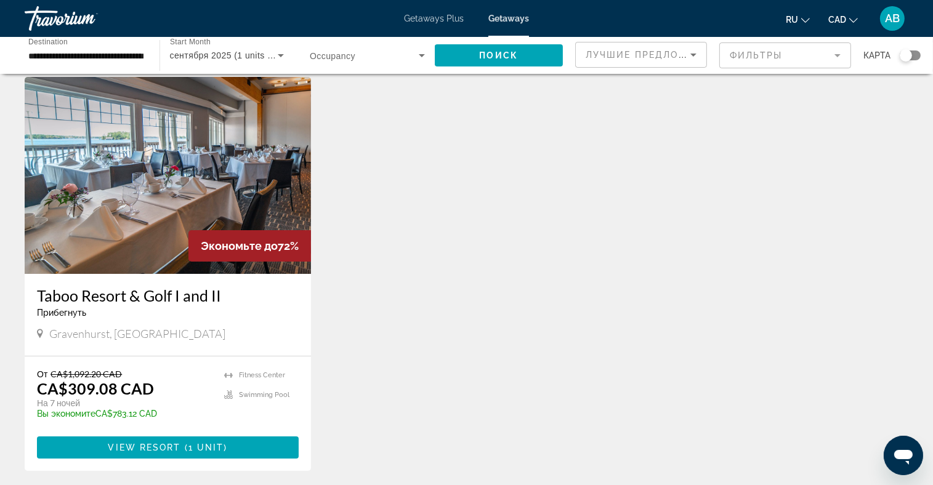
scroll to position [123, 0]
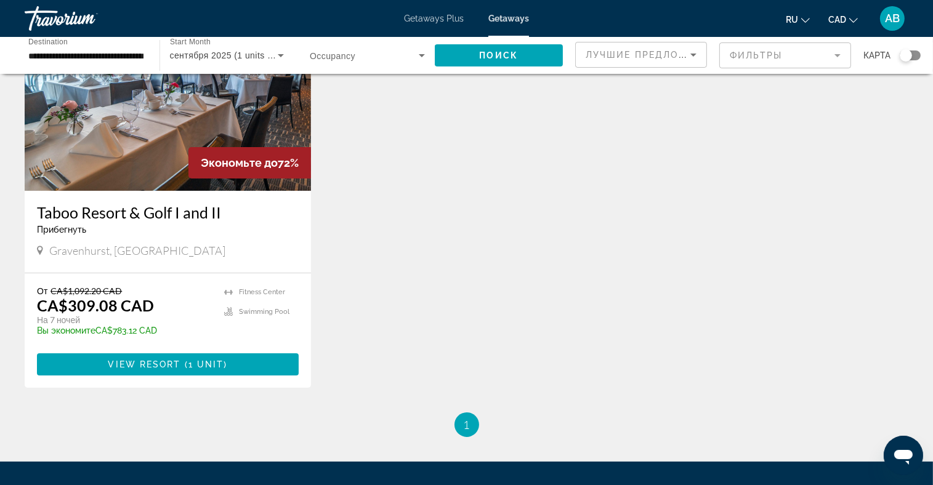
click at [164, 126] on img "Main content" at bounding box center [168, 92] width 286 height 197
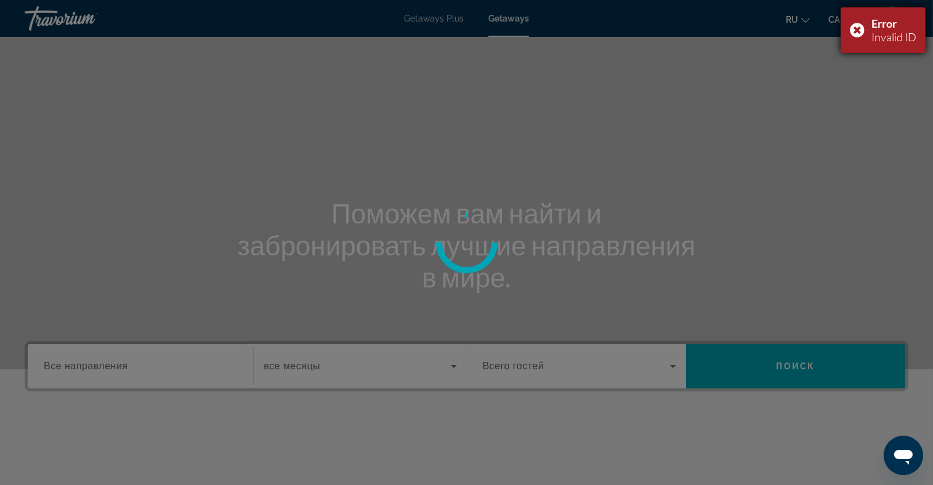
click at [856, 24] on div "Error Invalid ID" at bounding box center [882, 30] width 85 height 46
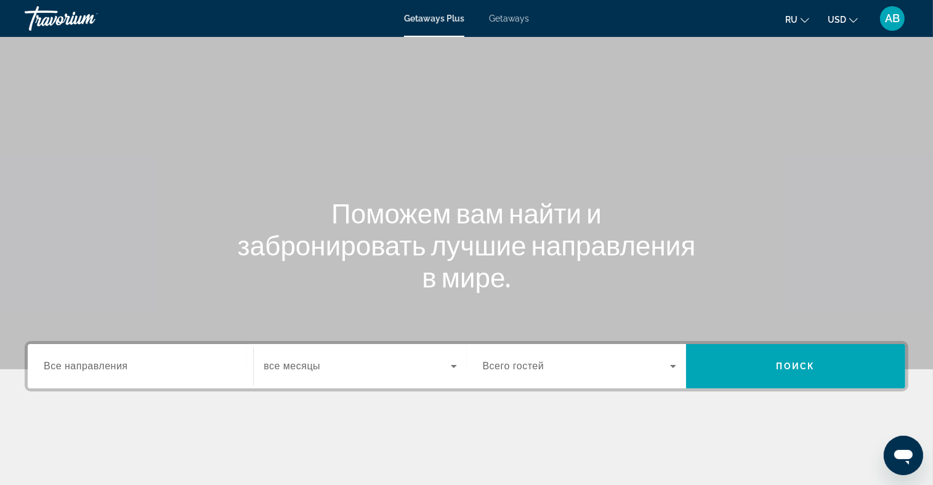
click at [497, 29] on div "Getaways Plus Getaways ru English Español Français Italiano Português русский U…" at bounding box center [466, 18] width 933 height 32
click at [504, 22] on span "Getaways" at bounding box center [509, 19] width 40 height 10
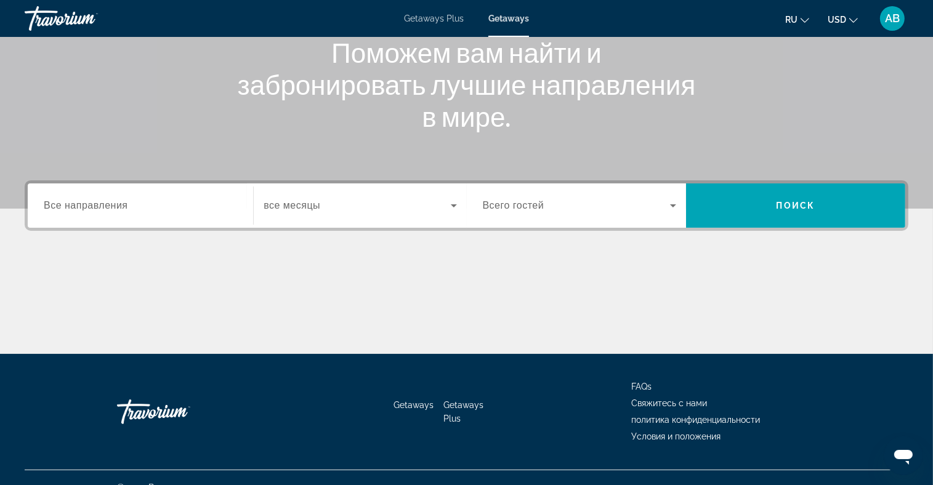
scroll to position [180, 0]
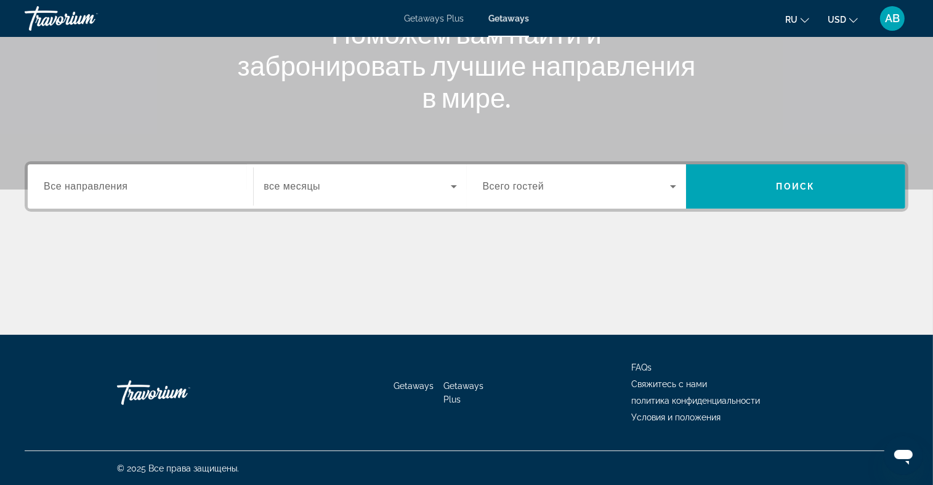
click at [101, 180] on input "Destination Все направления" at bounding box center [140, 187] width 193 height 15
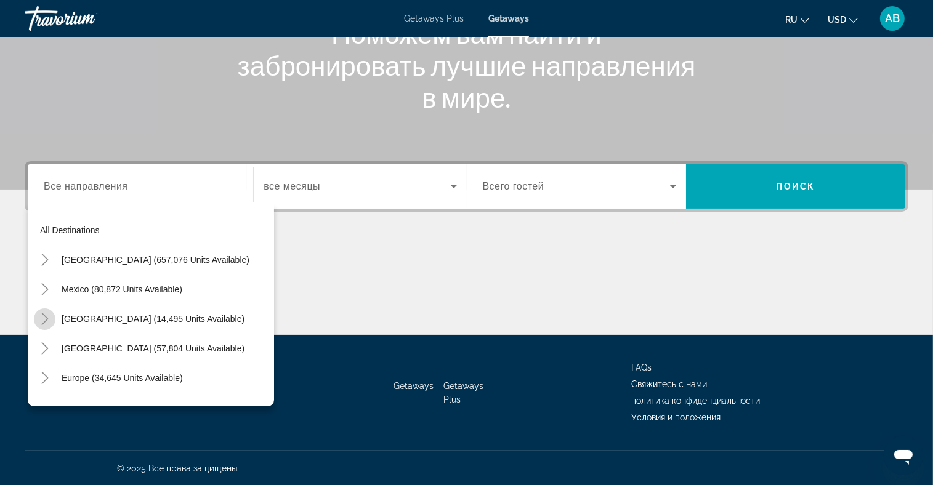
click at [44, 320] on icon "Toggle Canada (14,495 units available)" at bounding box center [45, 319] width 12 height 12
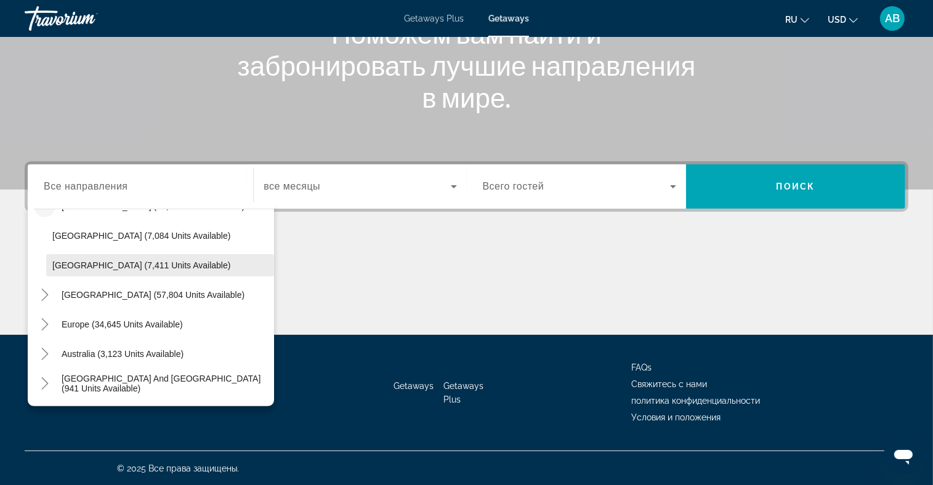
scroll to position [123, 0]
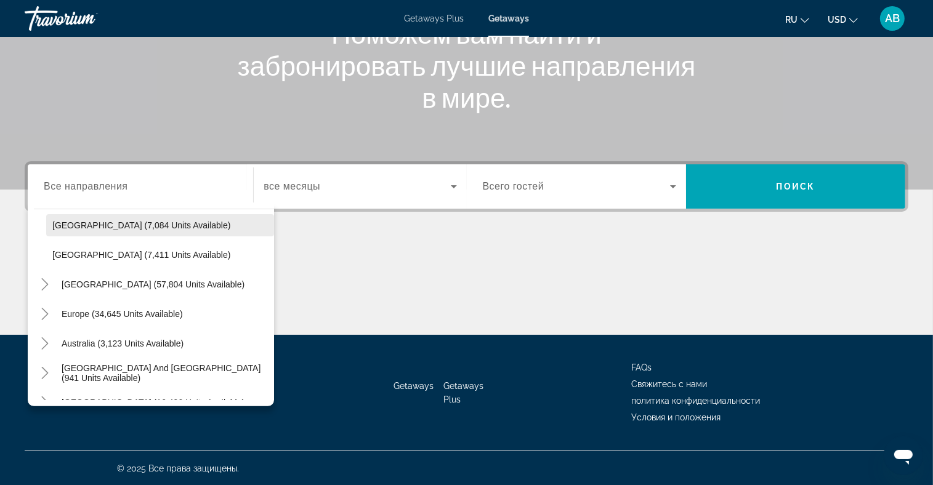
click at [98, 220] on span "Eastern Canada (7,084 units available)" at bounding box center [141, 225] width 178 height 10
type input "**********"
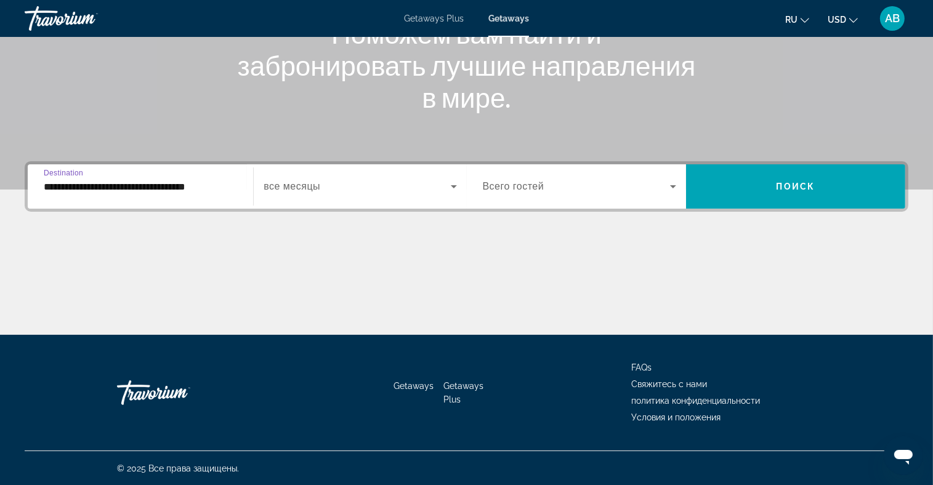
click at [384, 180] on span "Search widget" at bounding box center [357, 186] width 187 height 15
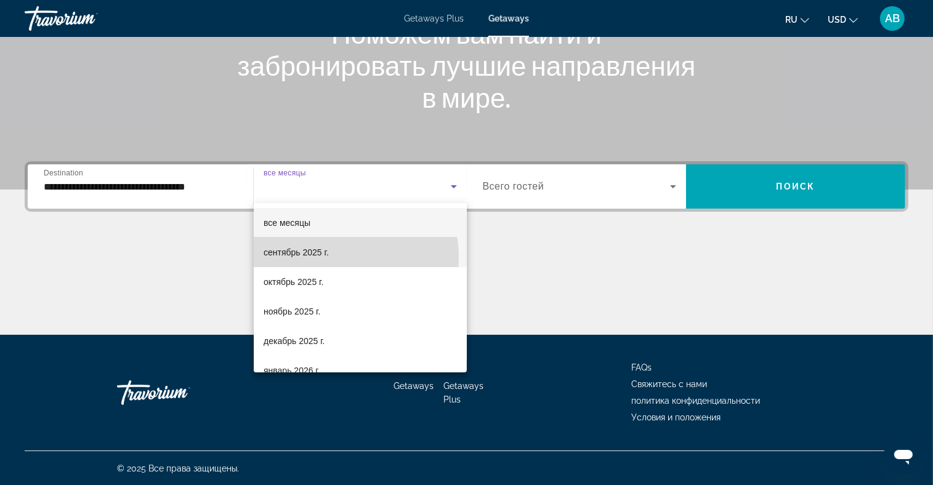
drag, startPoint x: 332, startPoint y: 258, endPoint x: 352, endPoint y: 252, distance: 21.2
click at [332, 259] on mat-option "сентябрь 2025 г." at bounding box center [360, 253] width 213 height 30
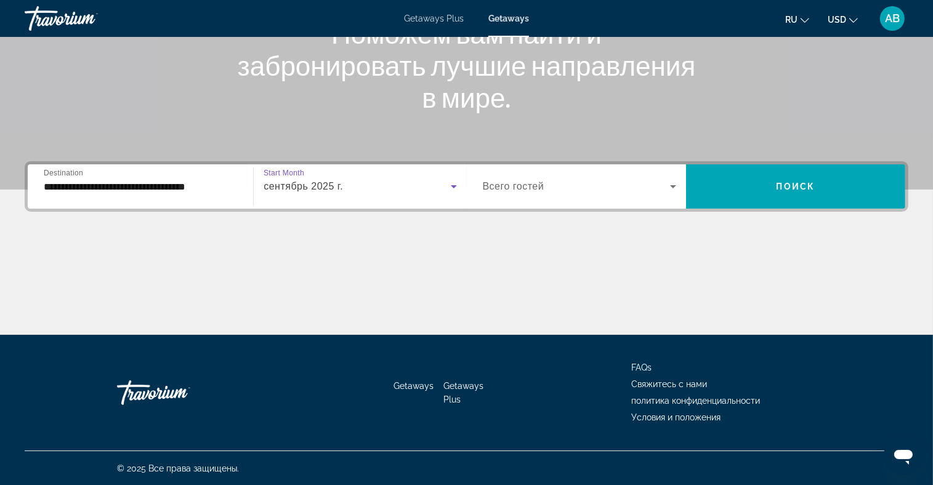
click at [611, 179] on span "Search widget" at bounding box center [576, 186] width 187 height 15
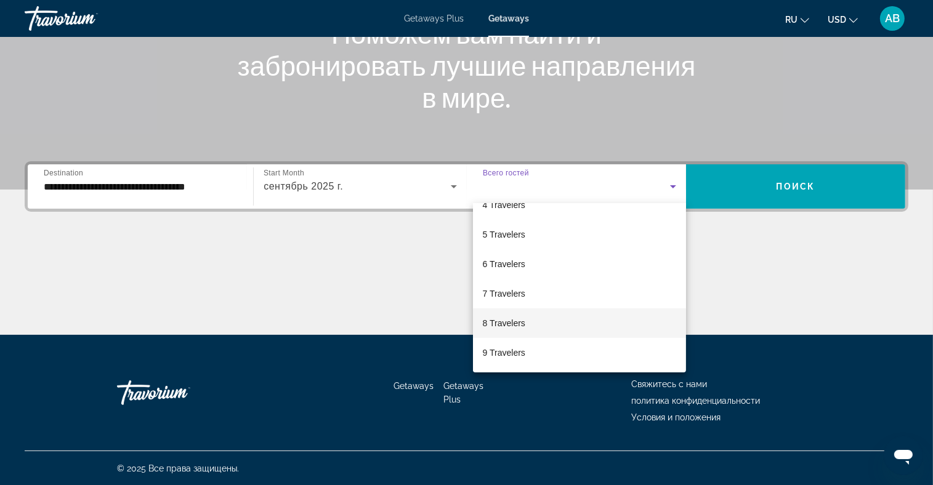
scroll to position [135, 0]
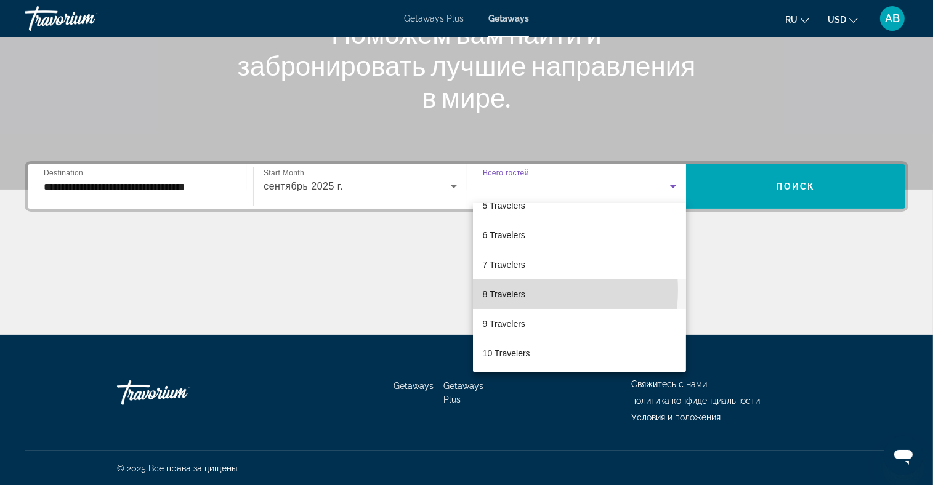
click at [526, 290] on mat-option "8 Travelers" at bounding box center [579, 295] width 213 height 30
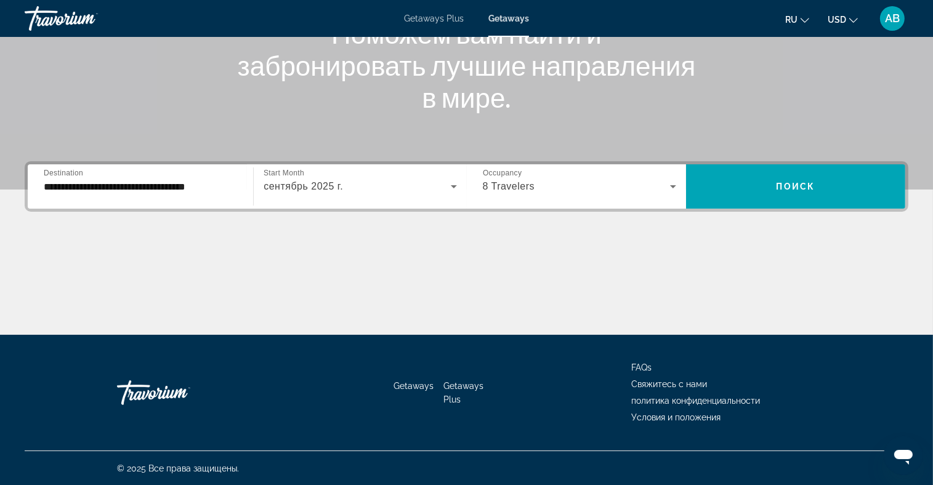
click at [853, 22] on icon "Change currency" at bounding box center [853, 20] width 9 height 9
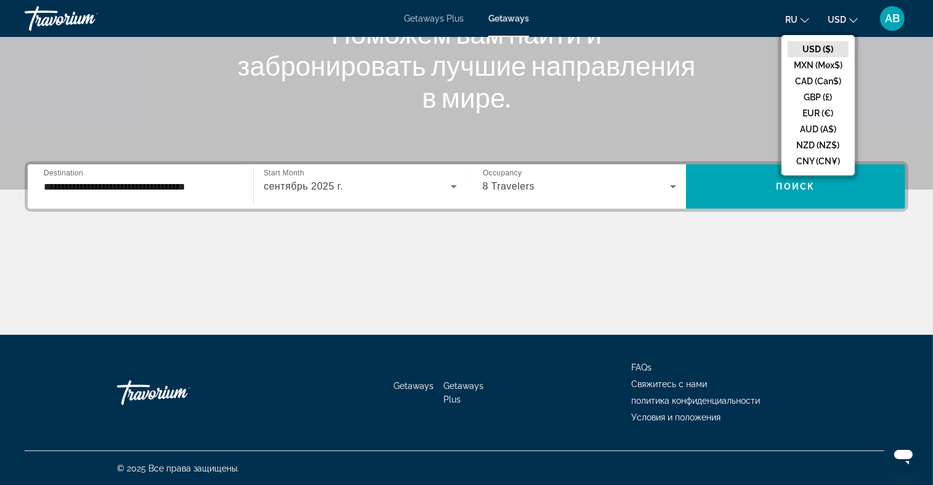
drag, startPoint x: 828, startPoint y: 76, endPoint x: 826, endPoint y: 88, distance: 12.6
click at [828, 77] on button "CAD (Can$)" at bounding box center [817, 81] width 61 height 16
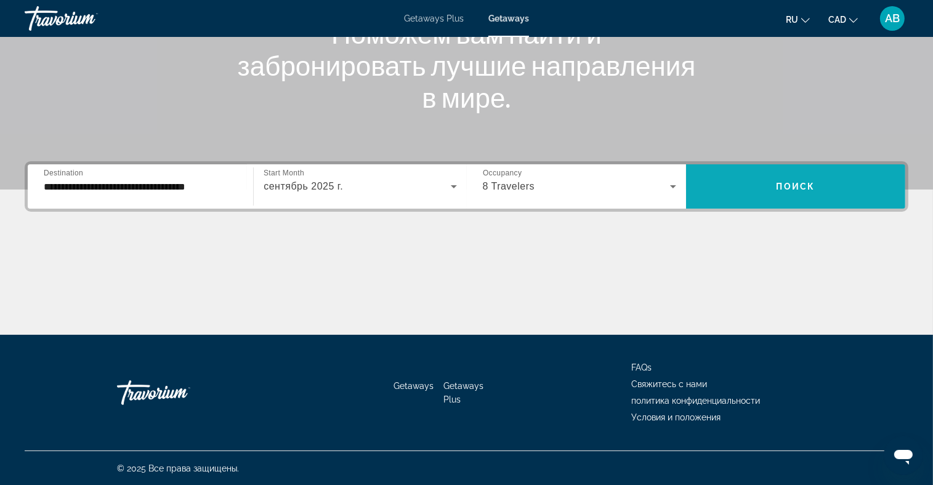
click at [763, 191] on span "Search widget" at bounding box center [795, 187] width 219 height 30
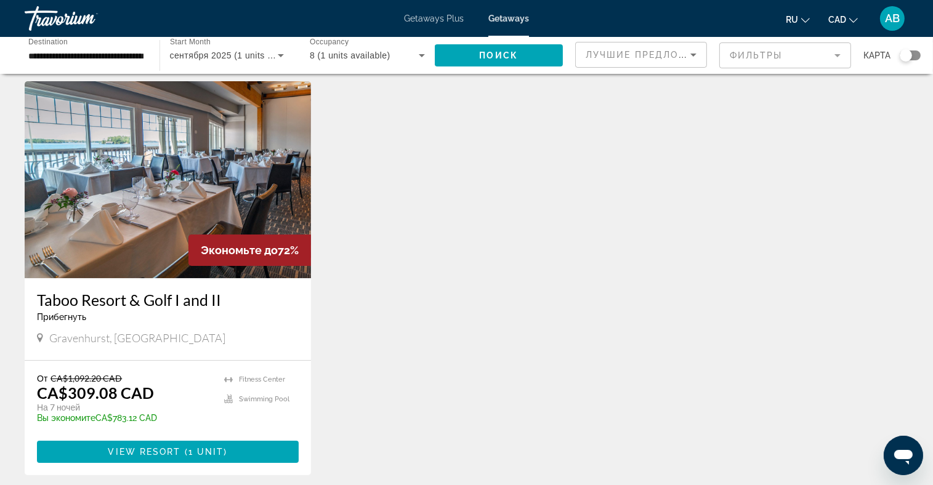
scroll to position [62, 0]
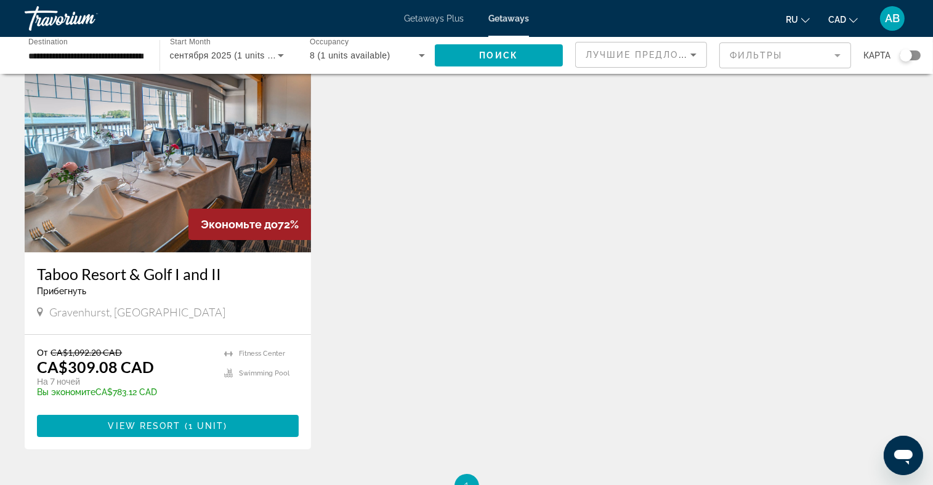
click at [195, 153] on img "Main content" at bounding box center [168, 153] width 286 height 197
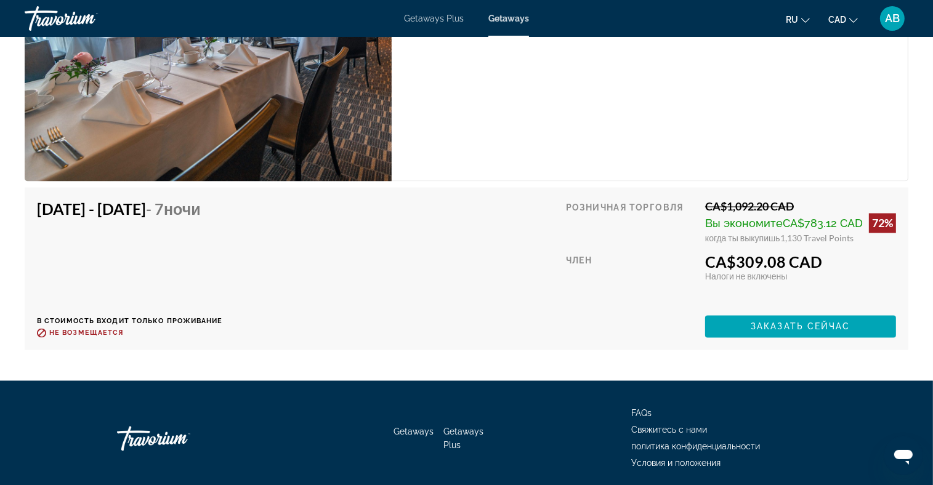
scroll to position [2155, 0]
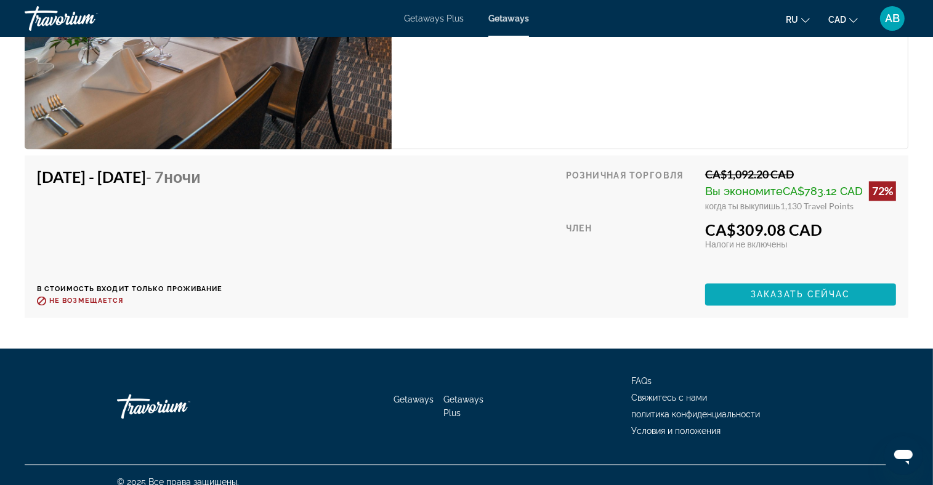
click at [742, 289] on span "Main content" at bounding box center [800, 295] width 191 height 30
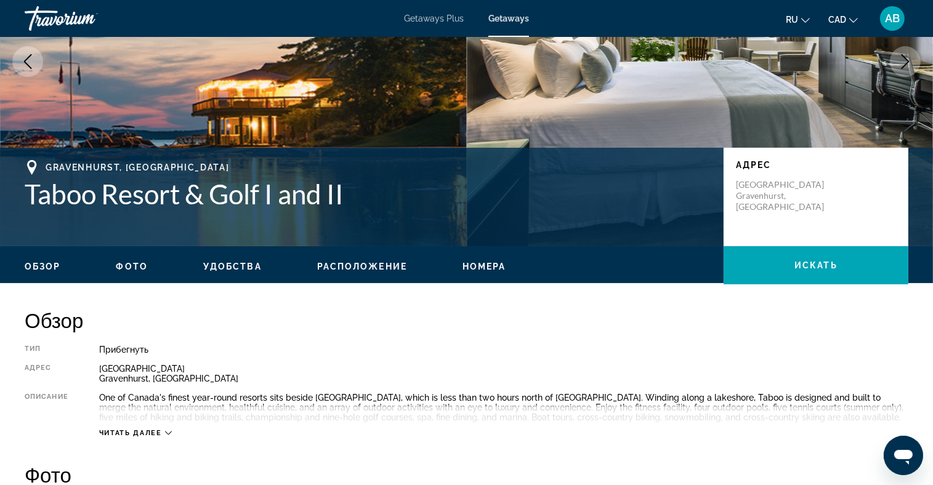
scroll to position [246, 0]
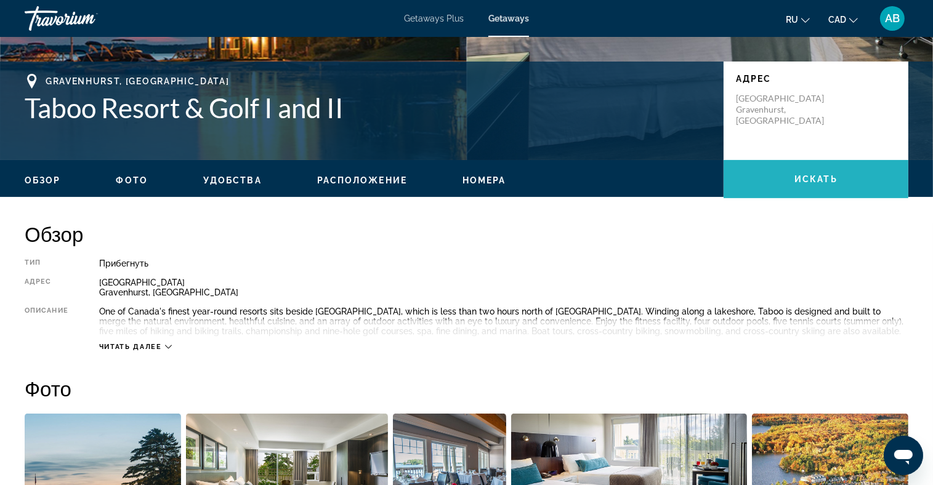
click at [798, 183] on span "искать" at bounding box center [815, 179] width 43 height 10
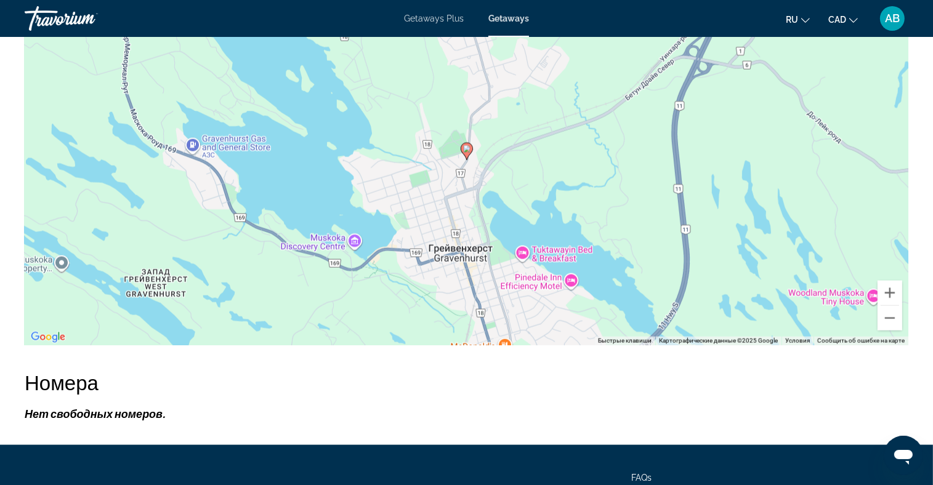
scroll to position [1728, 0]
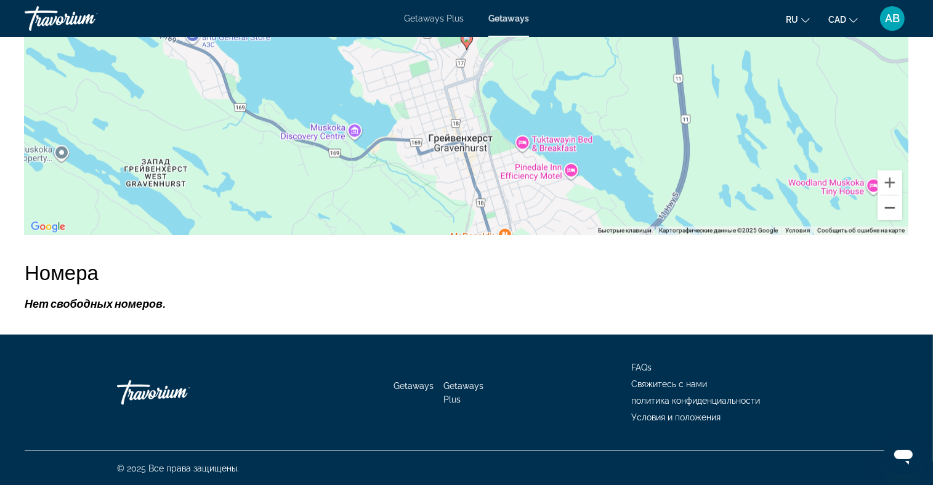
click at [893, 204] on button "Уменьшить" at bounding box center [889, 208] width 25 height 25
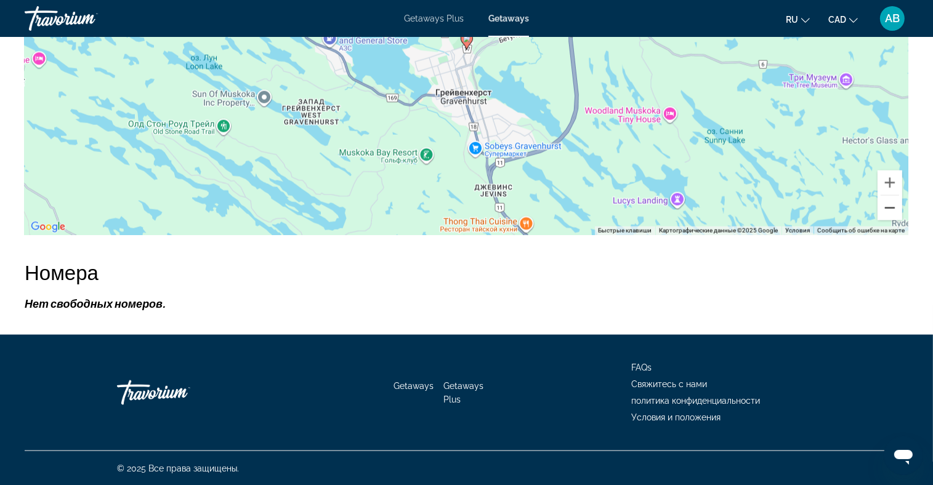
click at [893, 204] on button "Уменьшить" at bounding box center [889, 208] width 25 height 25
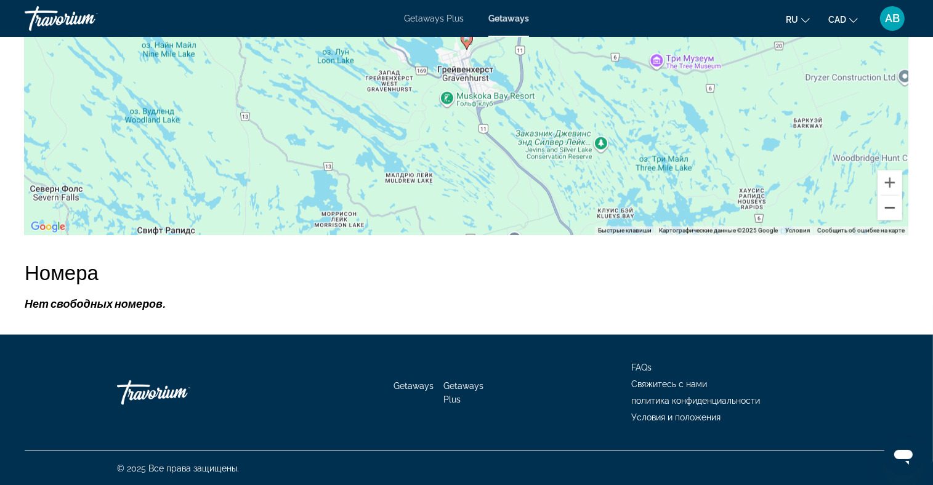
click at [893, 216] on button "Уменьшить" at bounding box center [889, 208] width 25 height 25
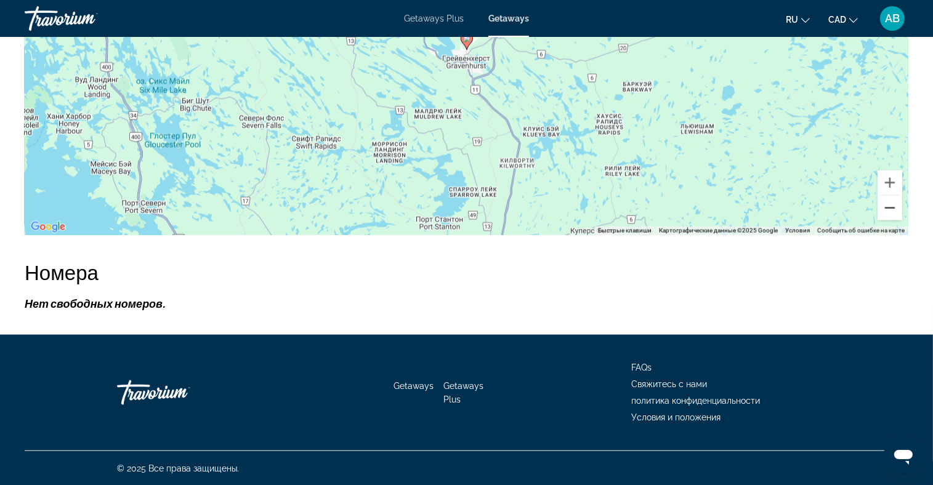
click at [893, 216] on button "Уменьшить" at bounding box center [889, 208] width 25 height 25
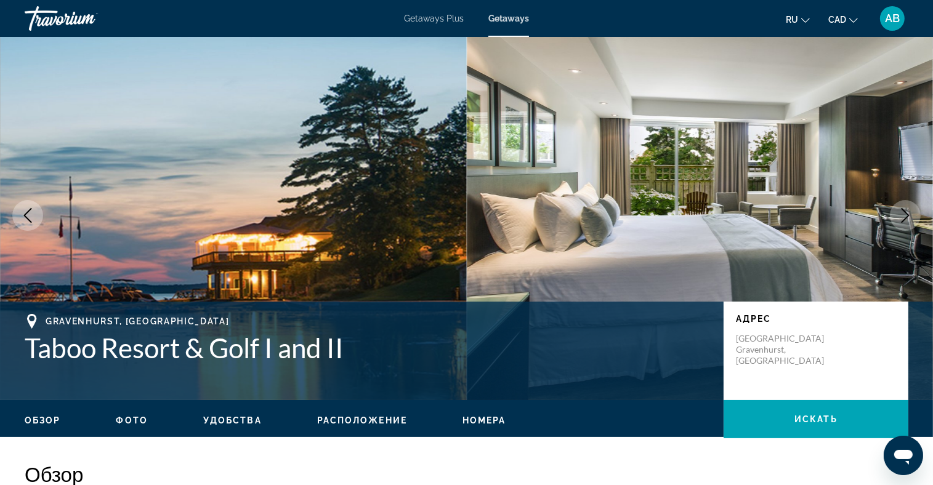
scroll to position [0, 0]
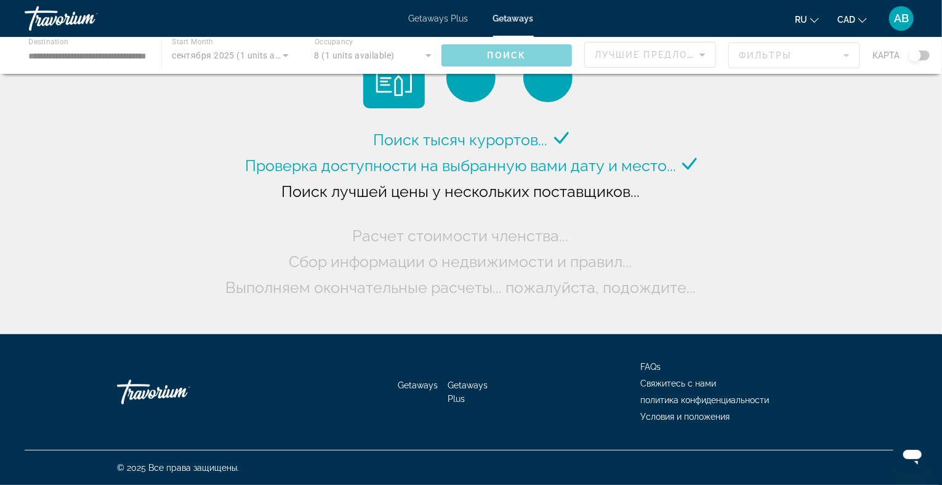
click at [422, 56] on div "Main content" at bounding box center [471, 55] width 942 height 37
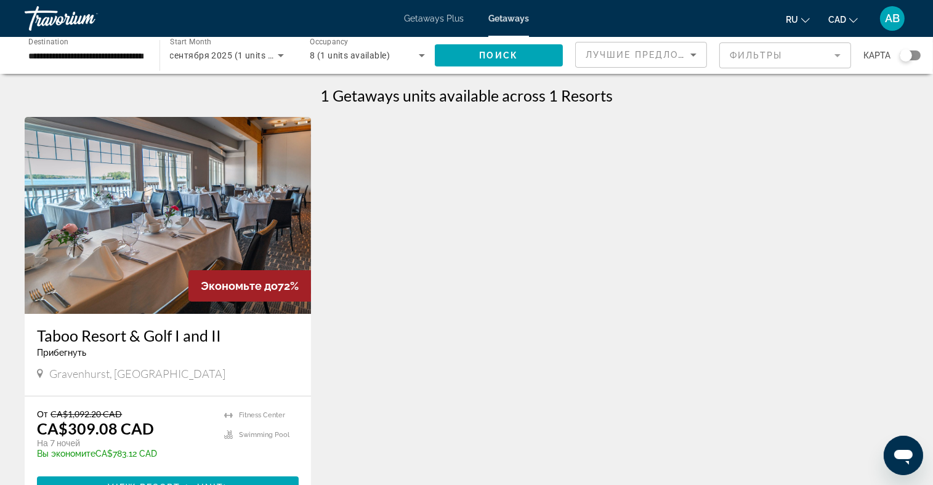
click at [403, 59] on div "8 (1 units available)" at bounding box center [364, 55] width 109 height 15
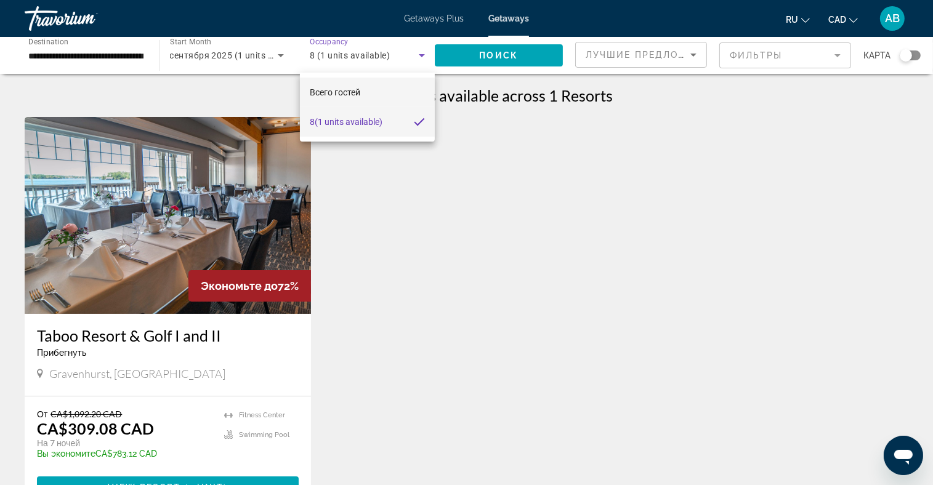
click at [371, 92] on mat-option "Всего гостей" at bounding box center [367, 93] width 135 height 30
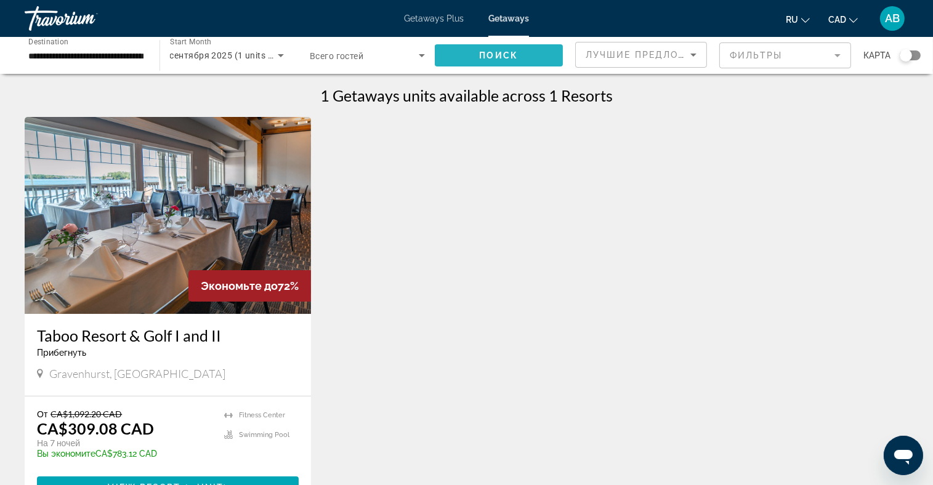
click at [497, 57] on span "Поиск" at bounding box center [499, 55] width 39 height 10
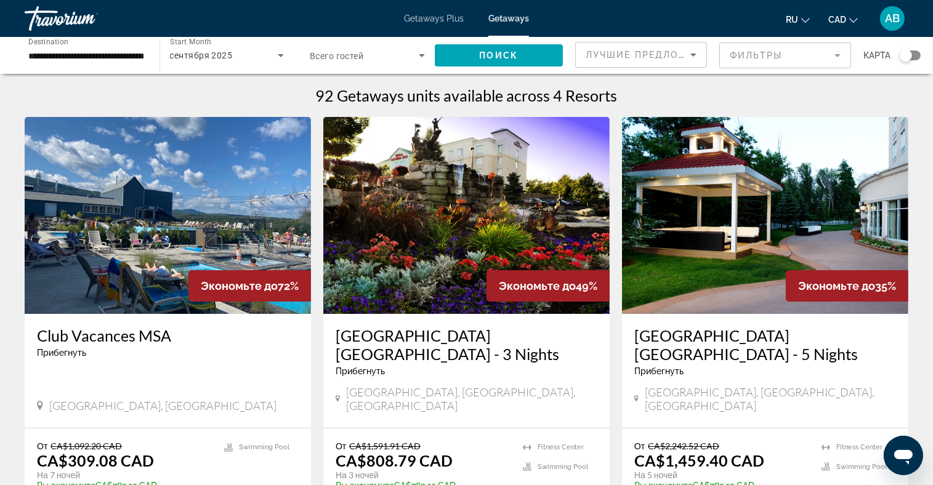
click at [132, 214] on img "Main content" at bounding box center [168, 215] width 286 height 197
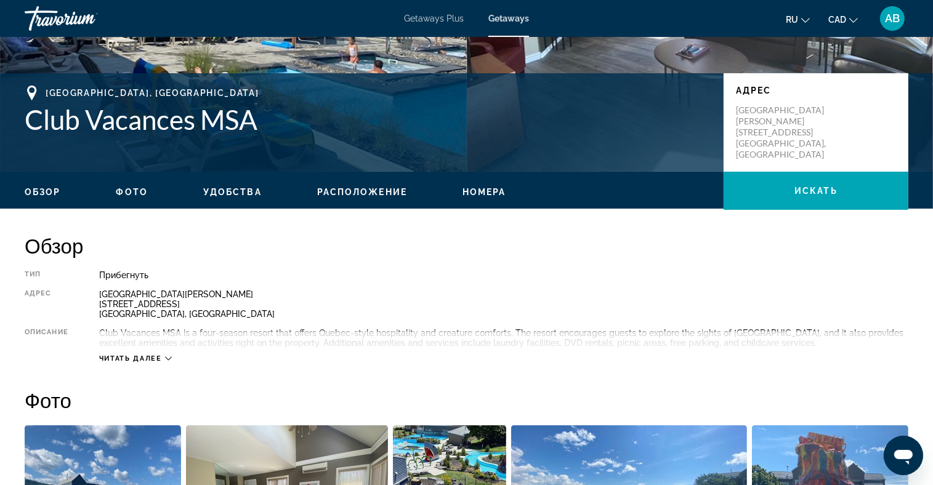
scroll to position [246, 0]
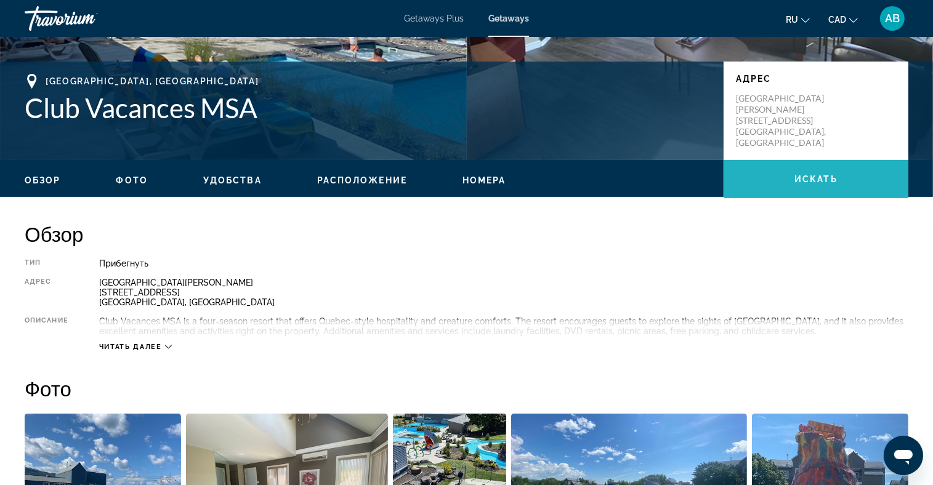
click at [813, 175] on span "искать" at bounding box center [815, 179] width 43 height 10
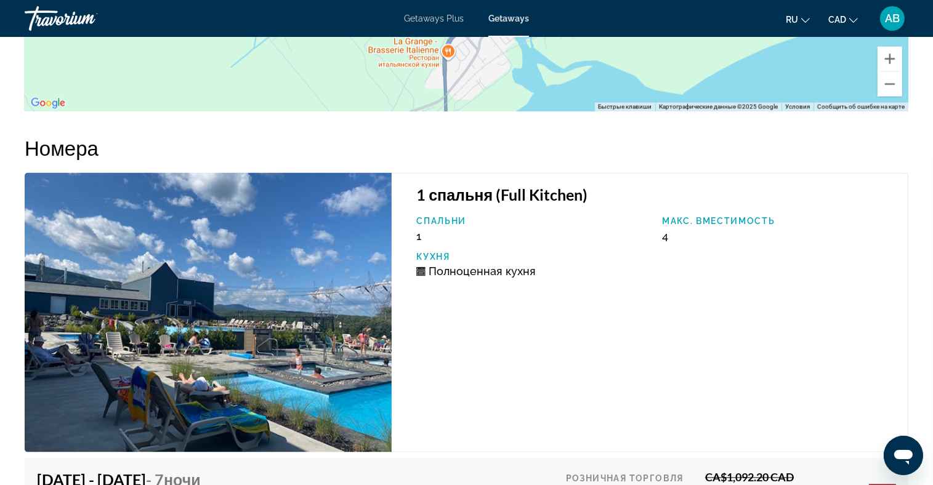
scroll to position [2024, 0]
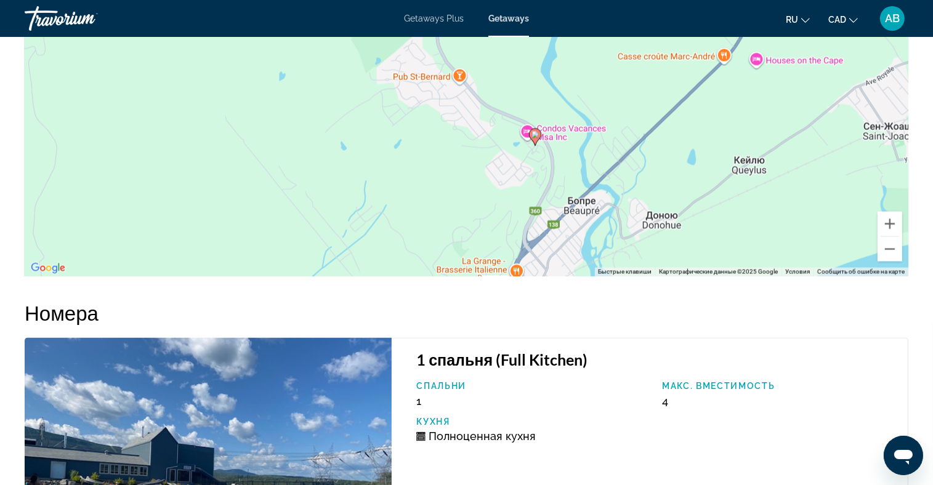
drag, startPoint x: 561, startPoint y: 155, endPoint x: 630, endPoint y: 211, distance: 89.3
click at [631, 210] on div "Чтобы активировать перетаскивание с помощью клавиатуры, нажмите Alt + Ввод. Пос…" at bounding box center [466, 91] width 883 height 369
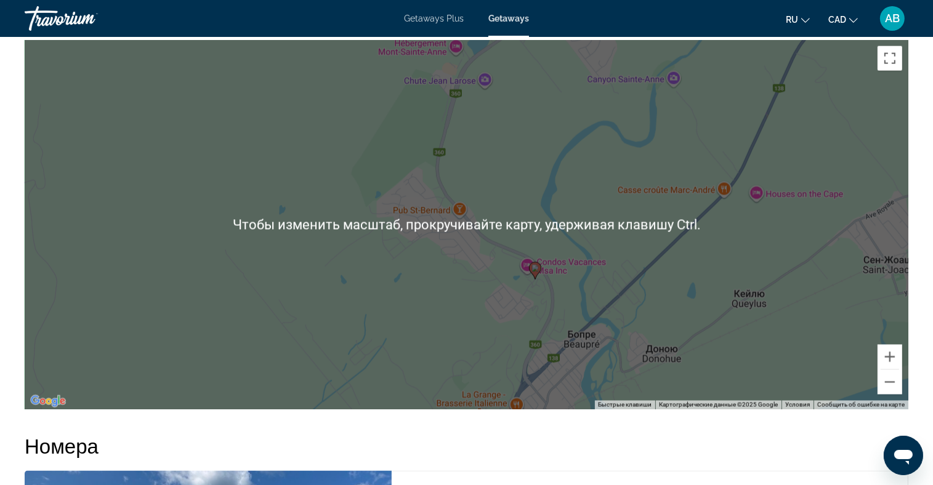
scroll to position [1901, 0]
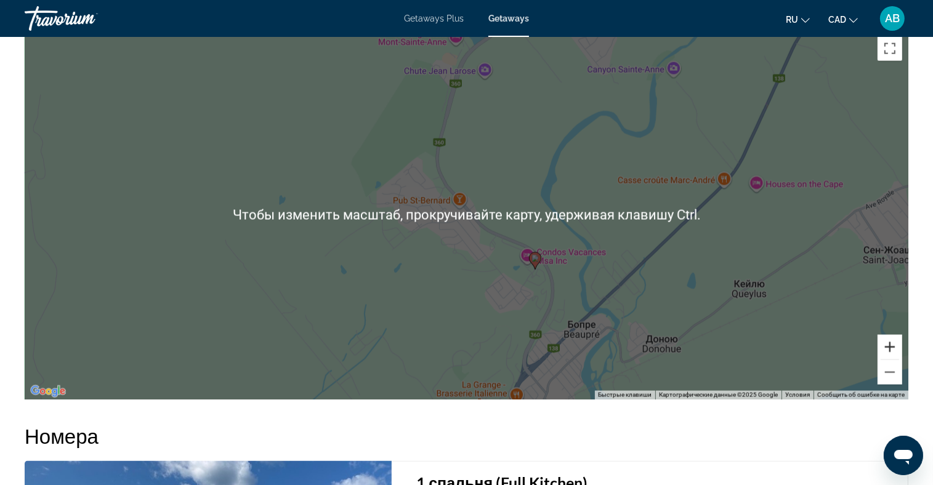
click at [892, 342] on button "Увеличить" at bounding box center [889, 347] width 25 height 25
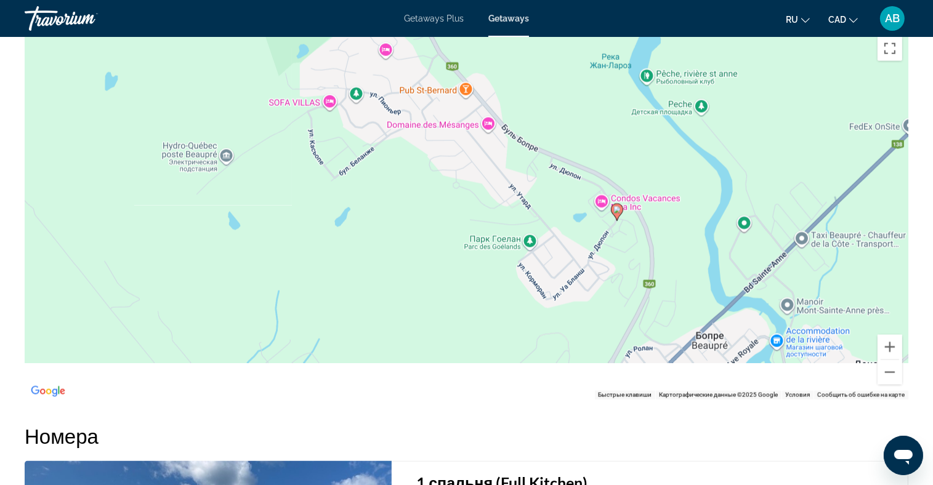
drag, startPoint x: 726, startPoint y: 329, endPoint x: 694, endPoint y: 100, distance: 231.2
click at [696, 103] on div "Чтобы активировать перетаскивание с помощью клавиатуры, нажмите Alt + Ввод. Пос…" at bounding box center [466, 214] width 883 height 369
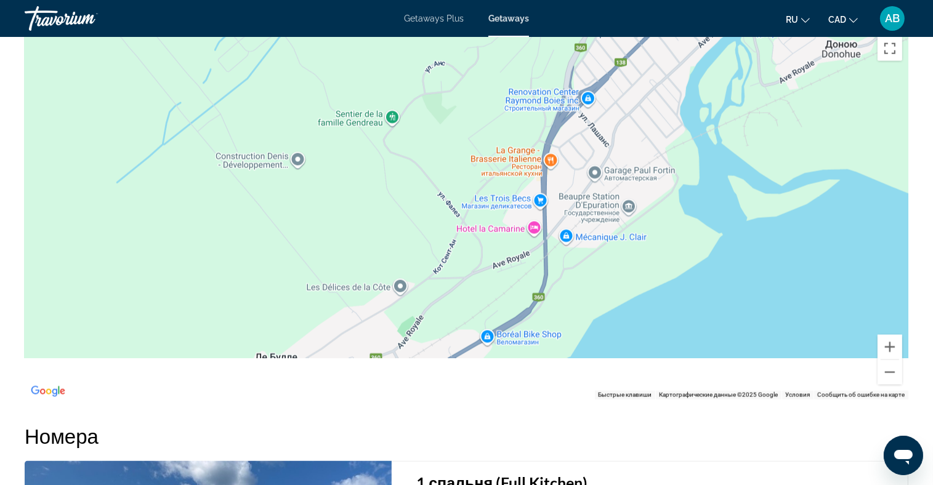
drag, startPoint x: 641, startPoint y: 254, endPoint x: 682, endPoint y: -4, distance: 260.6
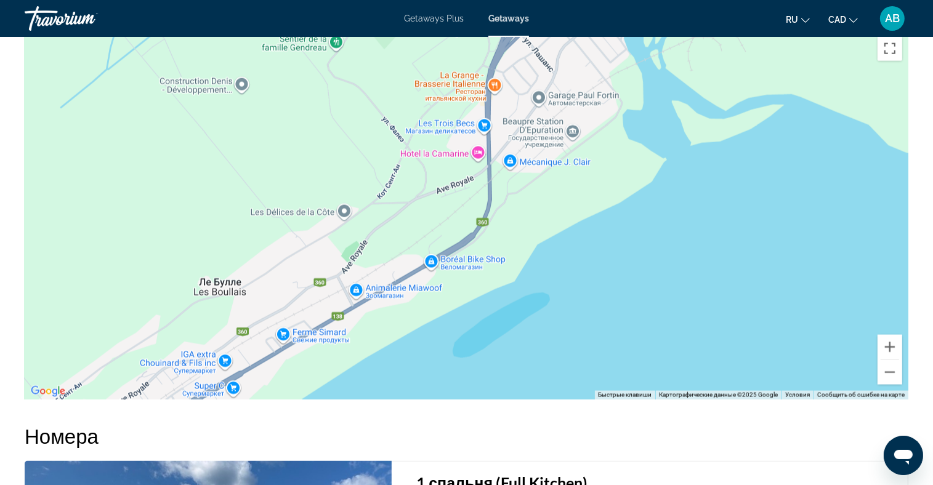
drag, startPoint x: 674, startPoint y: 111, endPoint x: 574, endPoint y: 249, distance: 170.2
click at [576, 248] on div "Main content" at bounding box center [466, 214] width 883 height 369
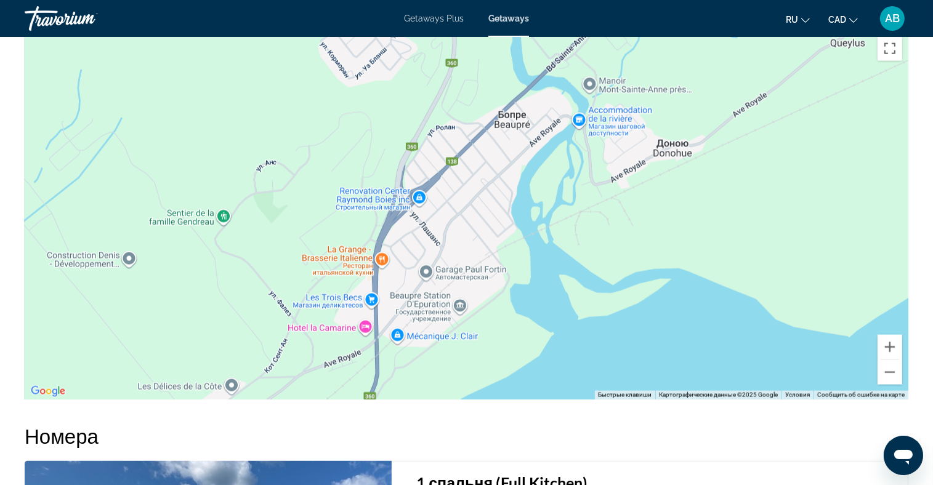
drag, startPoint x: 546, startPoint y: 255, endPoint x: 491, endPoint y: 314, distance: 81.0
click at [491, 314] on div "Main content" at bounding box center [466, 214] width 883 height 369
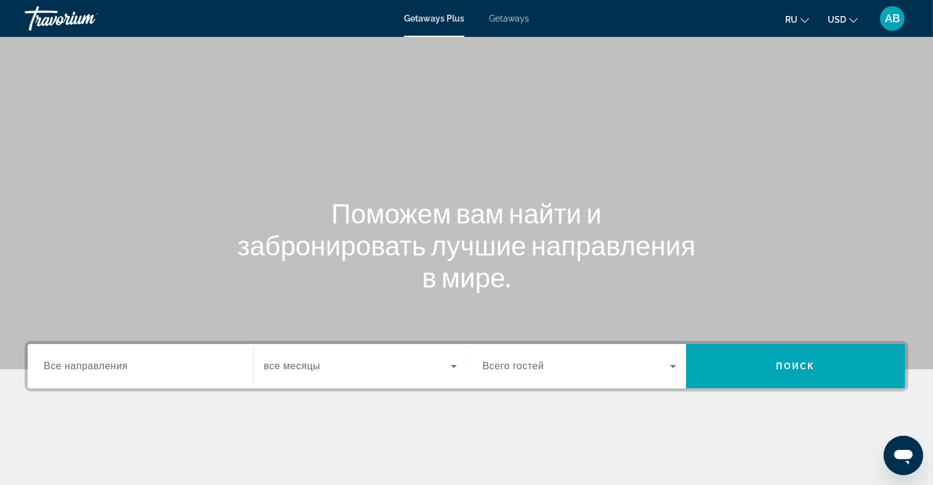
click at [520, 25] on div "Getaways Plus Getaways ru English Español Français Italiano Português русский U…" at bounding box center [466, 18] width 933 height 32
click at [509, 17] on span "Getaways" at bounding box center [509, 19] width 40 height 10
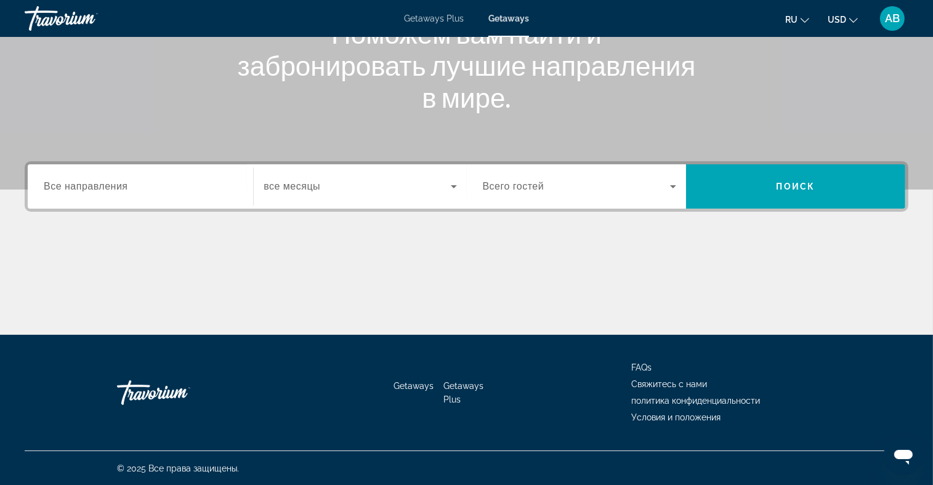
click at [135, 203] on div "Search widget" at bounding box center [140, 186] width 193 height 35
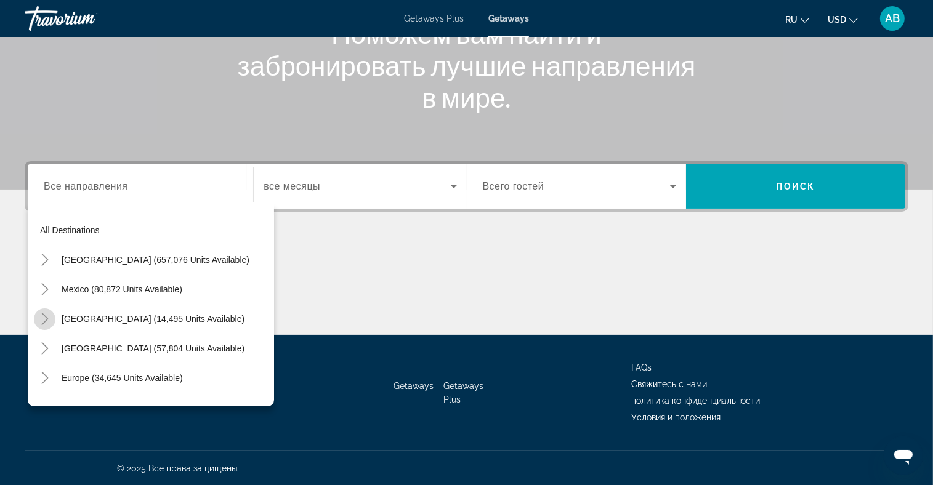
click at [44, 316] on icon "Toggle Canada (14,495 units available)" at bounding box center [45, 319] width 12 height 12
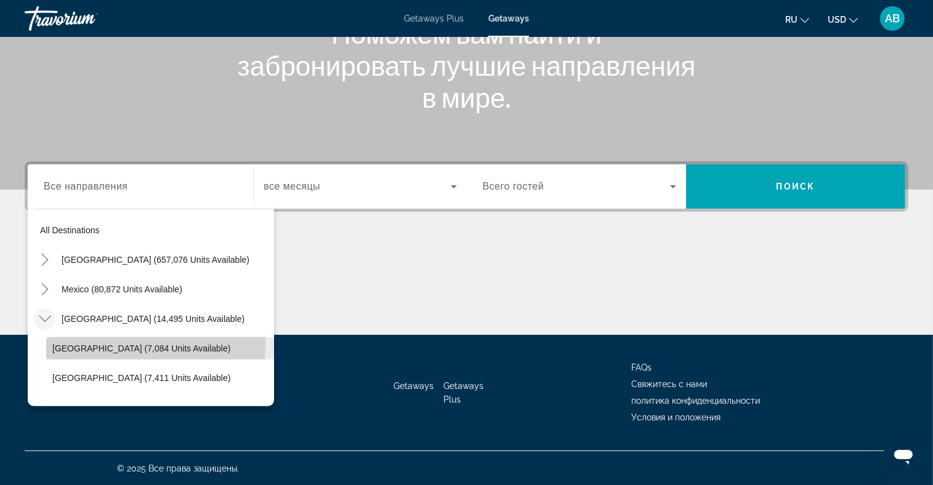
click at [79, 344] on span "[GEOGRAPHIC_DATA] (7,084 units available)" at bounding box center [141, 349] width 178 height 10
type input "**********"
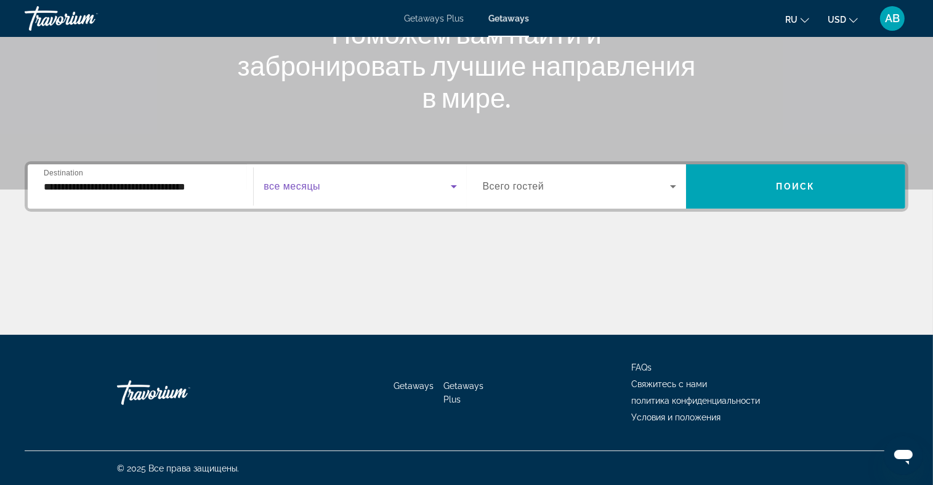
click at [350, 183] on span "Search widget" at bounding box center [357, 186] width 187 height 15
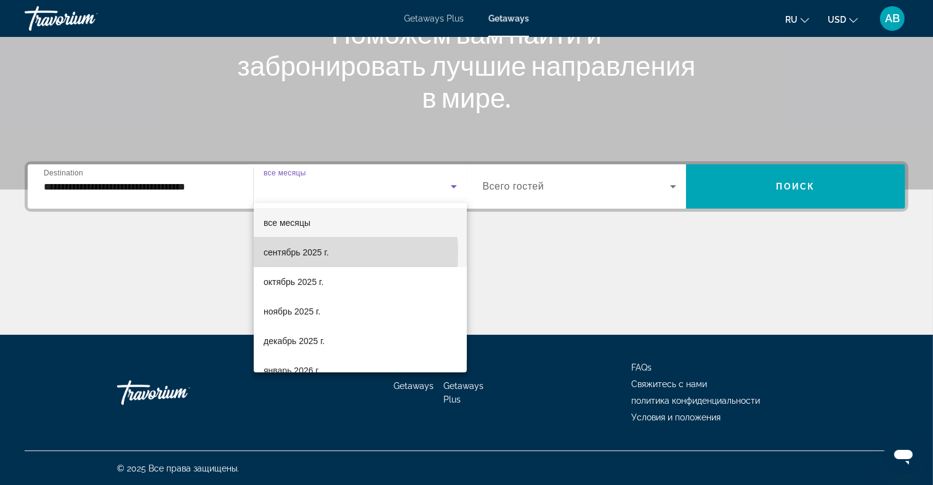
click at [308, 253] on span "сентябрь 2025 г." at bounding box center [296, 252] width 65 height 15
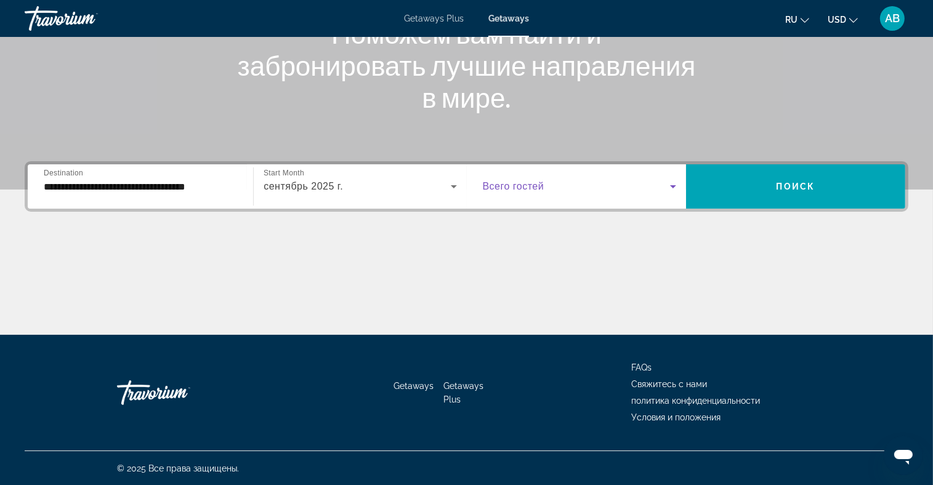
click at [608, 185] on span "Search widget" at bounding box center [576, 186] width 187 height 15
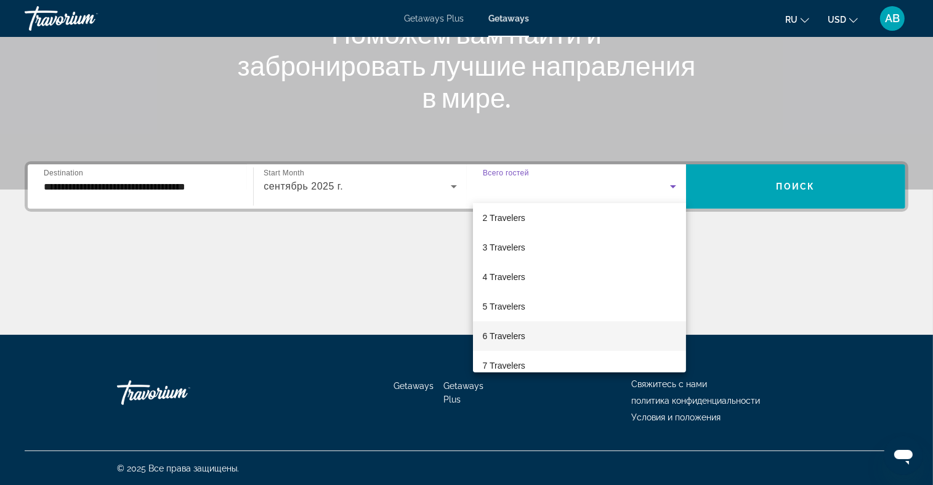
scroll to position [123, 0]
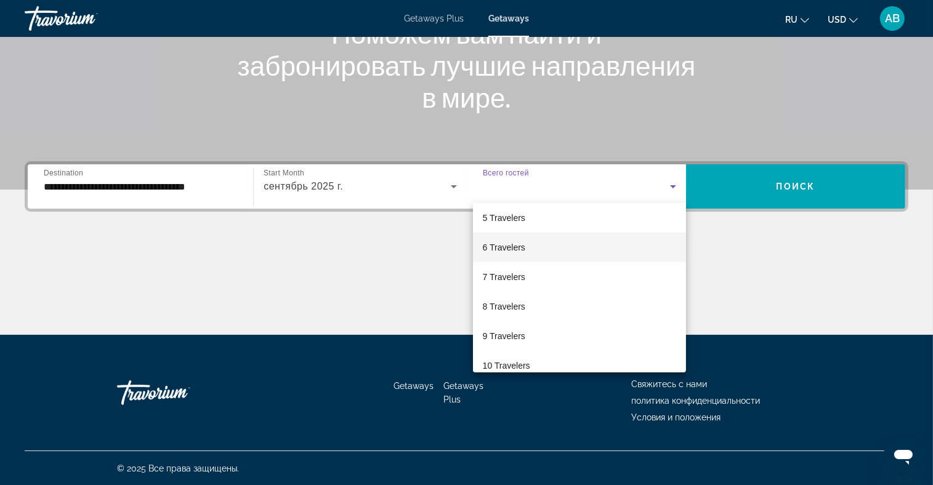
click at [527, 251] on mat-option "6 Travelers" at bounding box center [579, 248] width 213 height 30
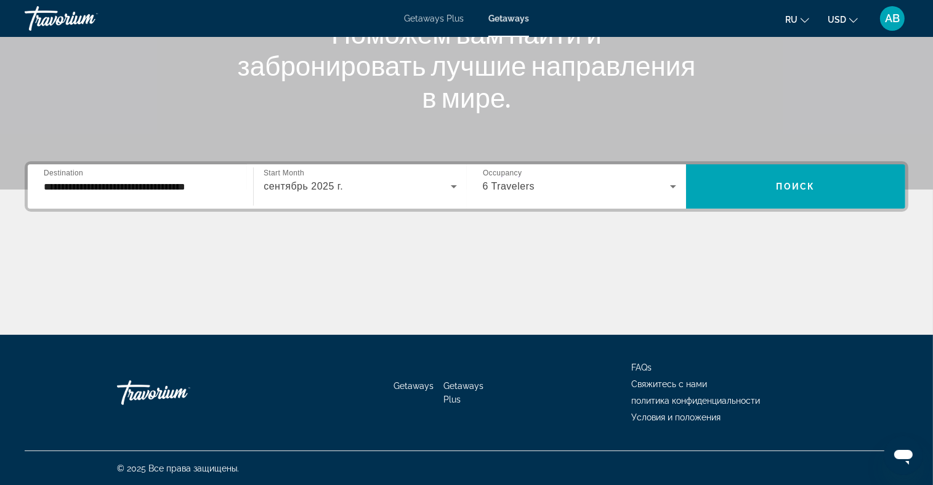
click at [851, 24] on button "USD USD ($) MXN (Mex$) CAD (Can$) GBP (£) EUR (€) AUD (A$) NZD (NZ$) CNY (CN¥)" at bounding box center [842, 19] width 30 height 18
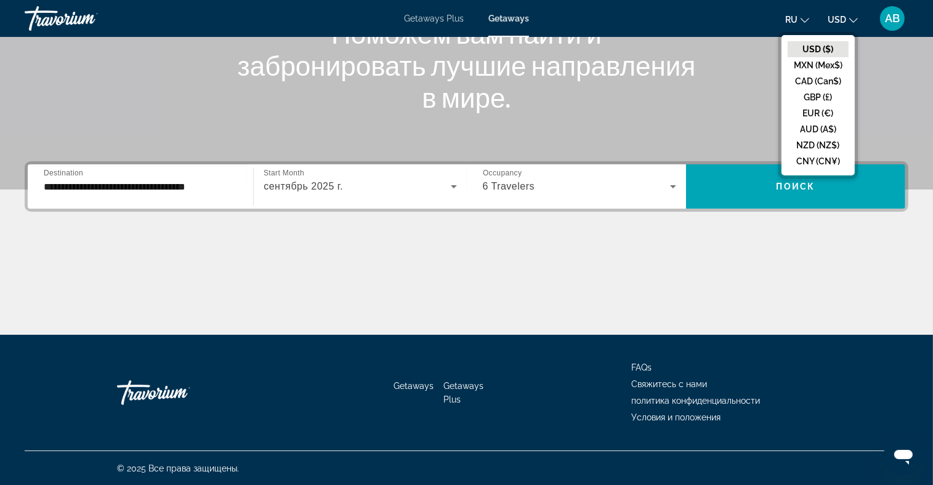
click at [835, 81] on button "CAD (Can$)" at bounding box center [817, 81] width 61 height 16
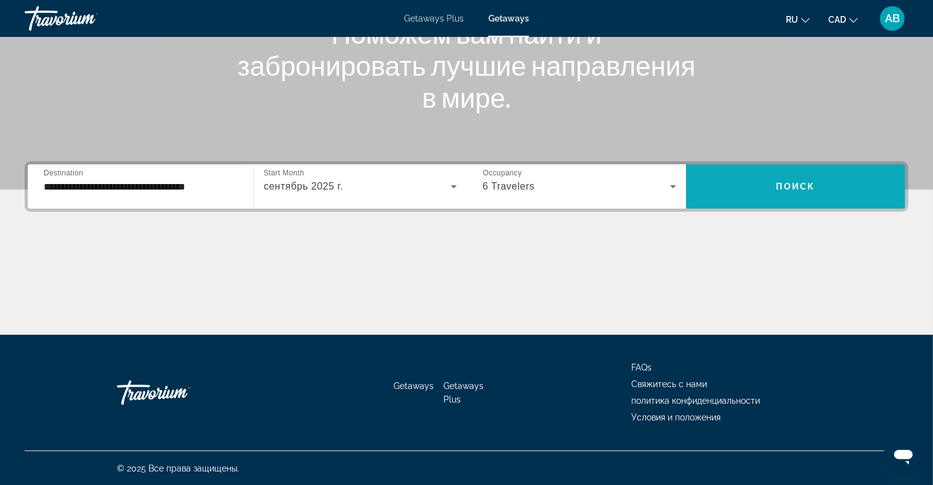
click at [763, 184] on span "Search widget" at bounding box center [795, 187] width 219 height 30
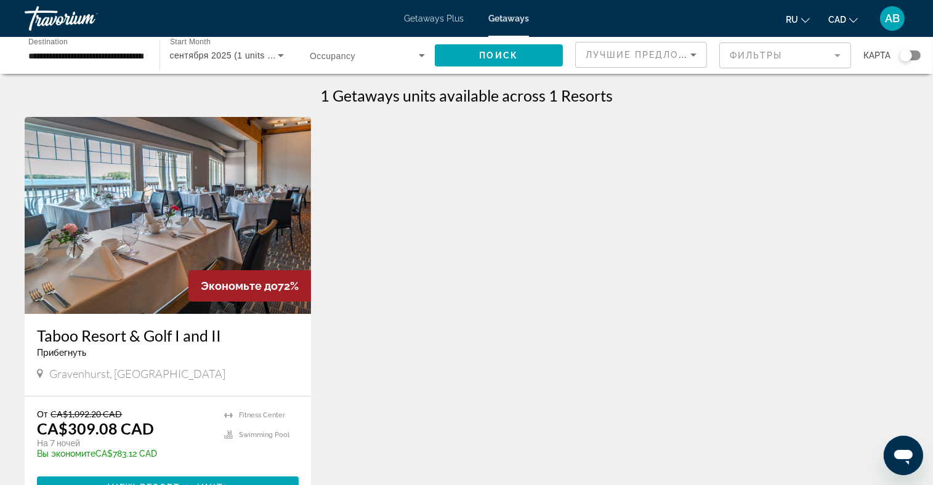
click at [107, 234] on img "Main content" at bounding box center [168, 215] width 286 height 197
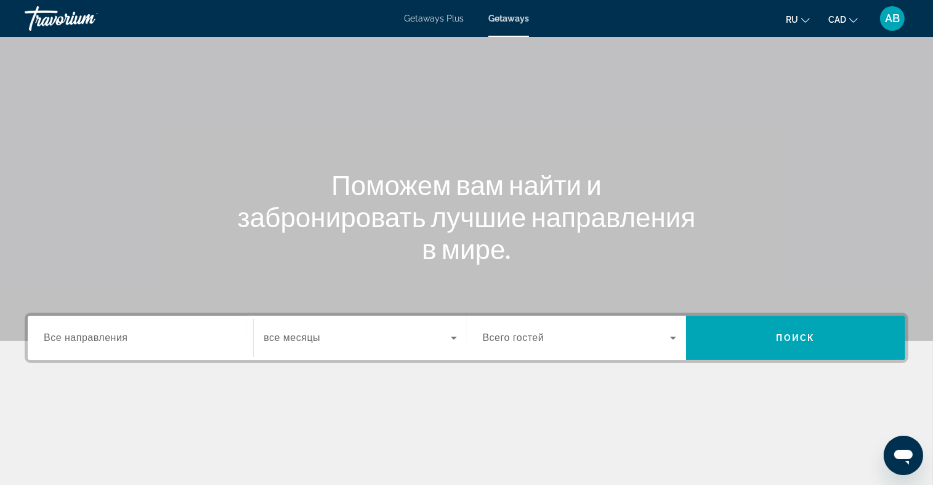
scroll to position [123, 0]
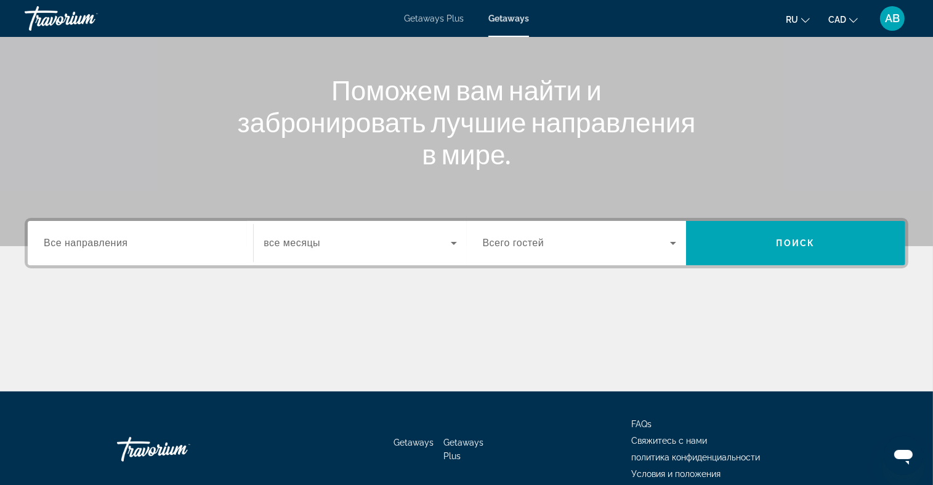
click at [123, 251] on div "Search widget" at bounding box center [140, 243] width 193 height 35
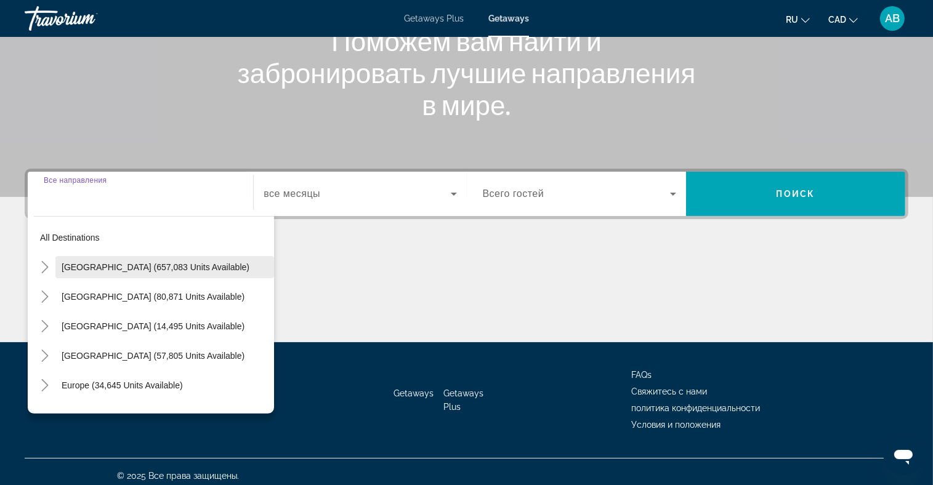
scroll to position [180, 0]
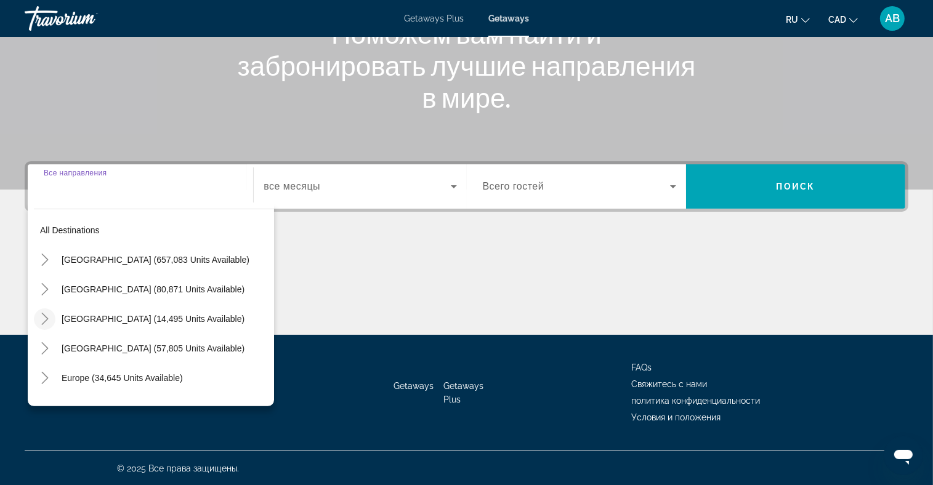
click at [46, 317] on icon "Toggle Canada (14,495 units available)" at bounding box center [45, 319] width 12 height 12
click at [68, 350] on span "[GEOGRAPHIC_DATA] (7,084 units available)" at bounding box center [141, 349] width 178 height 10
type input "**********"
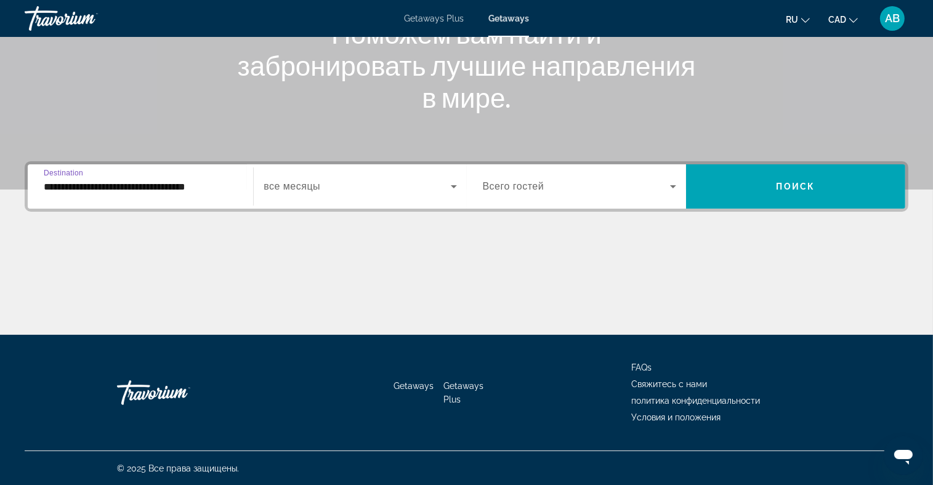
click at [406, 185] on span "Search widget" at bounding box center [357, 186] width 187 height 15
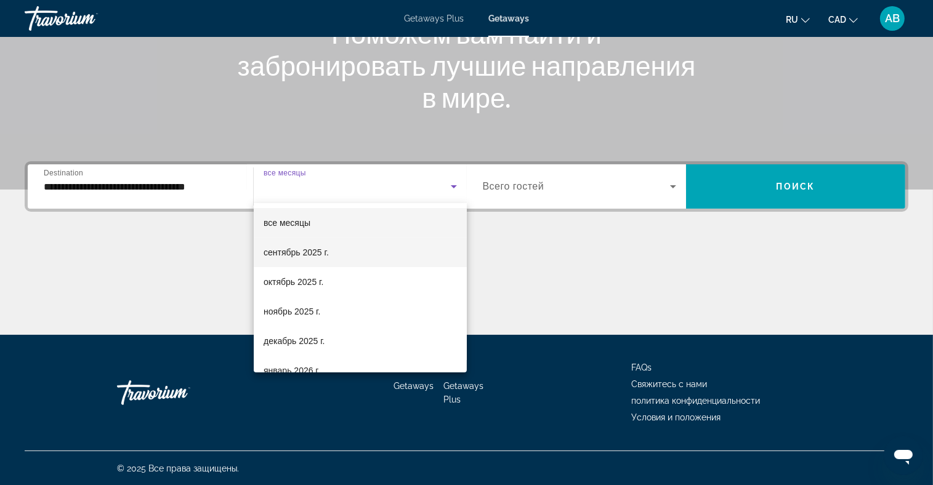
click at [327, 247] on span "сентябрь 2025 г." at bounding box center [296, 252] width 65 height 15
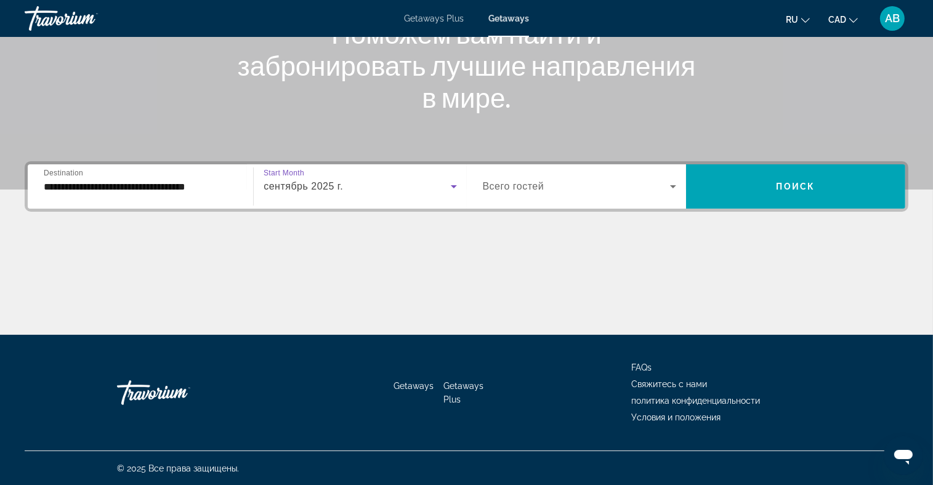
click at [561, 191] on span "Search widget" at bounding box center [576, 186] width 187 height 15
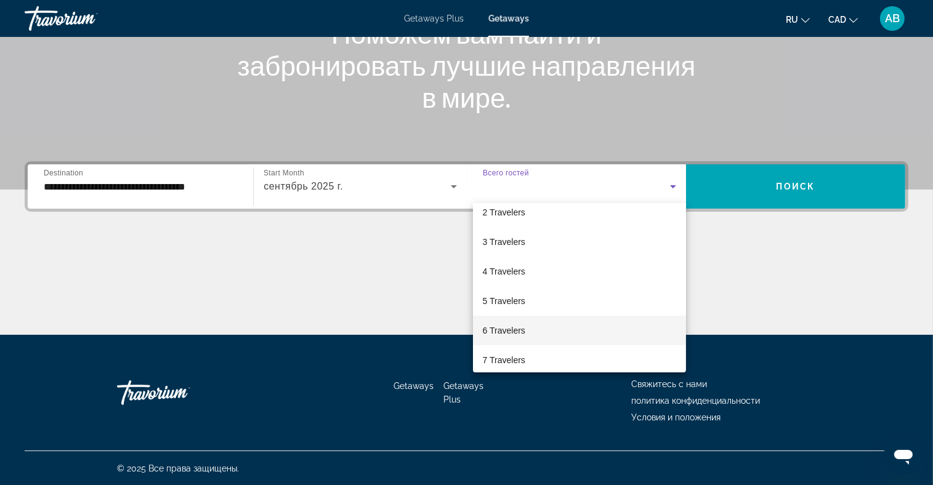
scroll to position [62, 0]
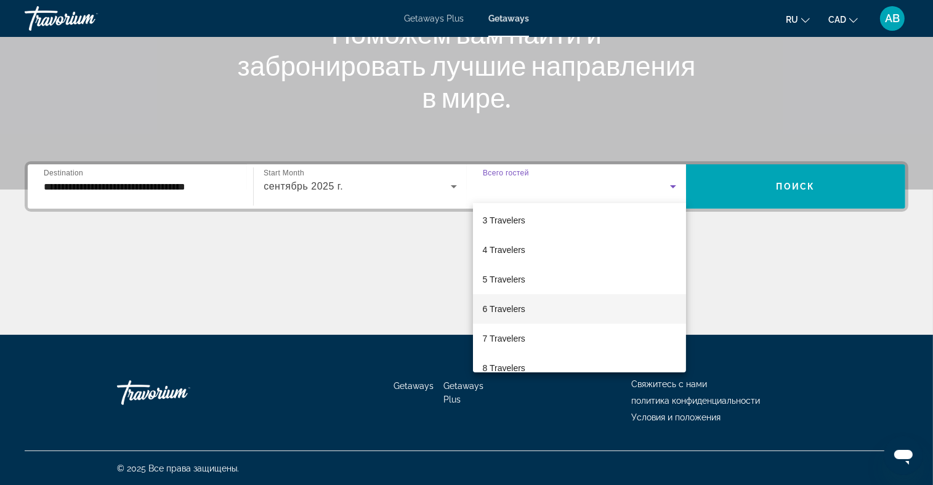
click at [512, 304] on span "6 Travelers" at bounding box center [504, 309] width 42 height 15
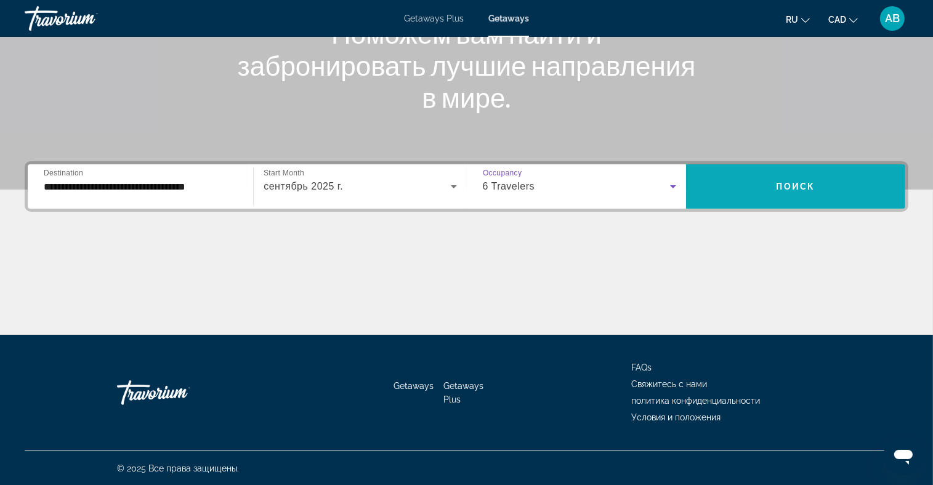
click at [743, 174] on span "Search widget" at bounding box center [795, 187] width 219 height 30
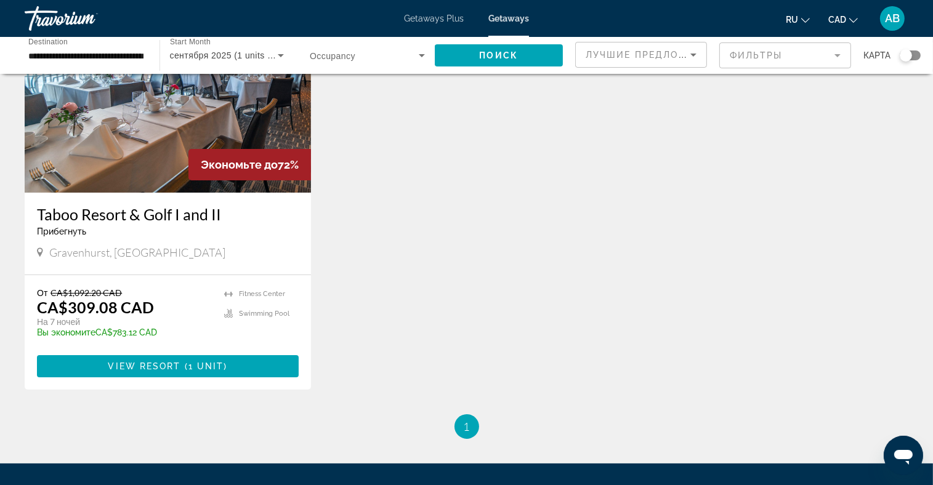
scroll to position [123, 0]
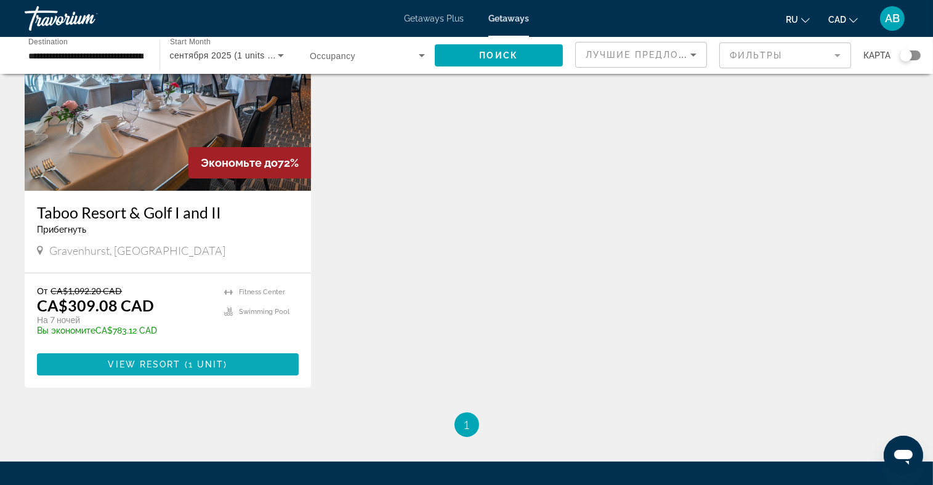
click at [183, 360] on span "Main content" at bounding box center [183, 365] width 4 height 10
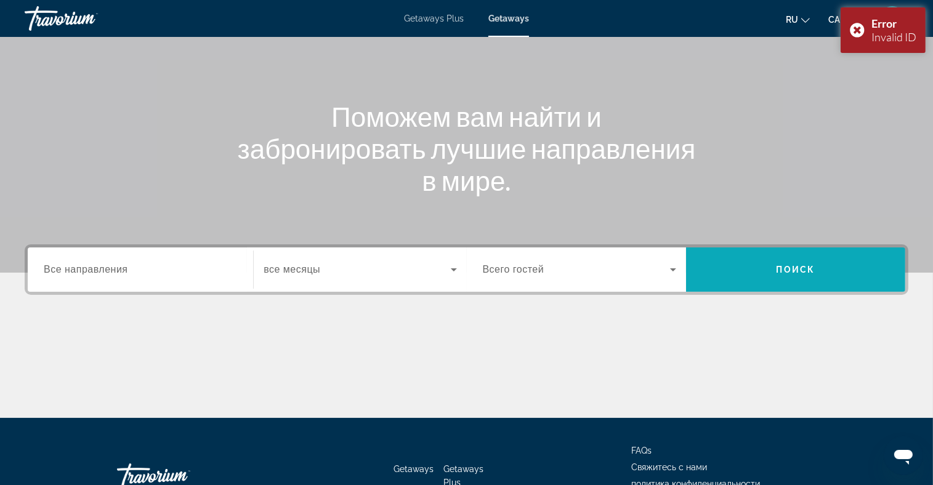
scroll to position [180, 0]
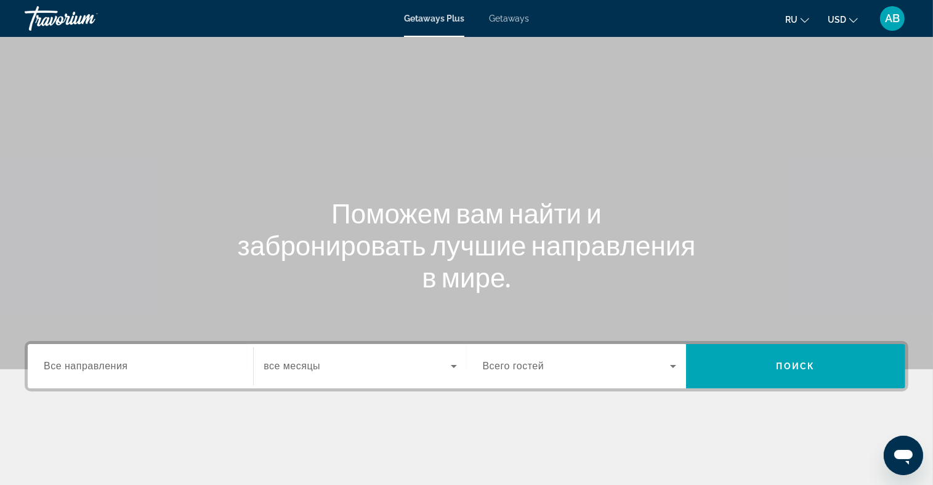
click at [113, 379] on div "Search widget" at bounding box center [140, 366] width 193 height 35
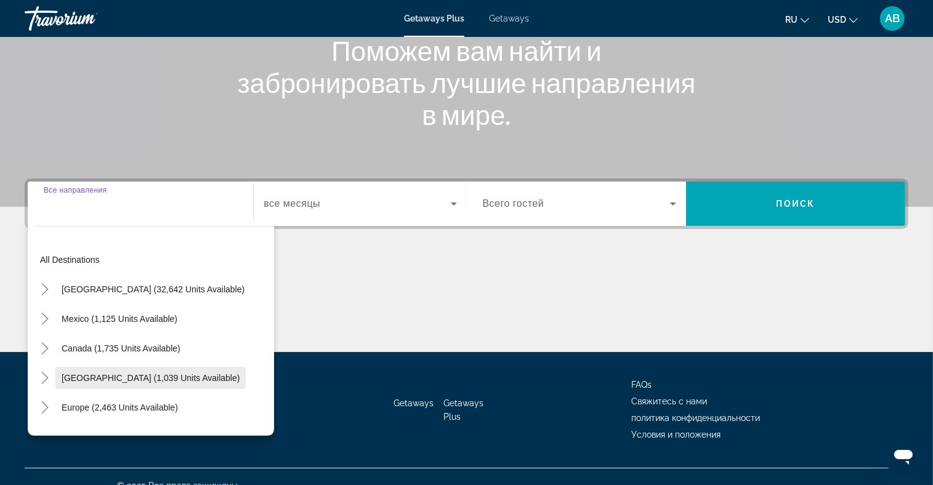
scroll to position [180, 0]
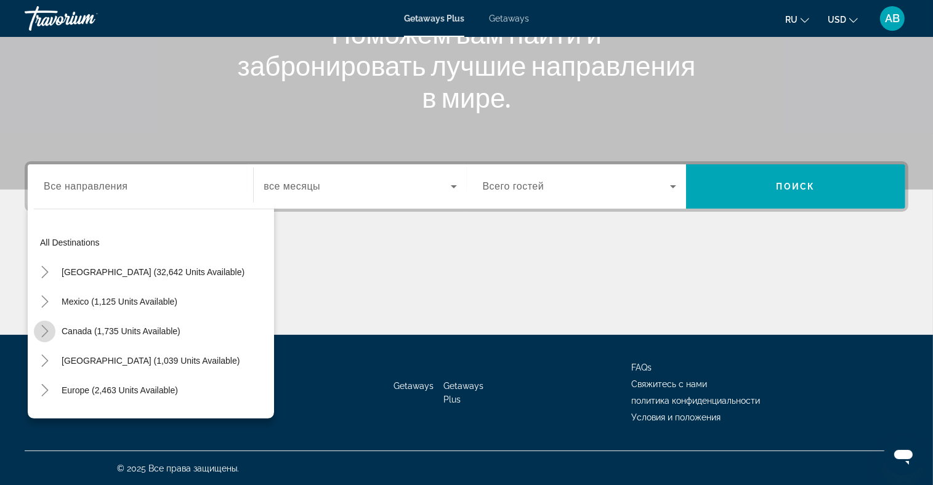
click at [46, 330] on icon "Toggle Canada (1,735 units available)" at bounding box center [45, 331] width 12 height 12
click at [57, 361] on span "Eastern Canada (1,123 units available)" at bounding box center [127, 361] width 151 height 10
type input "**********"
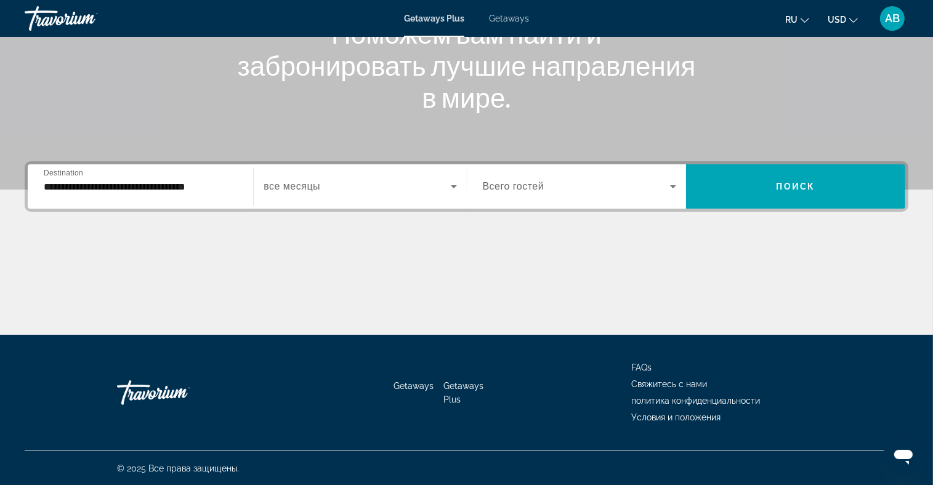
click at [310, 203] on div "Start Month все месяцы" at bounding box center [359, 186] width 213 height 44
click at [328, 187] on span "Search widget" at bounding box center [357, 186] width 187 height 15
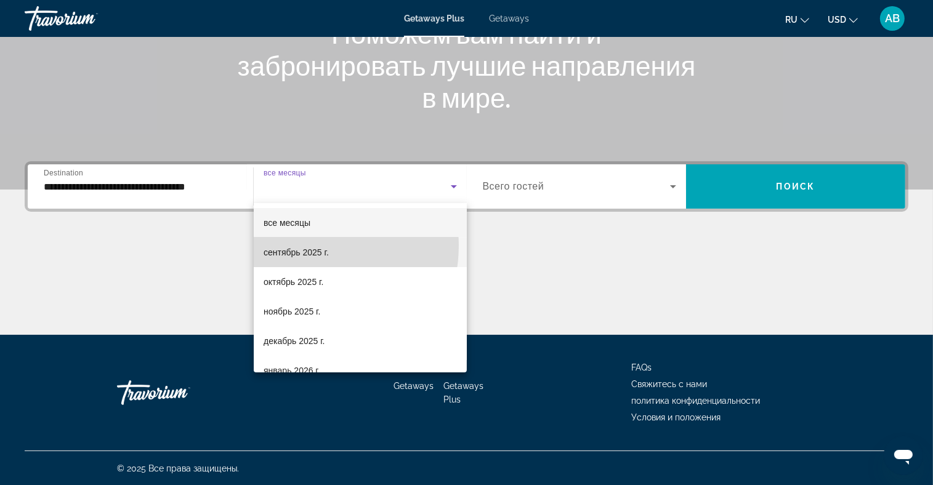
click at [304, 246] on span "сентябрь 2025 г." at bounding box center [296, 252] width 65 height 15
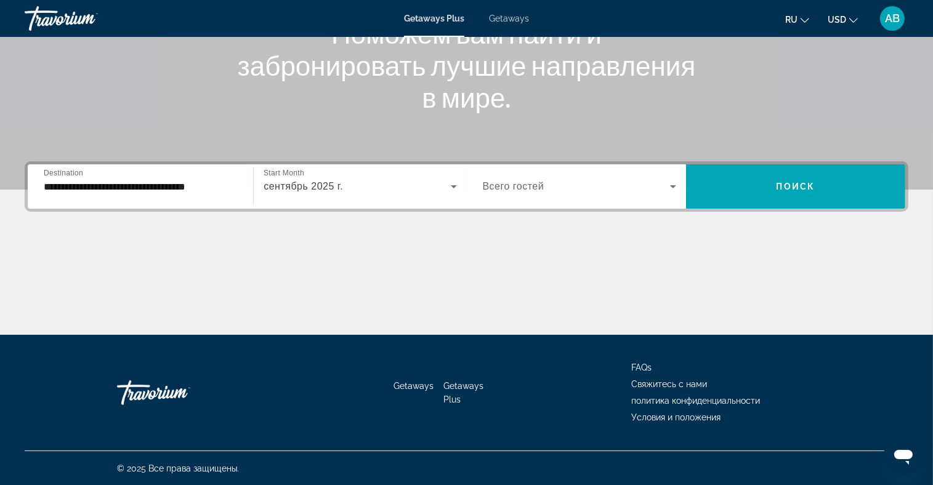
click at [540, 174] on div "Search widget" at bounding box center [579, 186] width 193 height 34
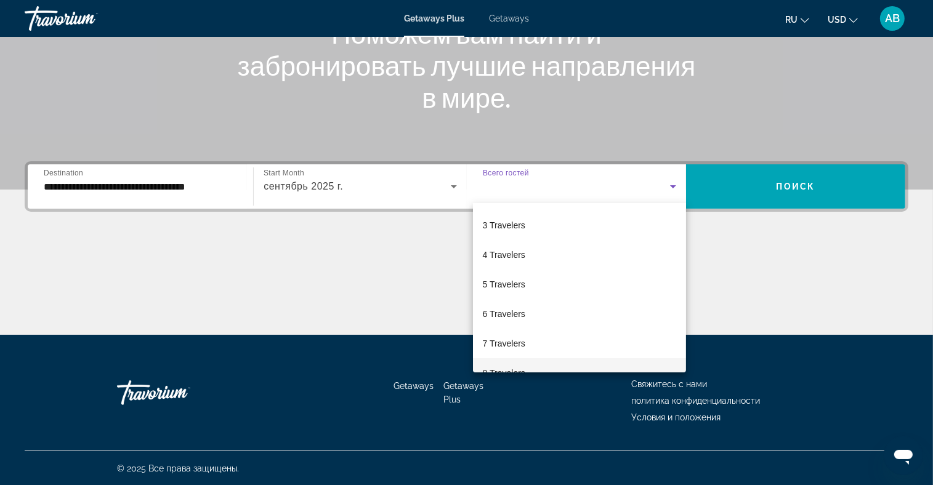
scroll to position [123, 0]
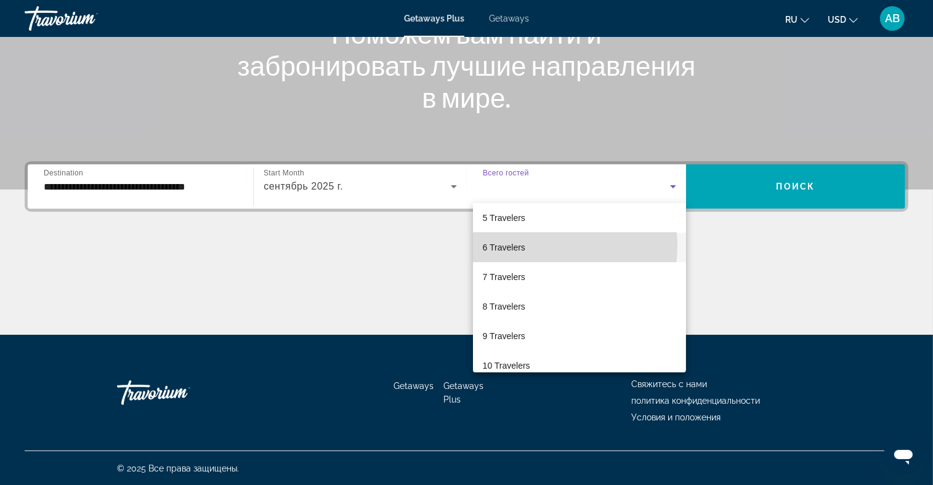
click at [538, 246] on mat-option "6 Travelers" at bounding box center [579, 248] width 213 height 30
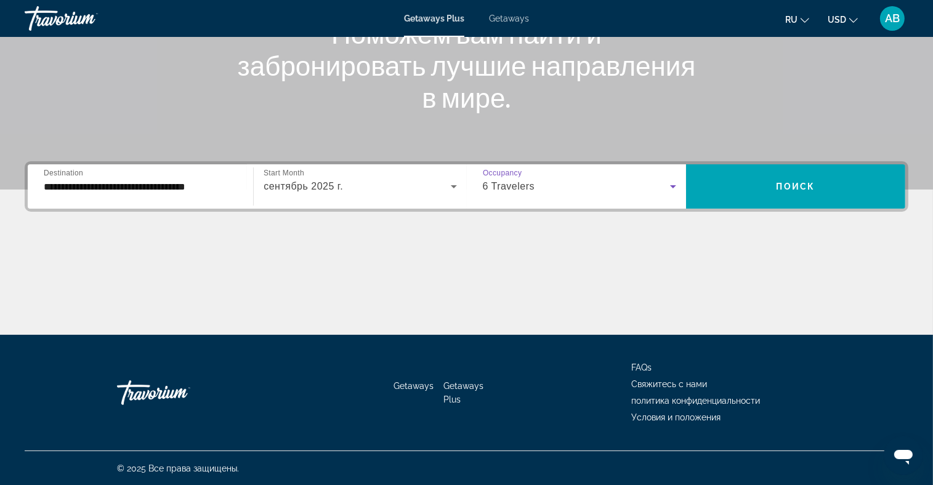
click at [853, 22] on icon "Change currency" at bounding box center [853, 20] width 9 height 5
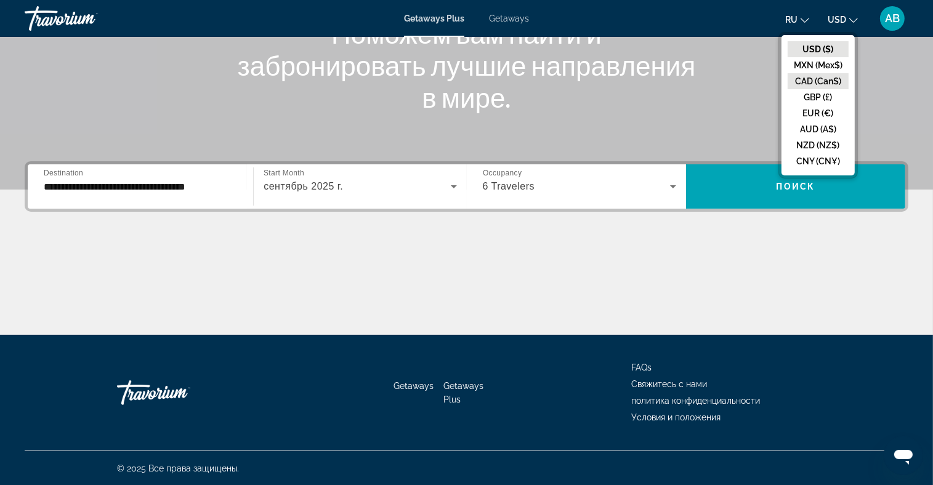
click at [828, 80] on button "CAD (Can$)" at bounding box center [817, 81] width 61 height 16
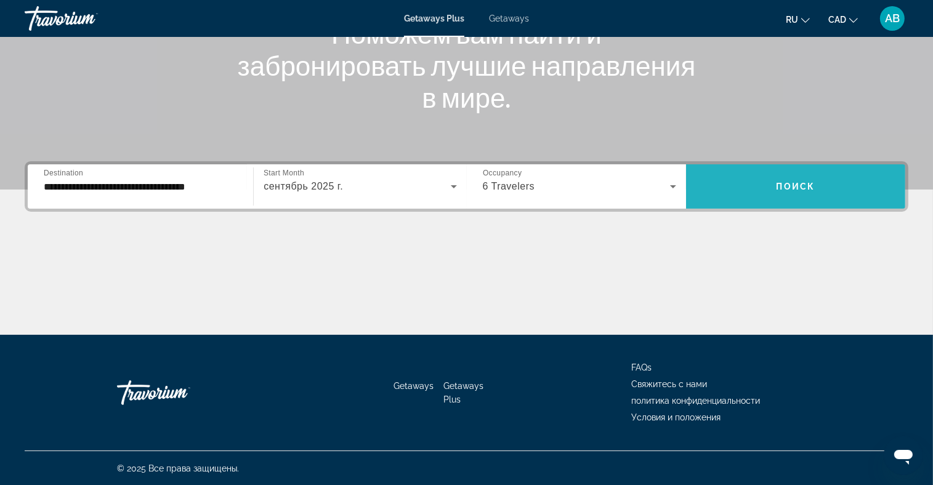
click at [793, 187] on span "Поиск" at bounding box center [795, 187] width 39 height 10
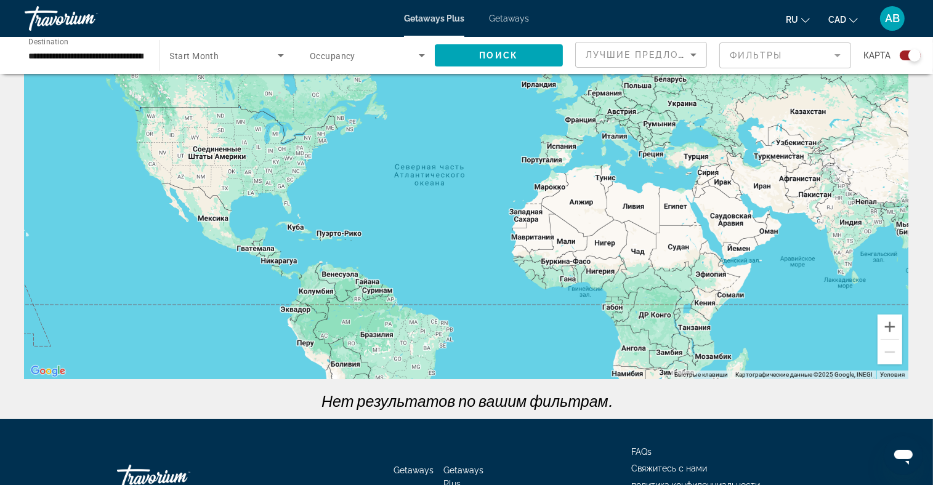
scroll to position [161, 0]
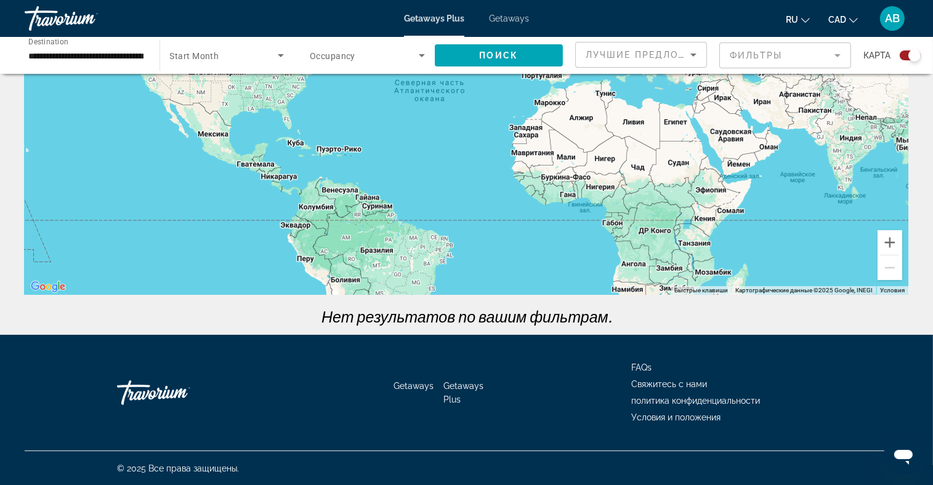
click at [496, 23] on div "Getaways Plus Getaways ru English Español Français Italiano Português русский C…" at bounding box center [466, 18] width 933 height 32
click at [504, 19] on span "Getaways" at bounding box center [509, 19] width 40 height 10
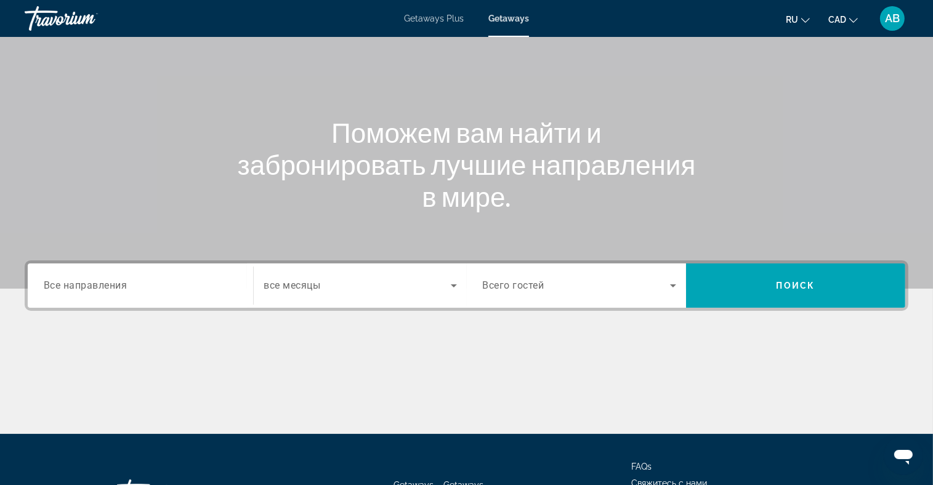
scroll to position [180, 0]
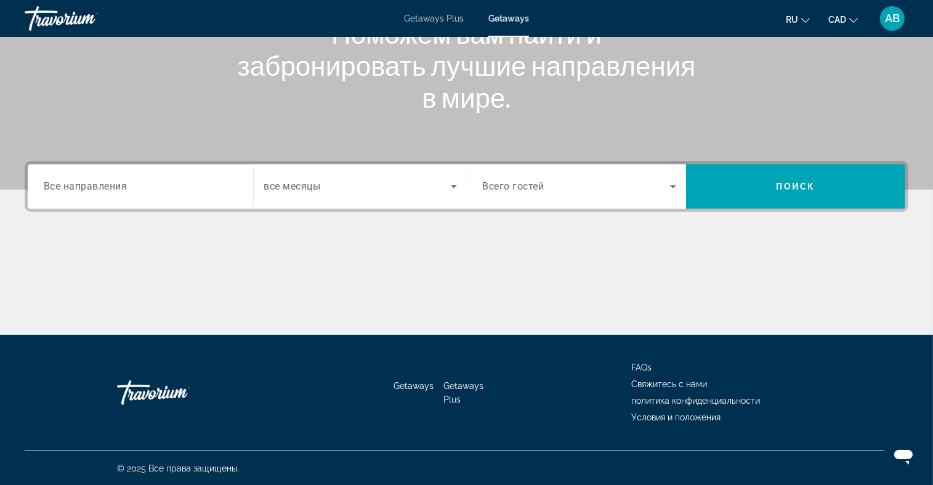
click at [132, 177] on div "Search widget" at bounding box center [140, 186] width 193 height 35
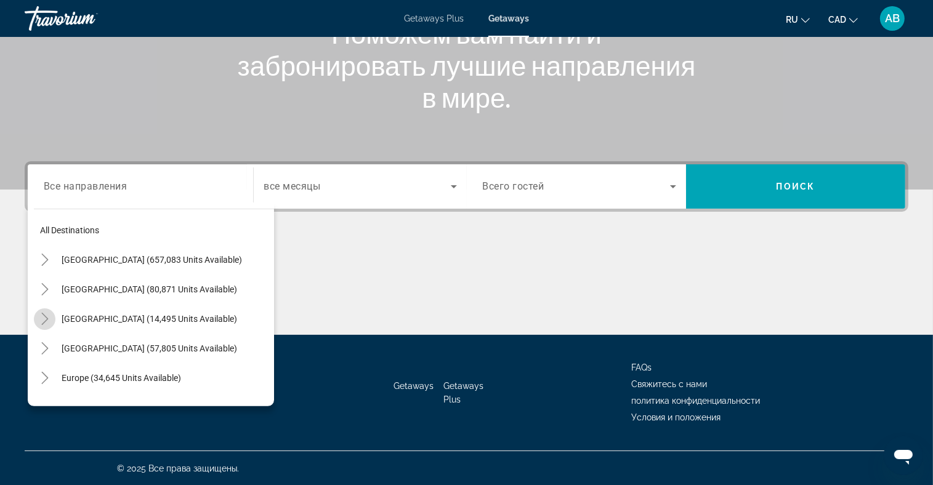
click at [48, 320] on icon "Toggle Canada (14,495 units available)" at bounding box center [45, 319] width 12 height 12
click at [70, 350] on span "[GEOGRAPHIC_DATA] (7,084 units available)" at bounding box center [137, 349] width 171 height 10
type input "**********"
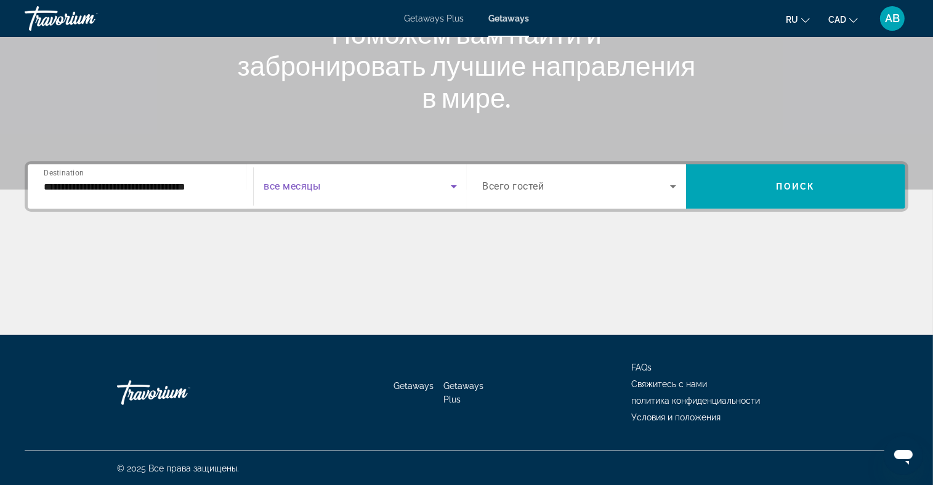
click at [369, 187] on span "Search widget" at bounding box center [357, 186] width 187 height 15
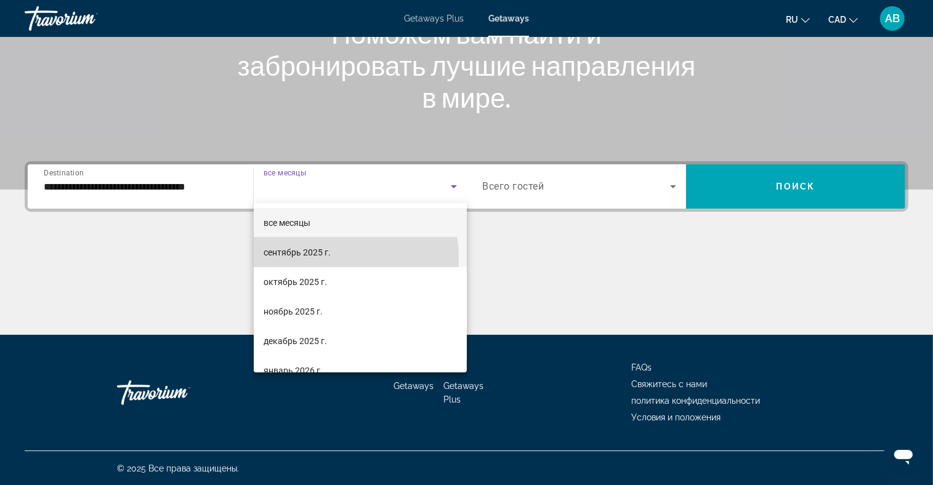
click at [324, 258] on span "сентябрь 2025 г." at bounding box center [297, 252] width 67 height 15
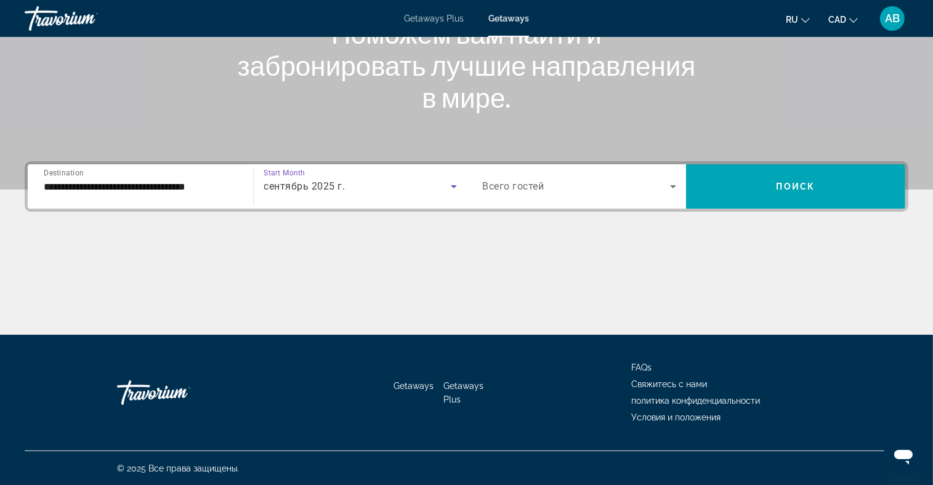
click at [599, 194] on div "Search widget" at bounding box center [579, 186] width 193 height 34
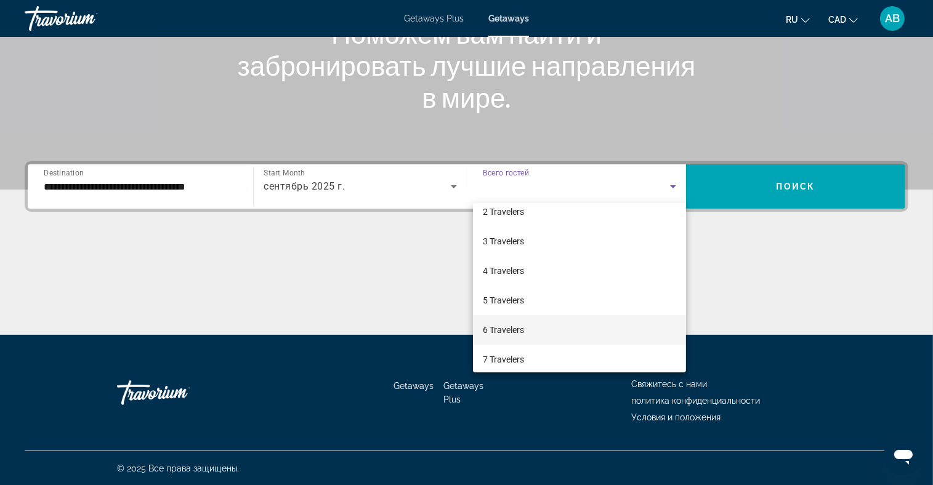
scroll to position [62, 0]
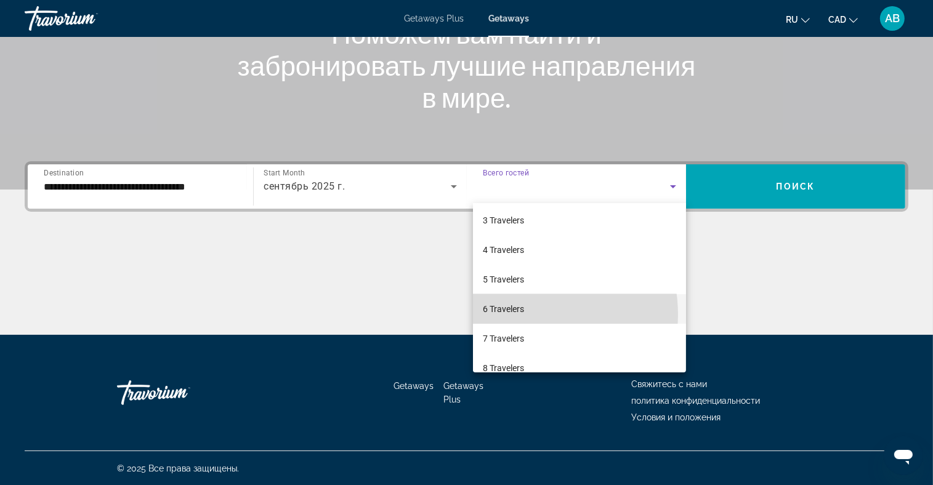
click at [522, 315] on span "6 Travelers" at bounding box center [503, 309] width 41 height 15
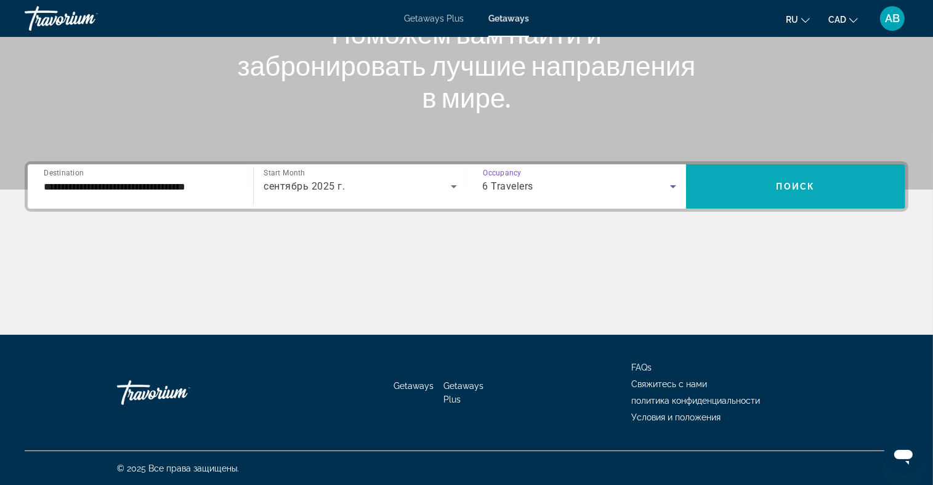
click at [794, 193] on span "Search widget" at bounding box center [795, 187] width 219 height 30
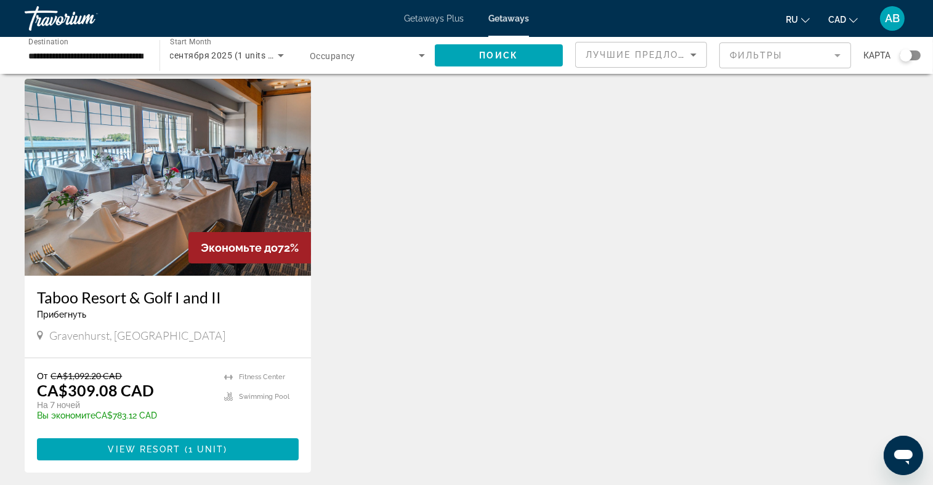
scroll to position [123, 0]
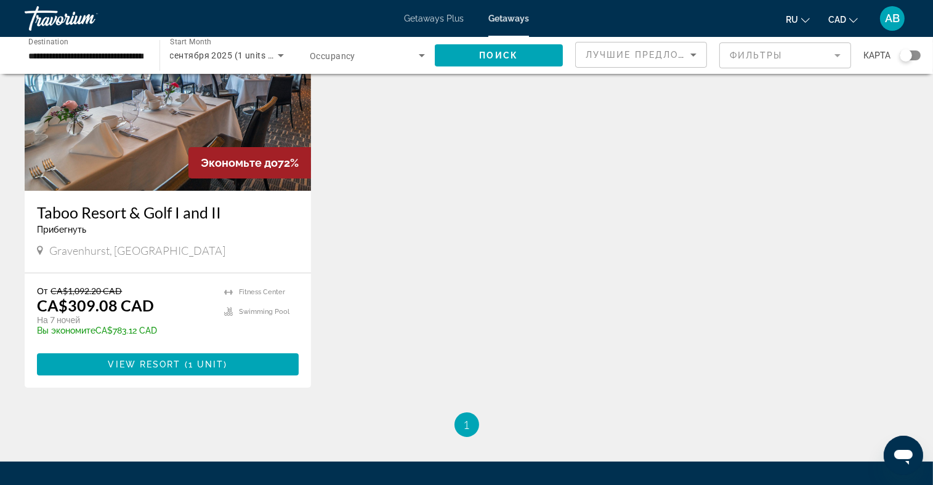
click at [137, 123] on img "Main content" at bounding box center [168, 92] width 286 height 197
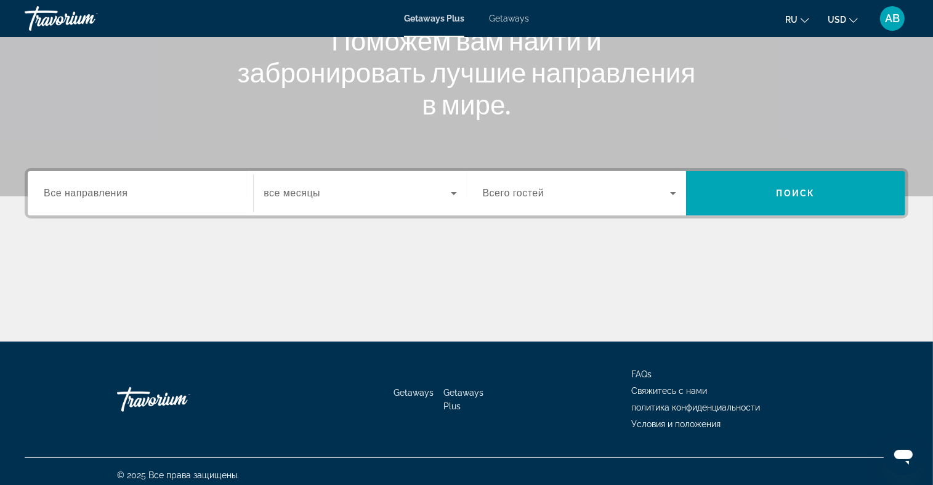
scroll to position [180, 0]
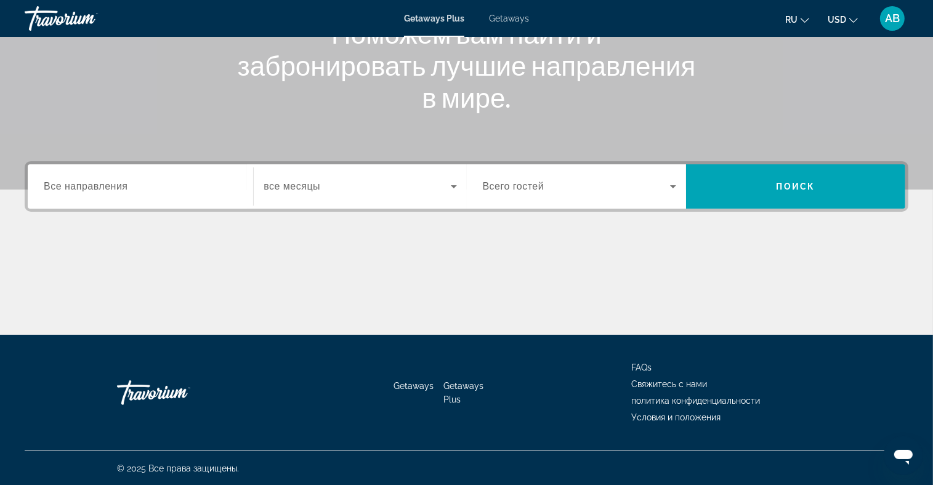
drag, startPoint x: 515, startPoint y: 12, endPoint x: 507, endPoint y: 22, distance: 12.2
click at [515, 12] on div "Getaways Plus Getaways ru English Español Français Italiano Português русский U…" at bounding box center [466, 18] width 933 height 32
click at [514, 18] on span "Getaways" at bounding box center [509, 19] width 40 height 10
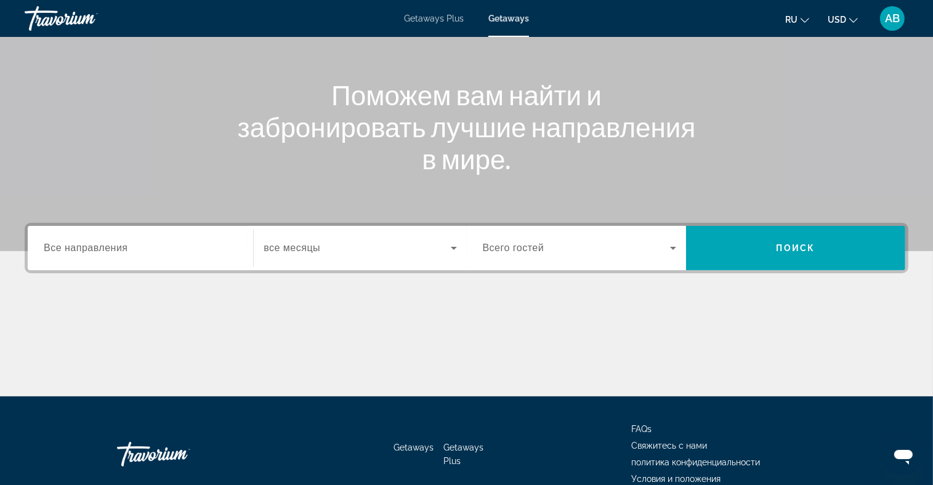
scroll to position [180, 0]
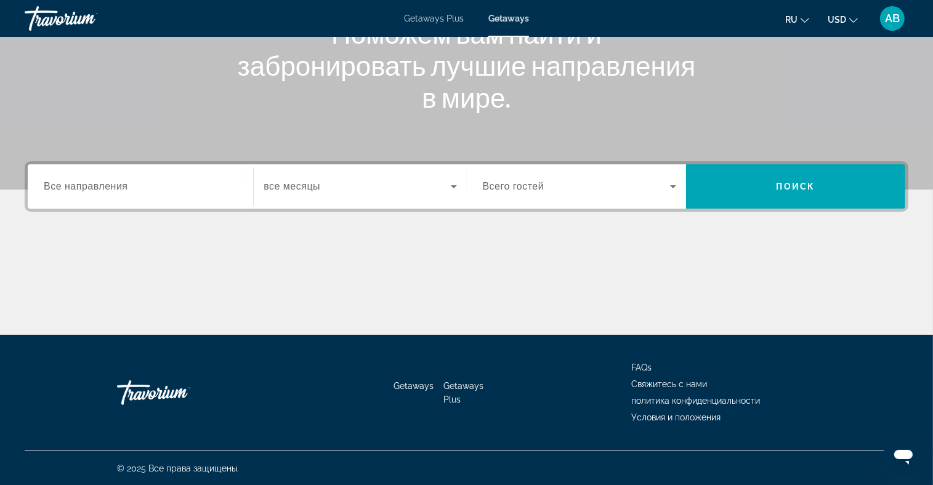
click at [59, 196] on div "Search widget" at bounding box center [140, 186] width 193 height 35
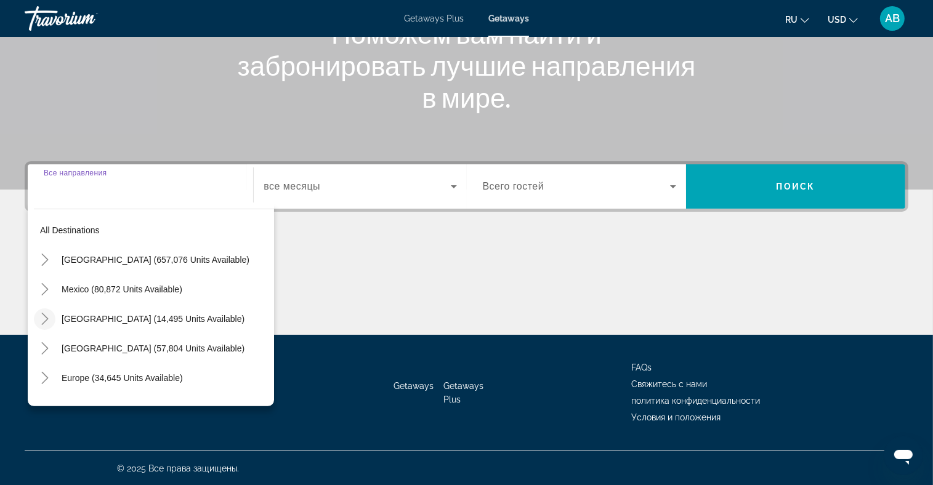
click at [43, 320] on icon "Toggle Canada (14,495 units available)" at bounding box center [45, 319] width 12 height 12
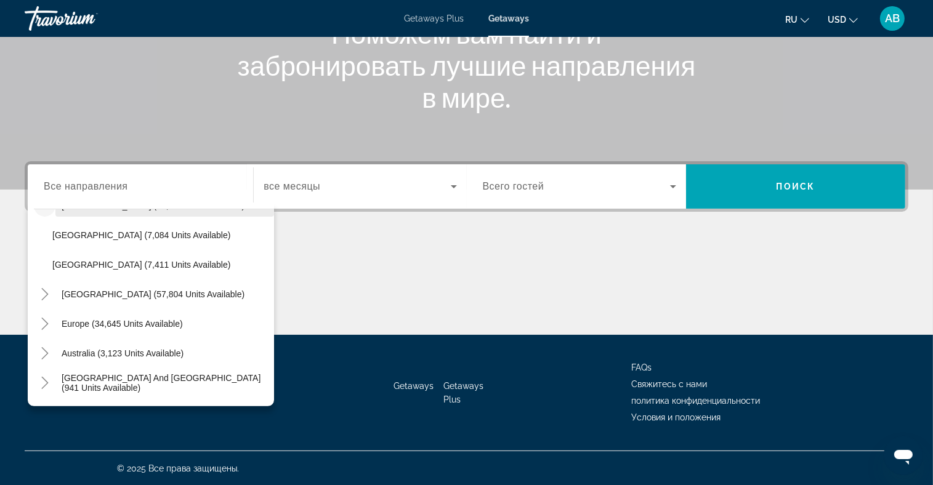
scroll to position [62, 0]
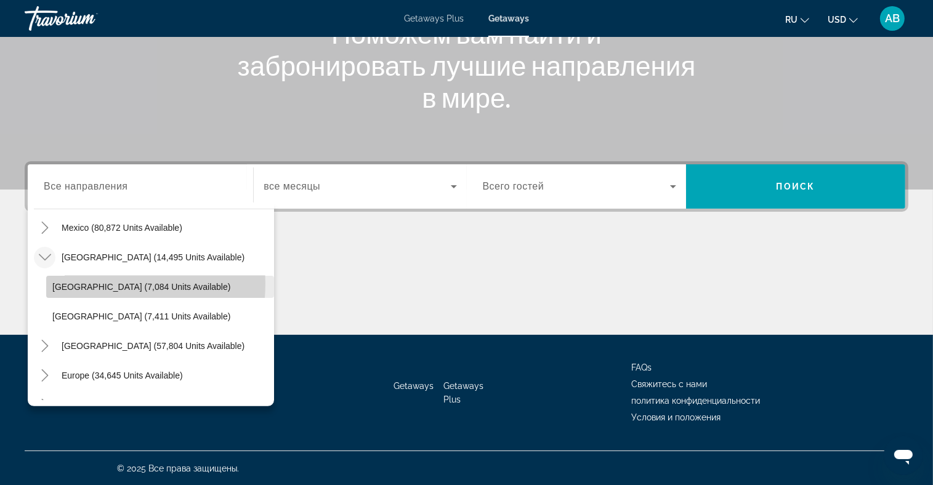
click at [86, 283] on span "[GEOGRAPHIC_DATA] (7,084 units available)" at bounding box center [141, 287] width 178 height 10
type input "**********"
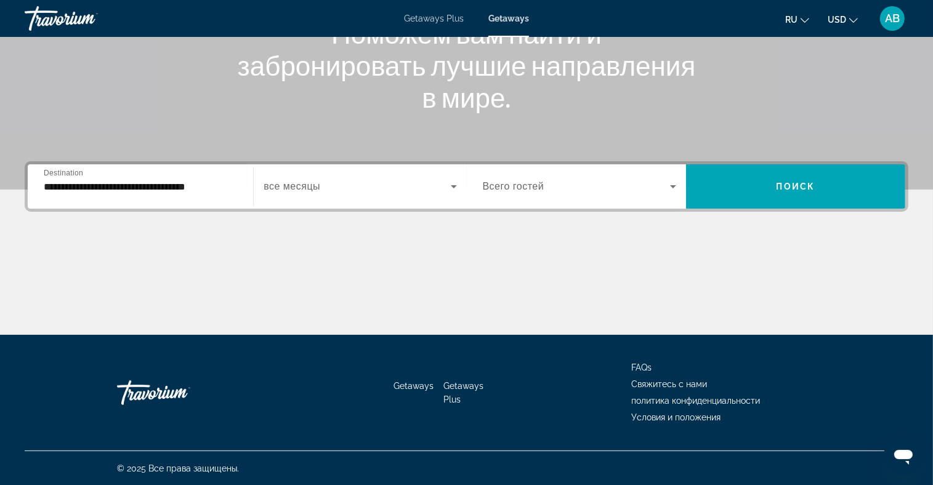
click at [276, 191] on span "все месяцы" at bounding box center [292, 186] width 57 height 10
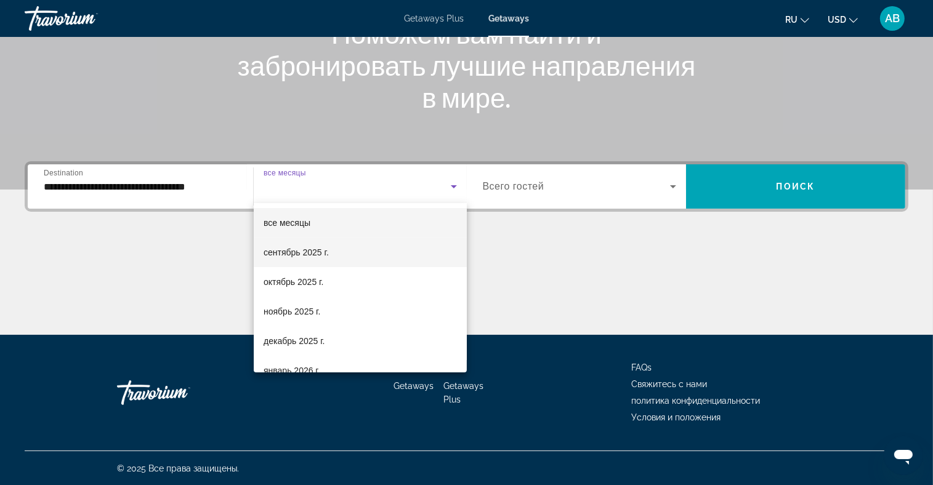
click at [321, 260] on mat-option "сентябрь 2025 г." at bounding box center [360, 253] width 213 height 30
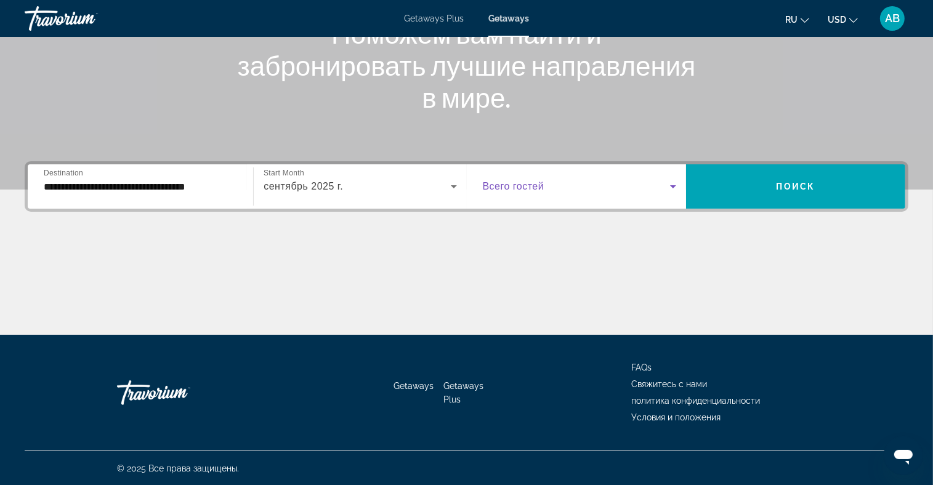
click at [568, 191] on span "Search widget" at bounding box center [576, 186] width 187 height 15
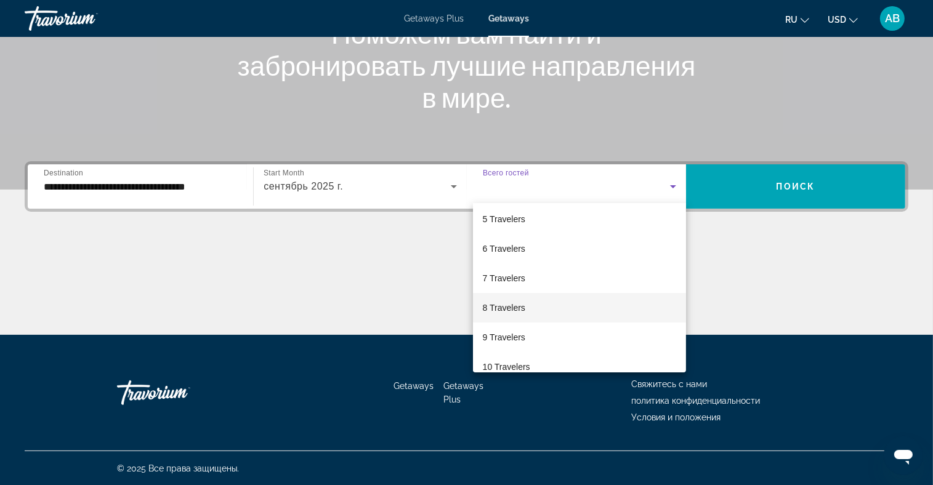
scroll to position [123, 0]
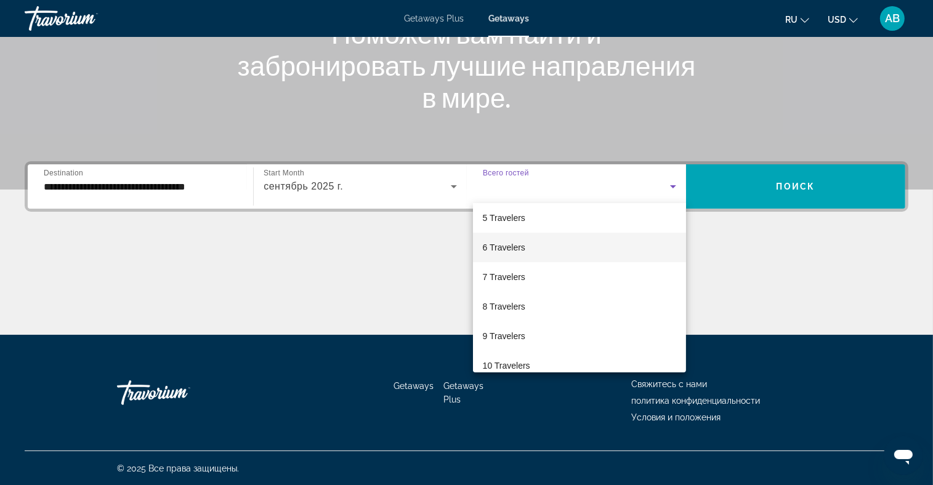
click at [525, 252] on mat-option "6 Travelers" at bounding box center [579, 248] width 213 height 30
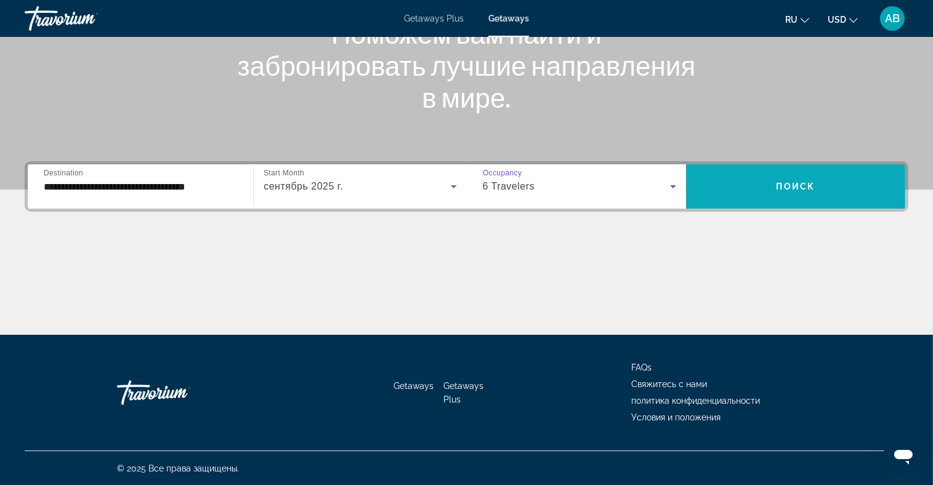
click at [752, 187] on span "Search widget" at bounding box center [795, 187] width 219 height 30
